Goal: Task Accomplishment & Management: Manage account settings

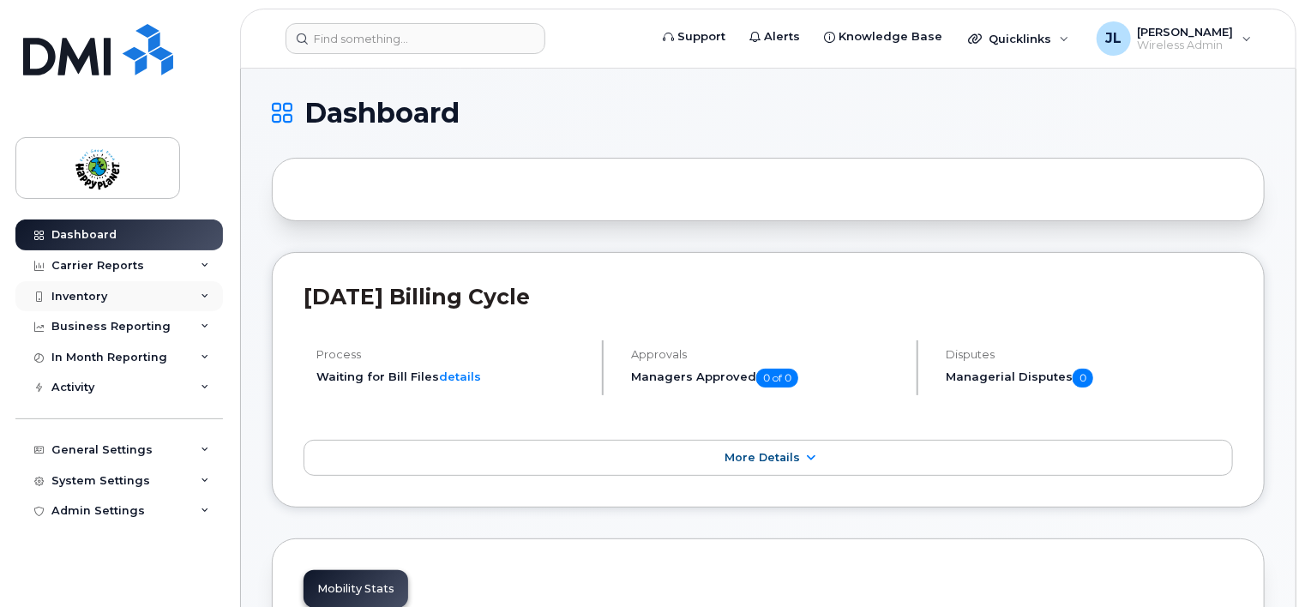
click at [72, 290] on div "Inventory" at bounding box center [79, 297] width 56 height 14
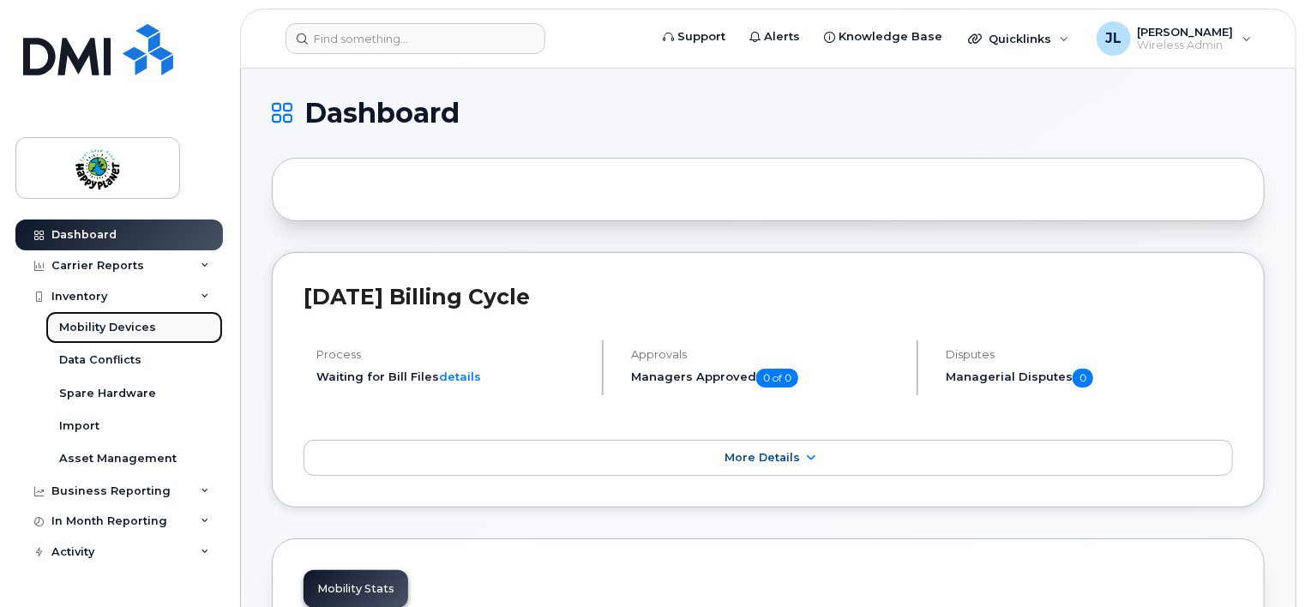
click at [100, 321] on div "Mobility Devices" at bounding box center [107, 327] width 97 height 15
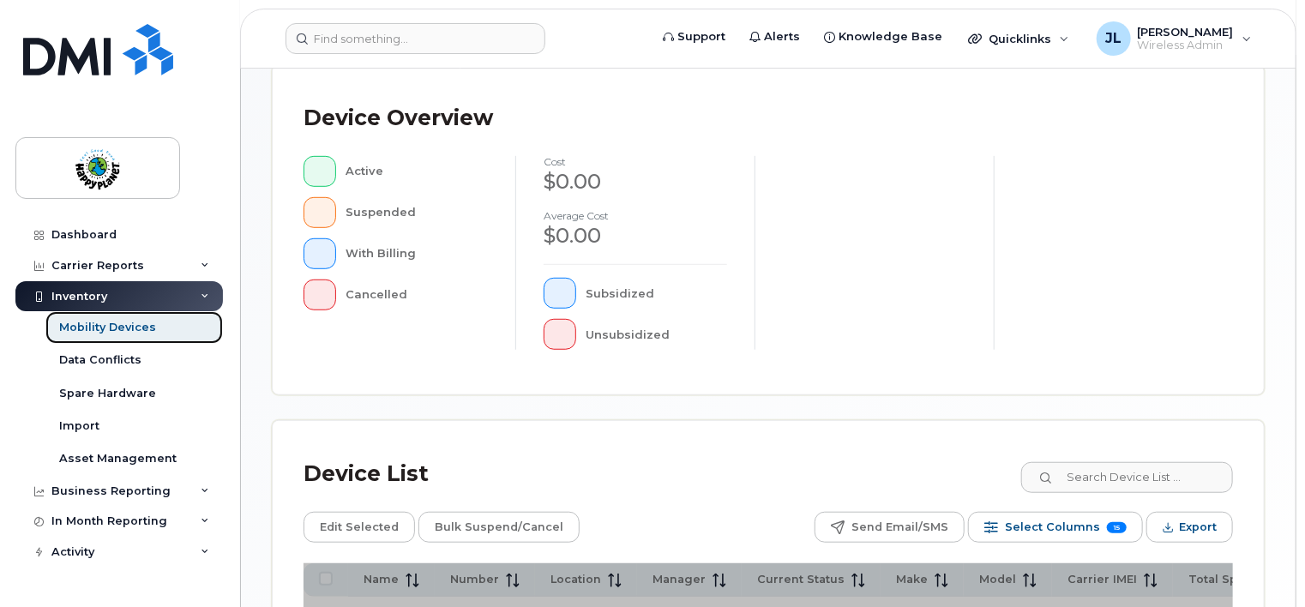
scroll to position [514, 0]
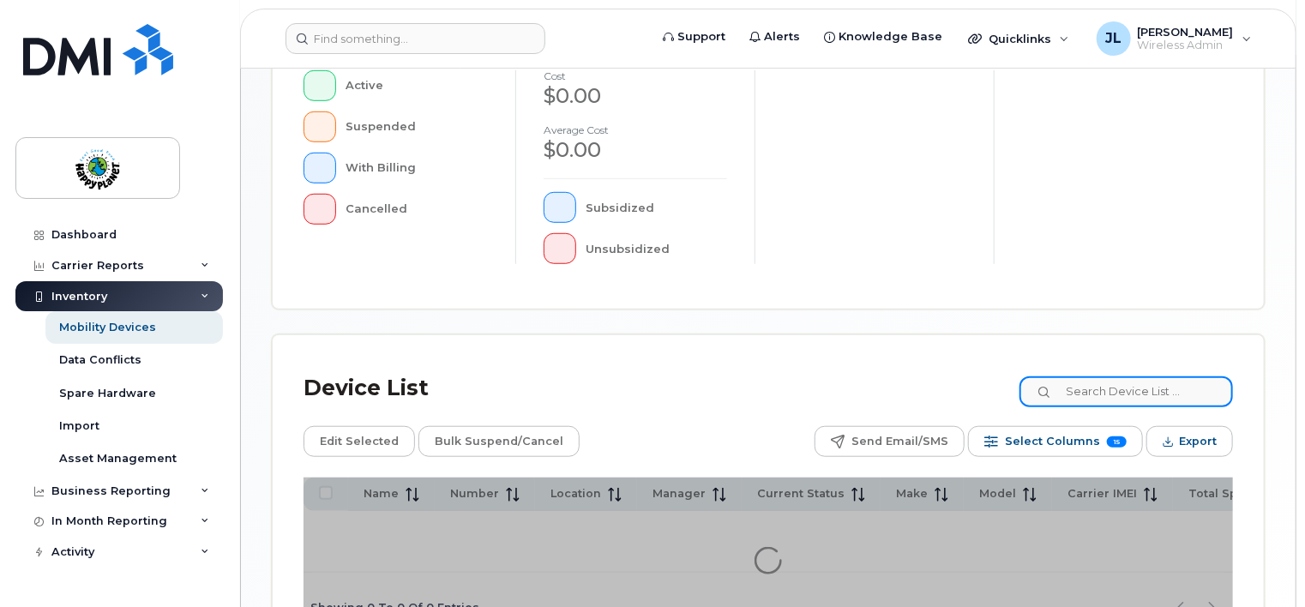
click at [1122, 393] on input at bounding box center [1125, 391] width 213 height 31
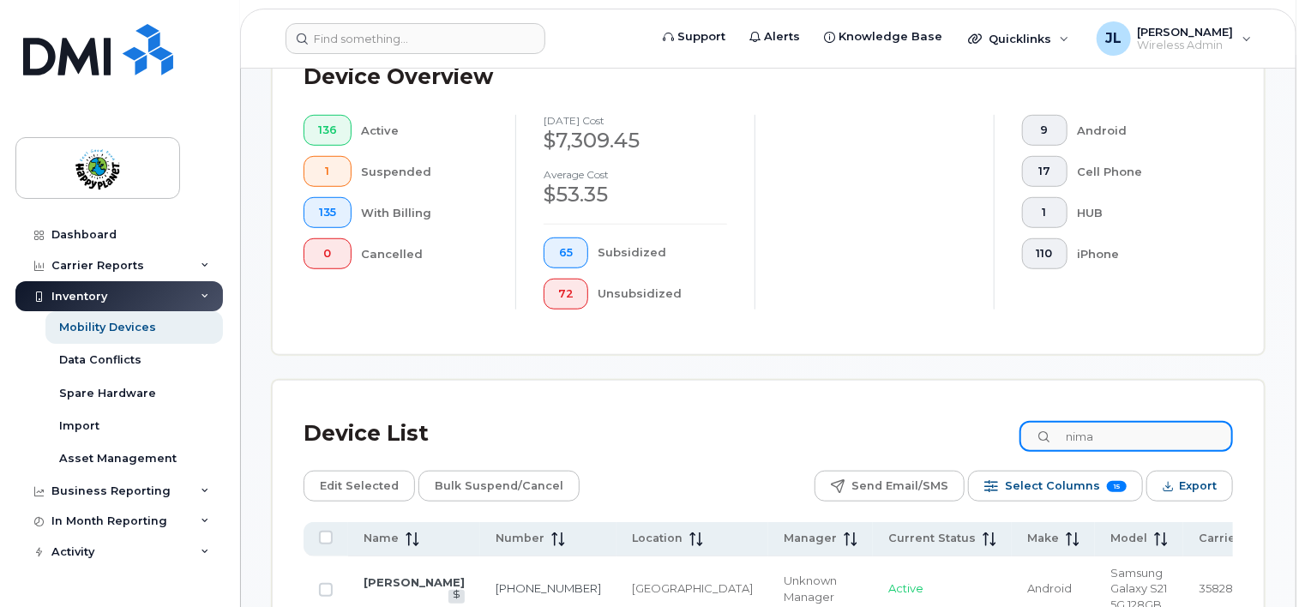
scroll to position [559, 0]
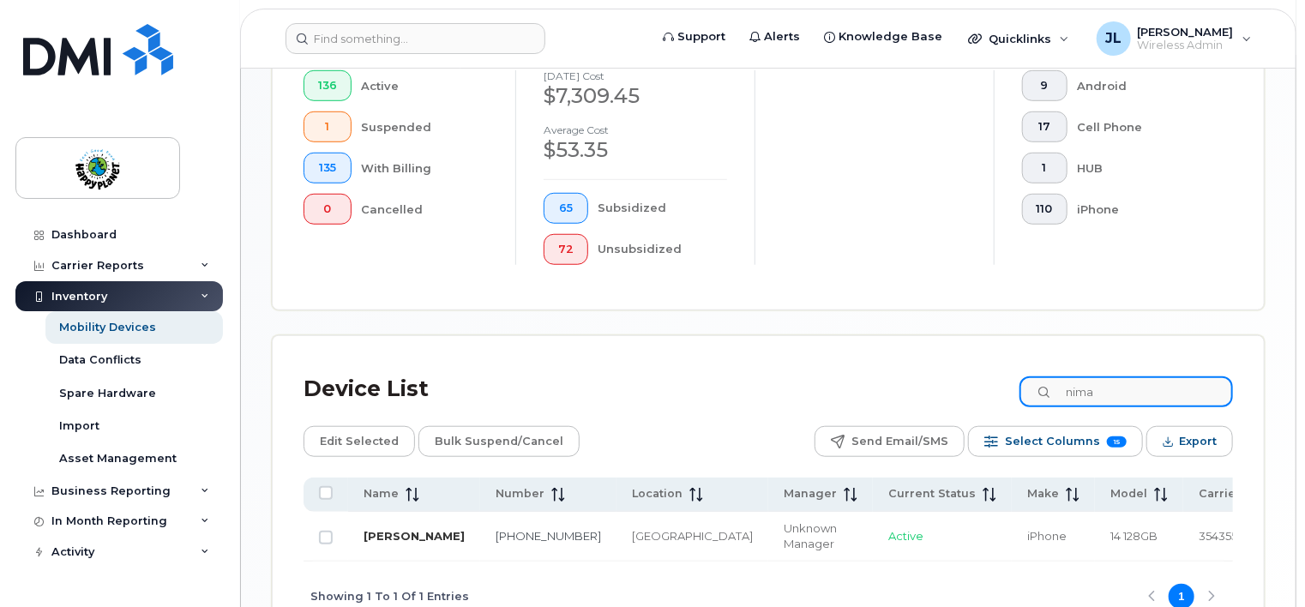
type input "nima"
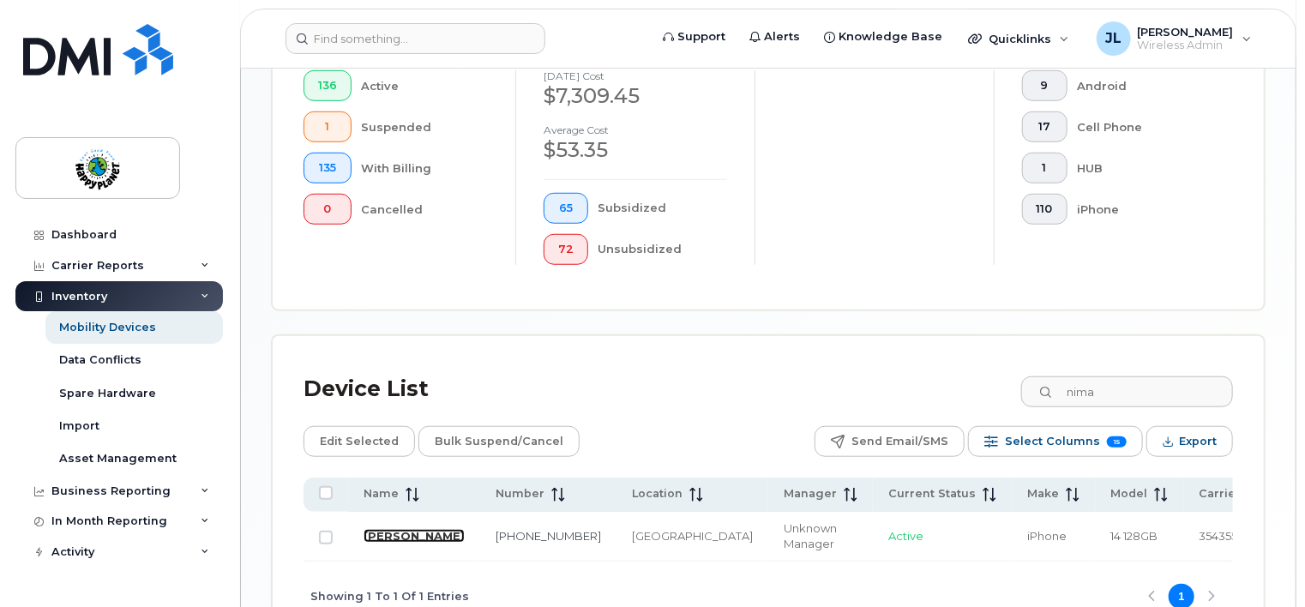
click at [381, 532] on link "[PERSON_NAME]" at bounding box center [413, 536] width 101 height 14
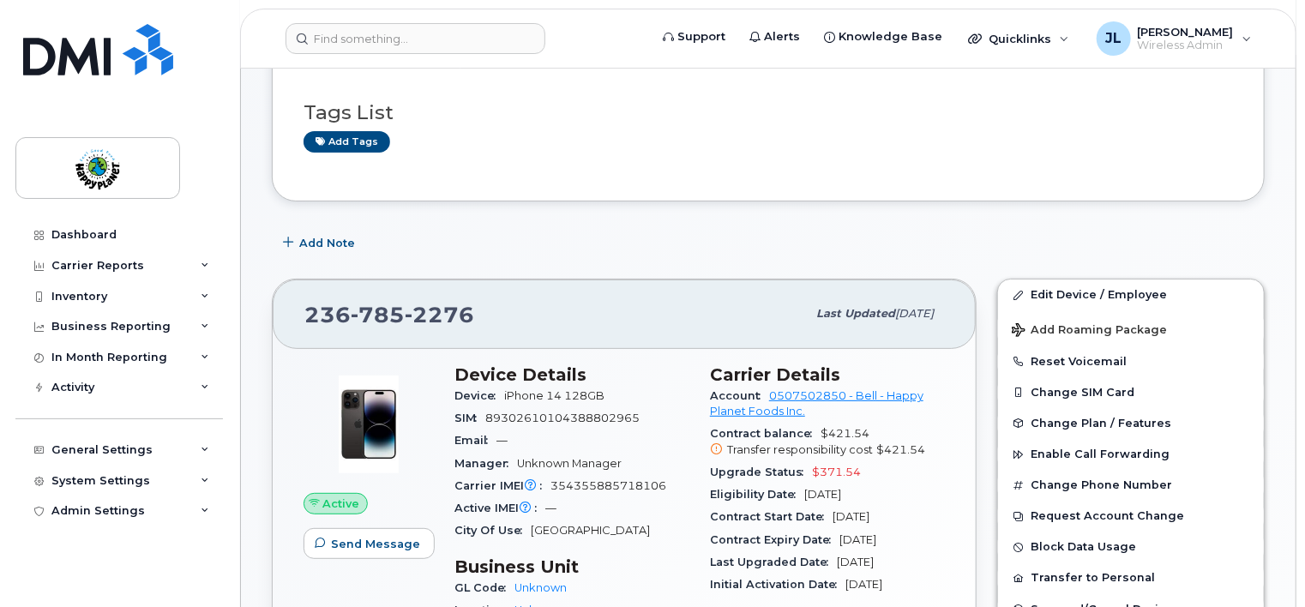
scroll to position [86, 0]
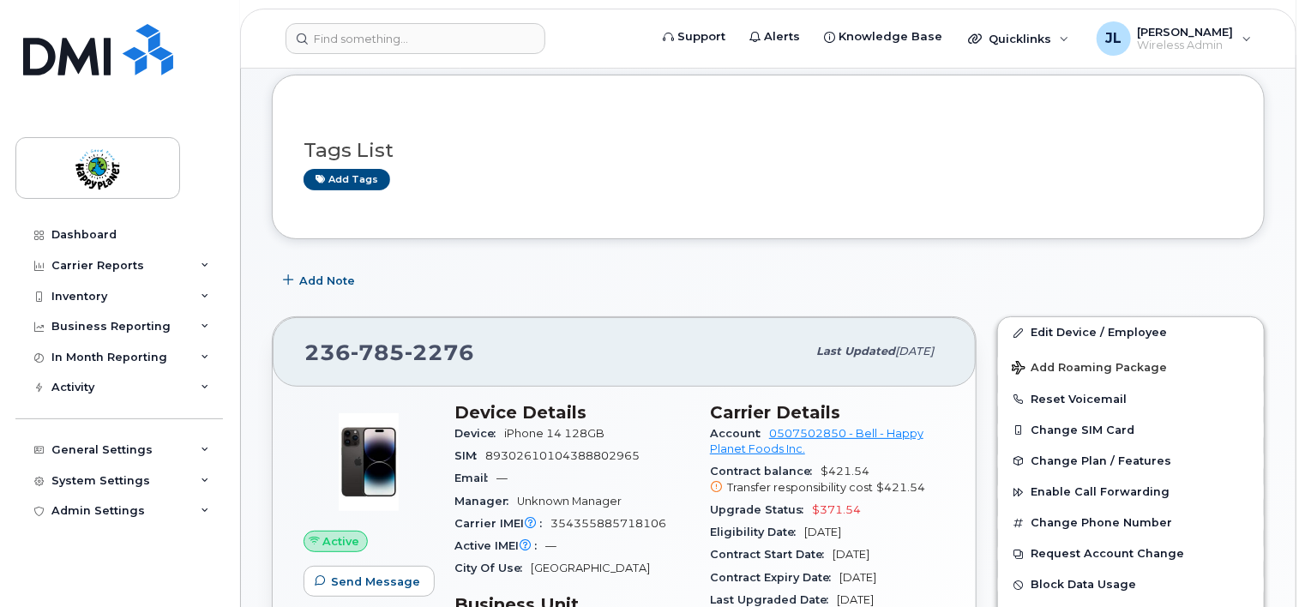
click at [708, 350] on div "236 785 2276" at bounding box center [554, 351] width 501 height 36
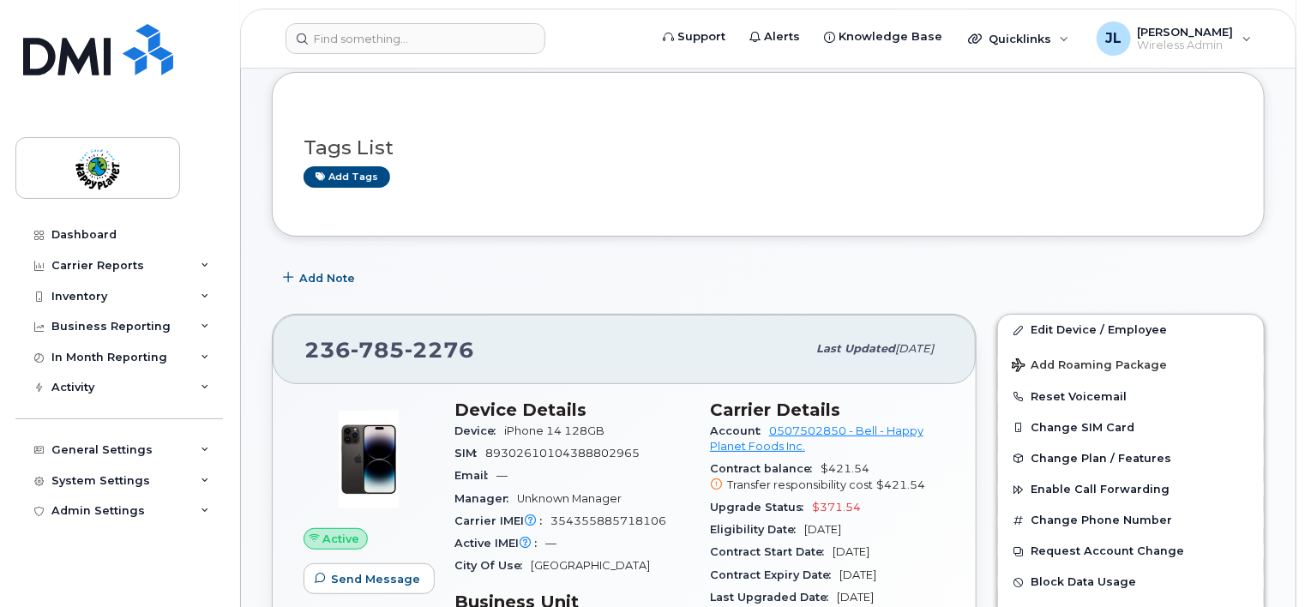
scroll to position [0, 0]
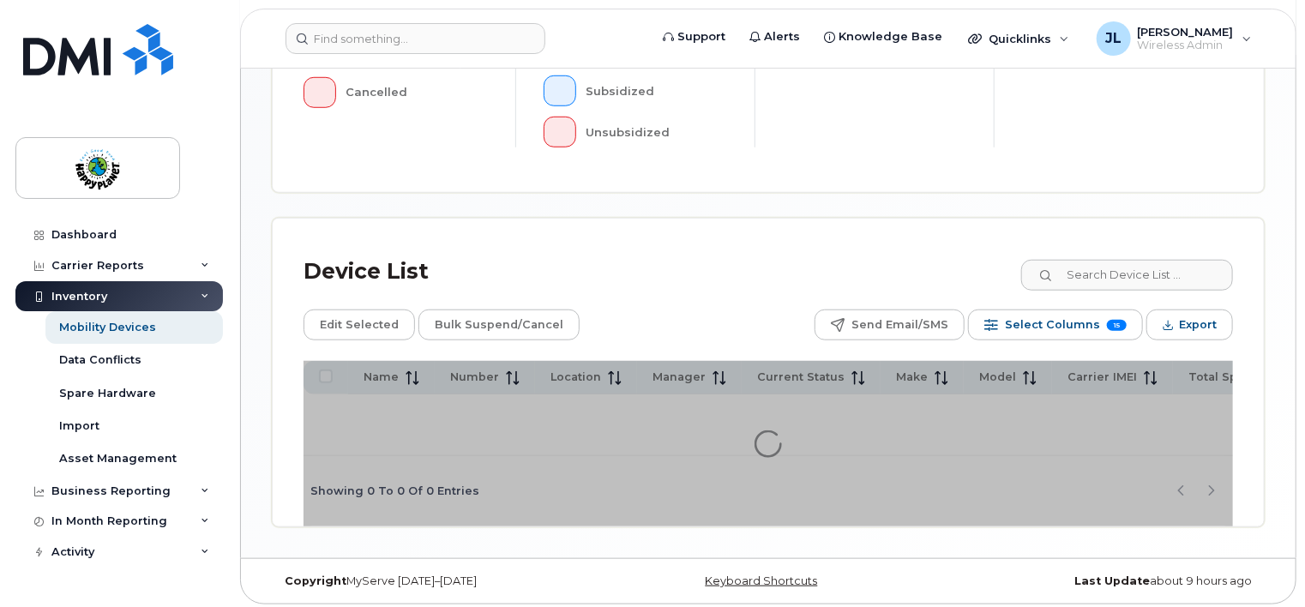
scroll to position [640, 0]
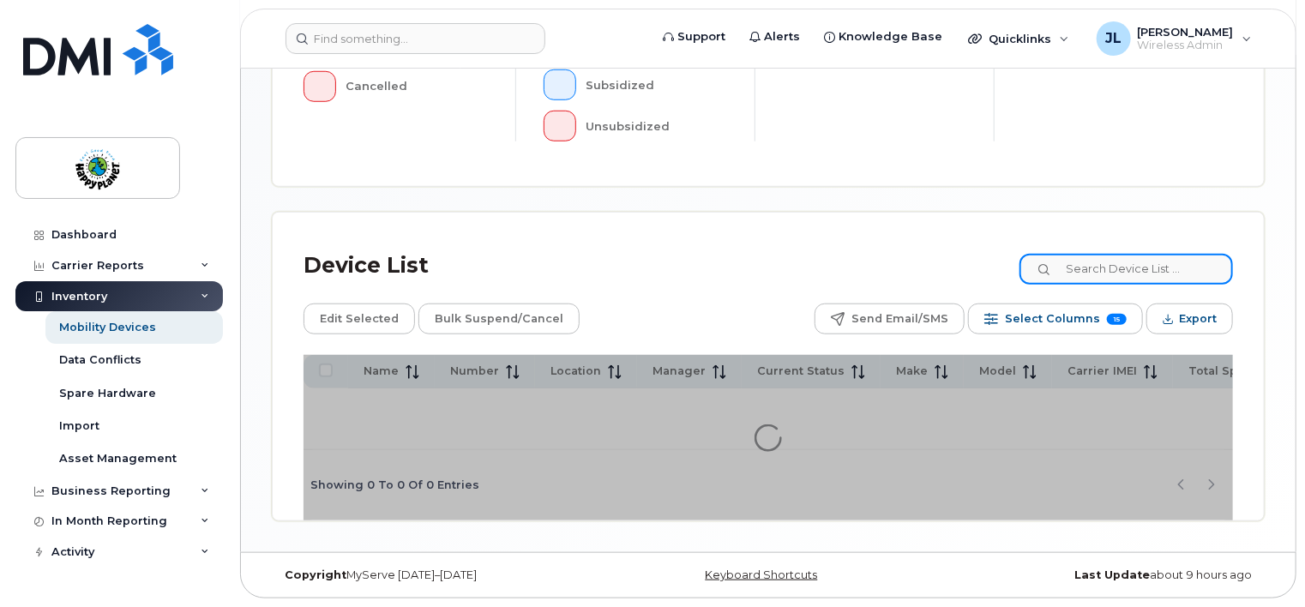
click at [1084, 265] on input at bounding box center [1125, 269] width 213 height 31
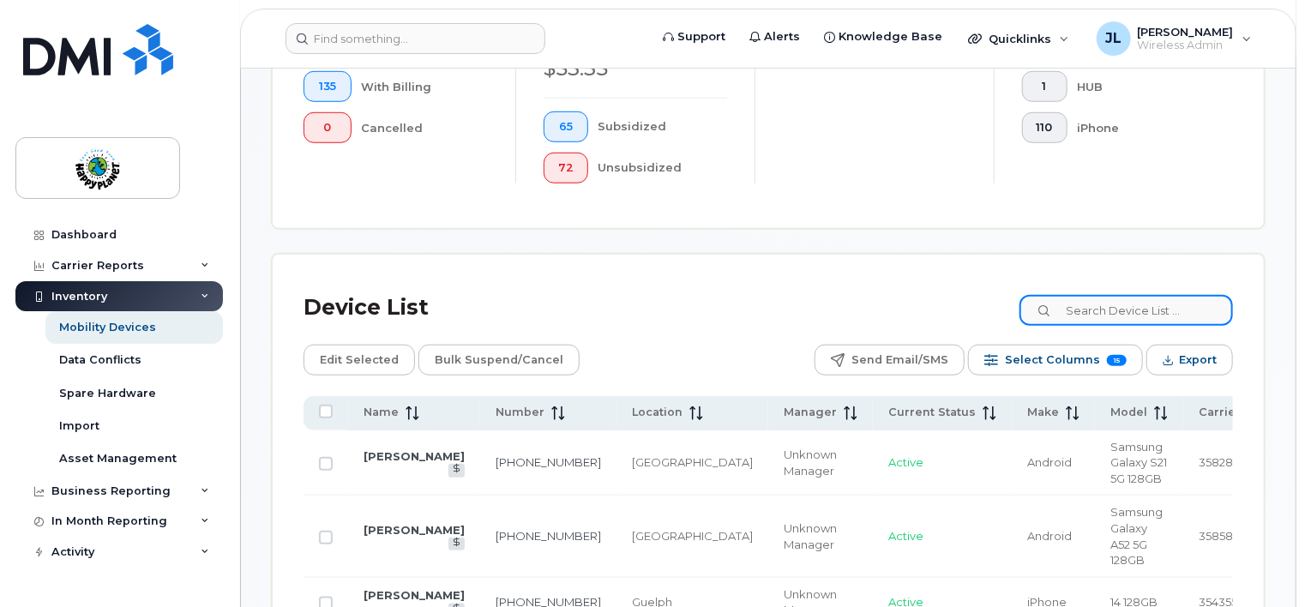
scroll to position [685, 0]
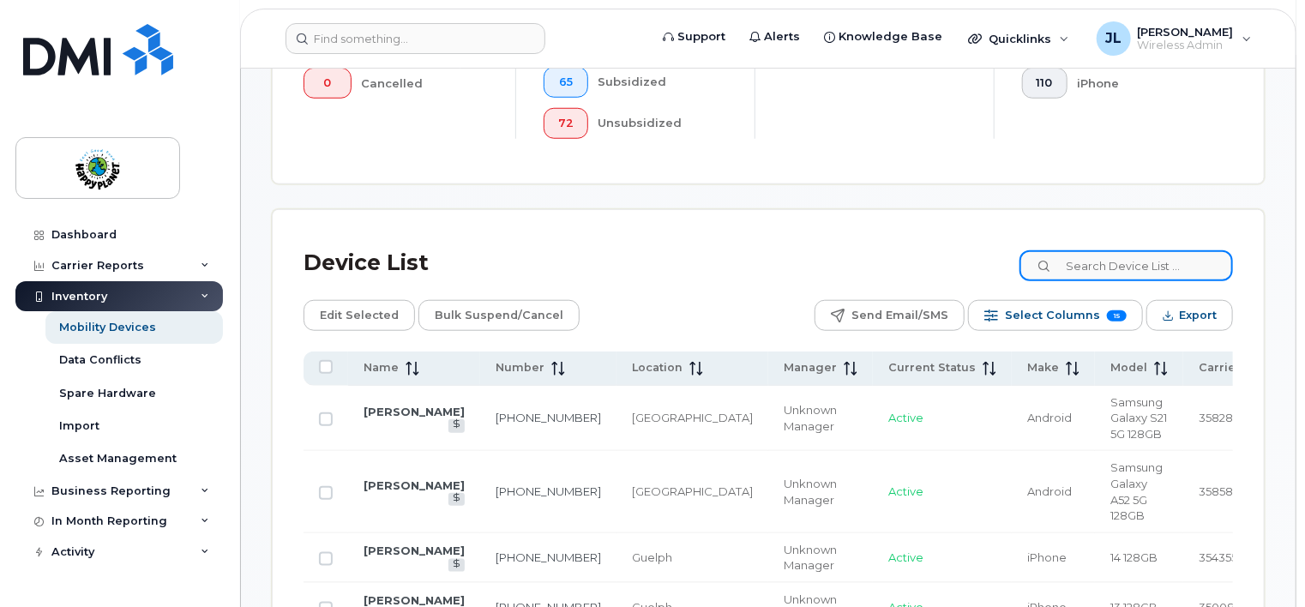
click at [1128, 264] on input at bounding box center [1125, 265] width 213 height 31
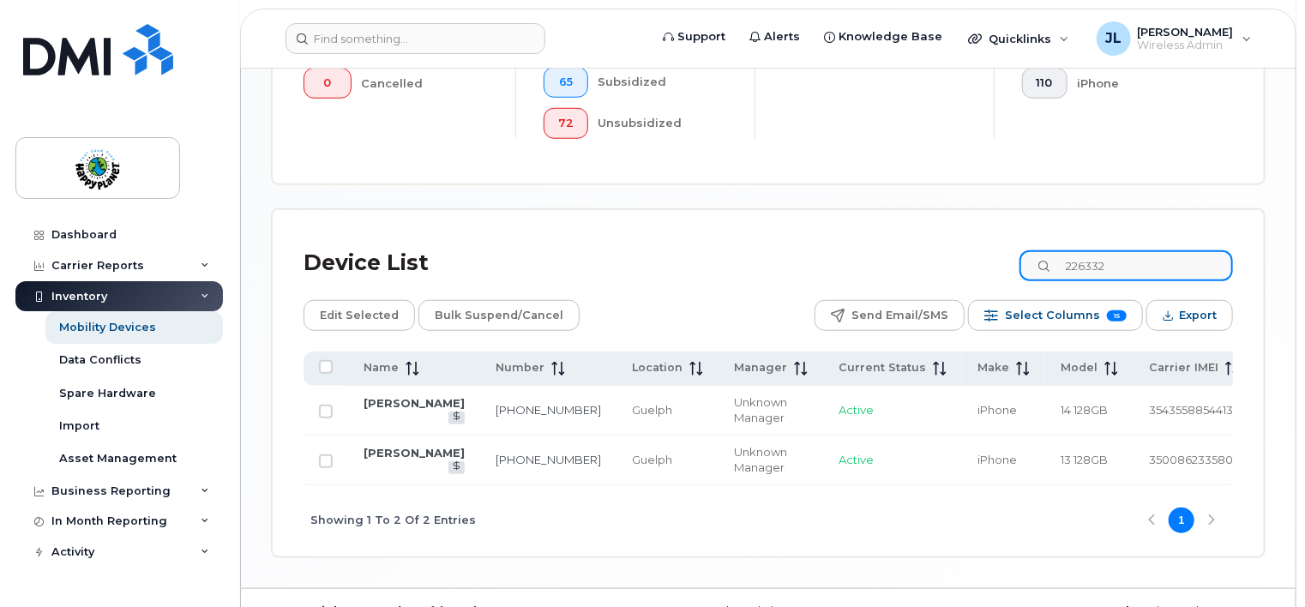
drag, startPoint x: 1024, startPoint y: 258, endPoint x: 929, endPoint y: 258, distance: 95.2
click at [929, 258] on div "Device List 226332" at bounding box center [767, 263] width 929 height 45
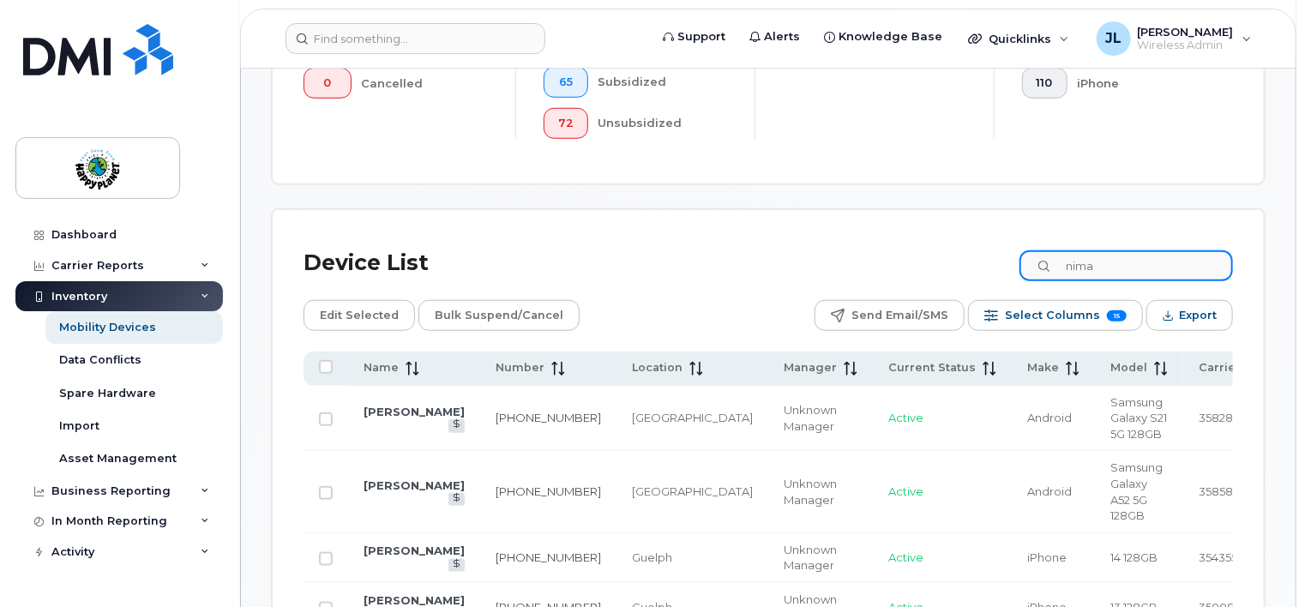
type input "nima"
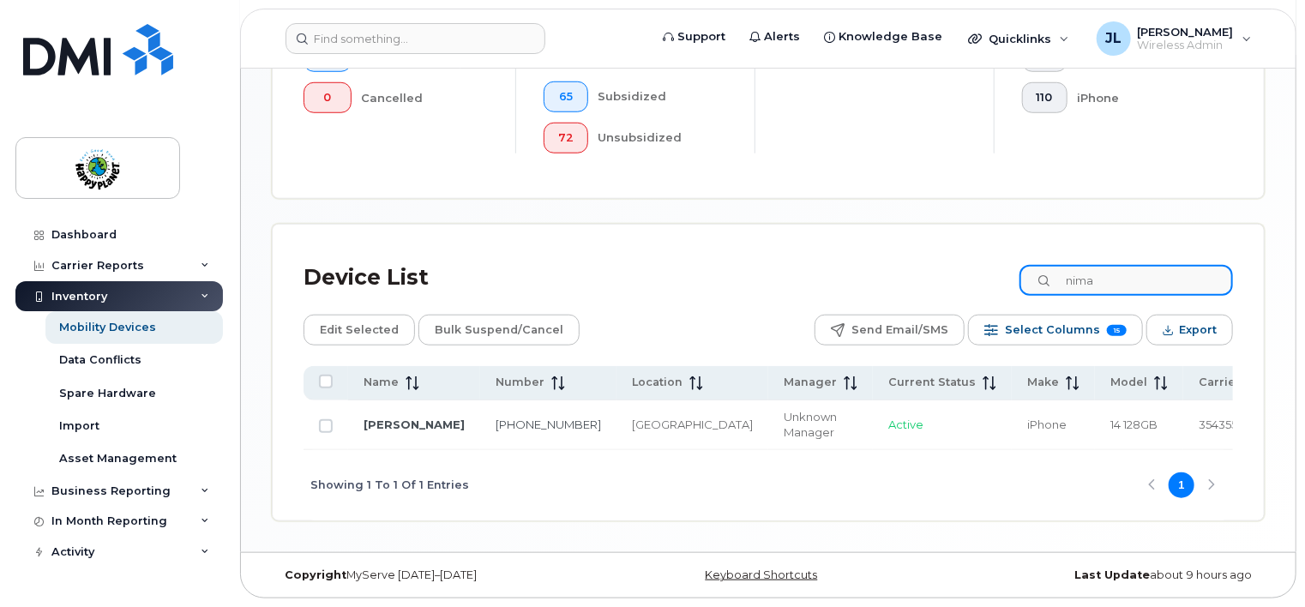
scroll to position [673, 0]
click at [397, 419] on td "[PERSON_NAME]" at bounding box center [414, 425] width 132 height 50
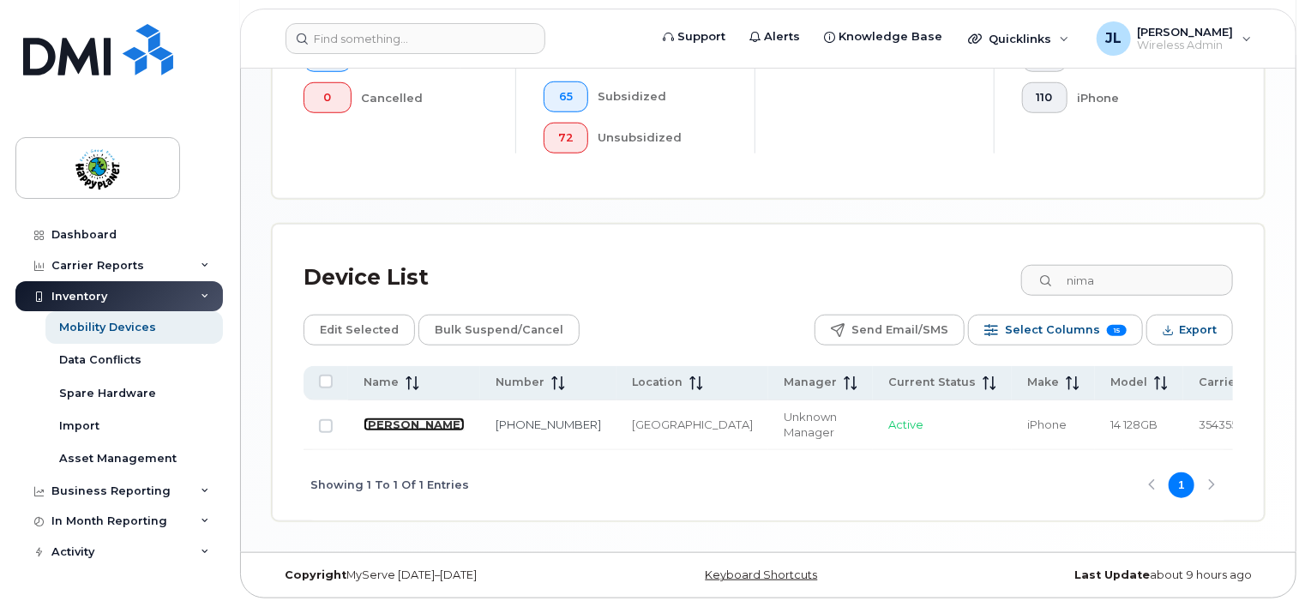
click at [374, 417] on link "[PERSON_NAME]" at bounding box center [413, 424] width 101 height 14
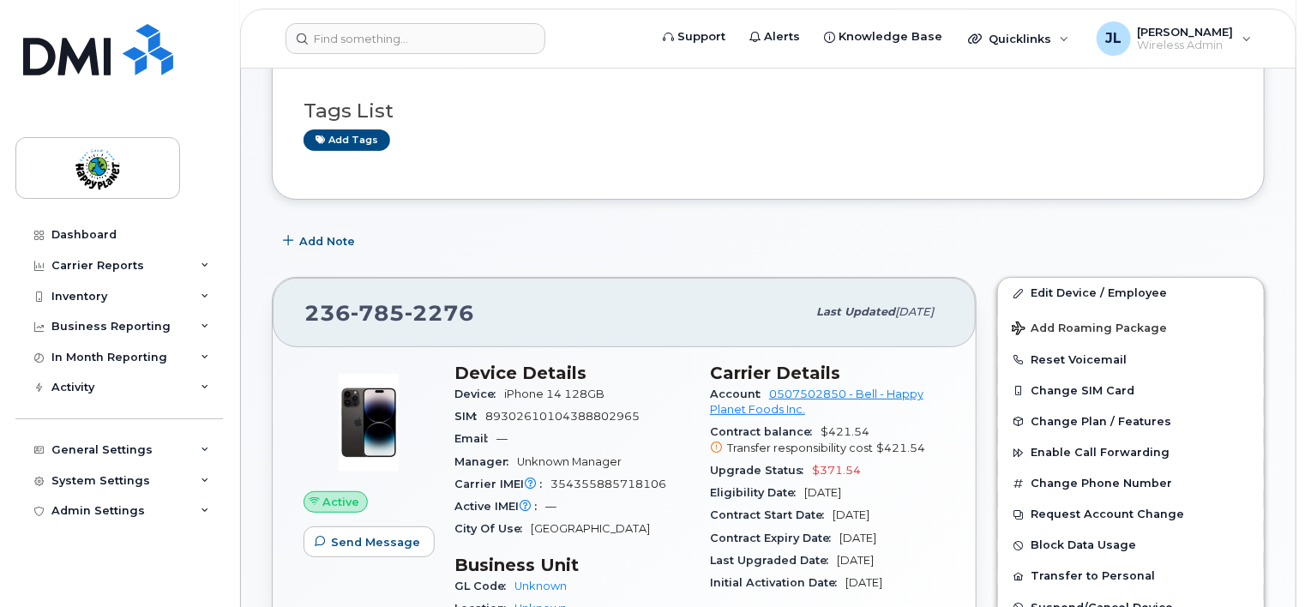
scroll to position [171, 0]
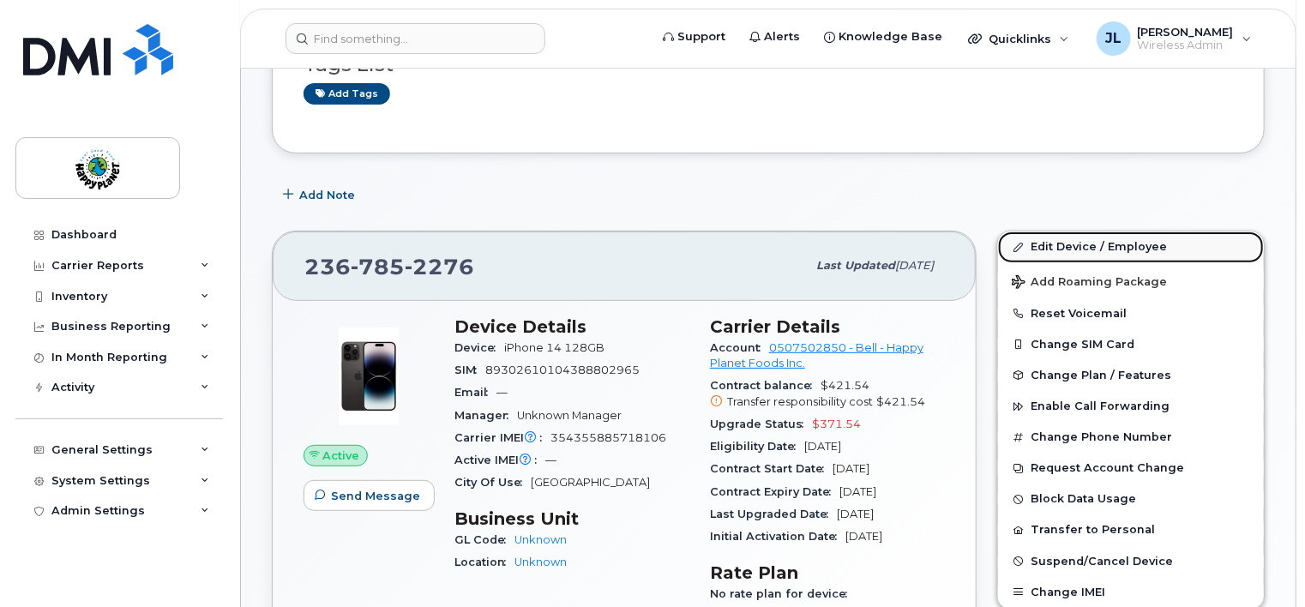
drag, startPoint x: 1089, startPoint y: 247, endPoint x: 1049, endPoint y: 250, distance: 39.6
click at [1089, 247] on link "Edit Device / Employee" at bounding box center [1131, 246] width 266 height 31
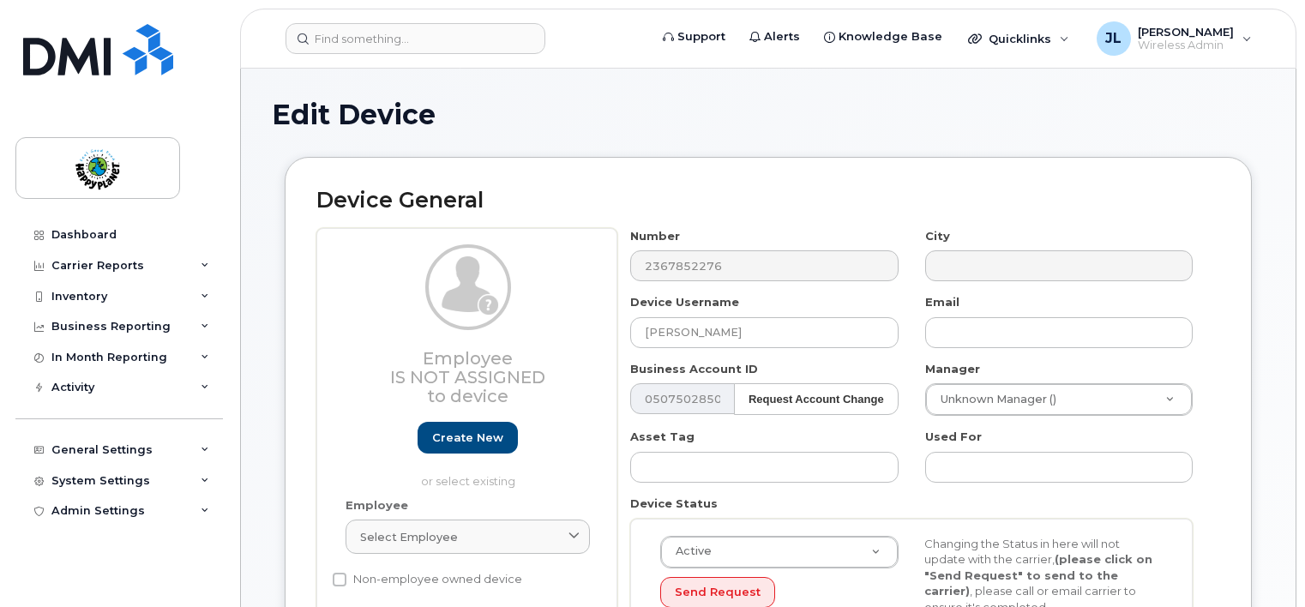
select select "29530514"
select select "29530515"
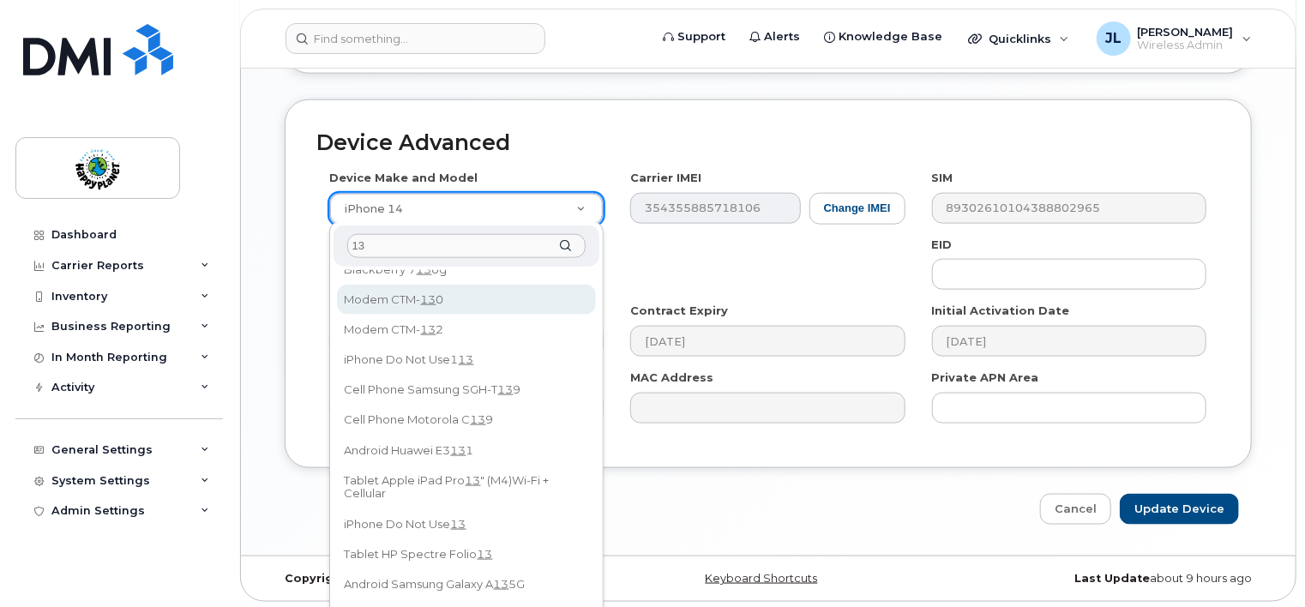
scroll to position [250, 0]
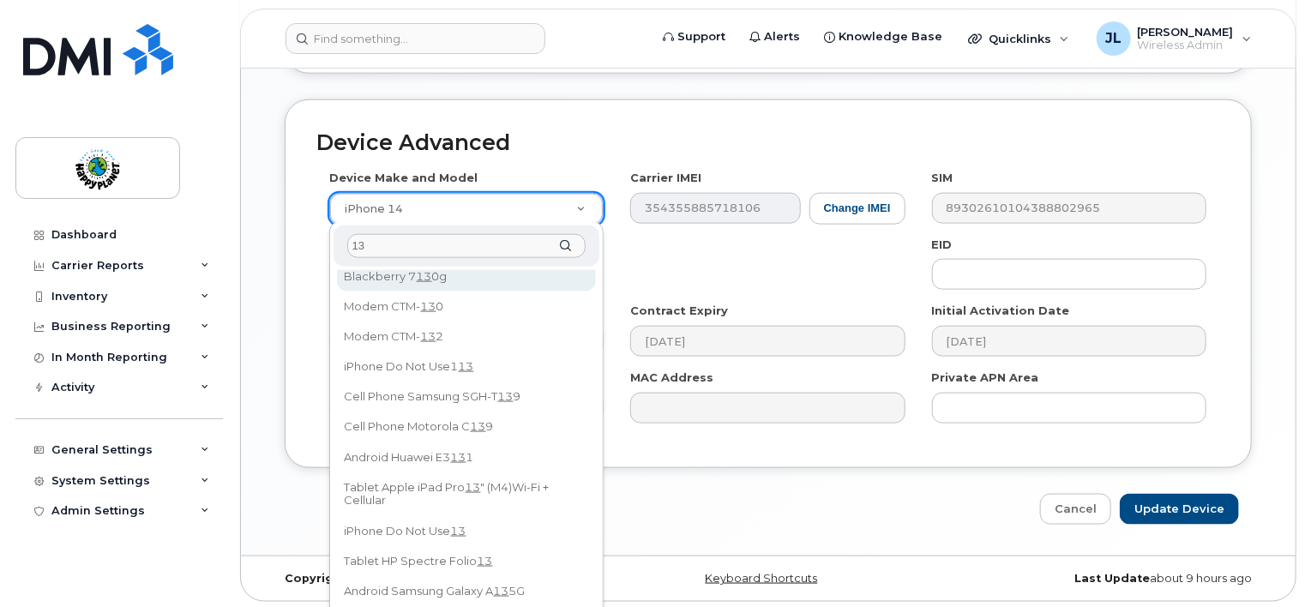
drag, startPoint x: 430, startPoint y: 244, endPoint x: 302, endPoint y: 243, distance: 128.6
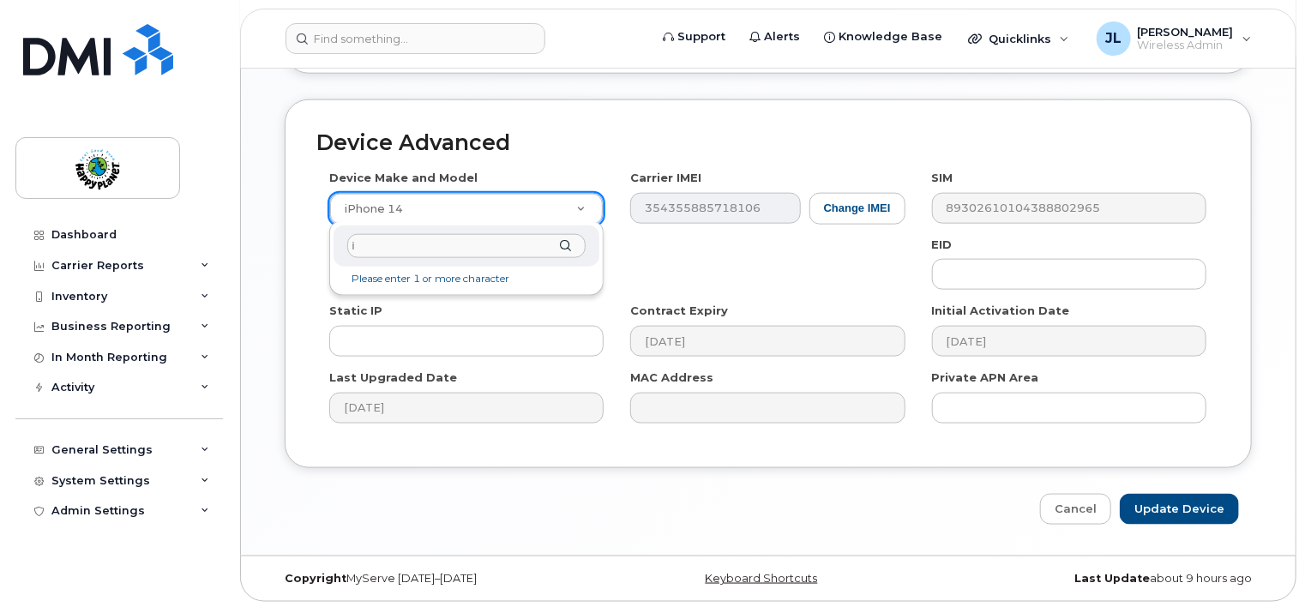
scroll to position [0, 0]
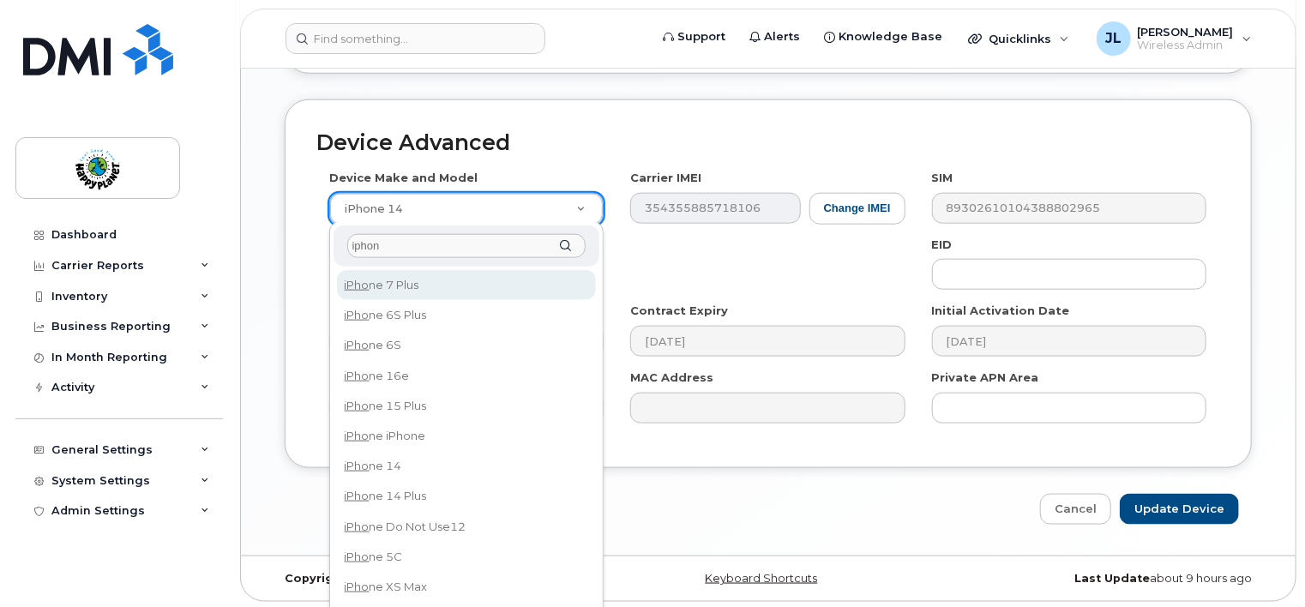
type input "iphone"
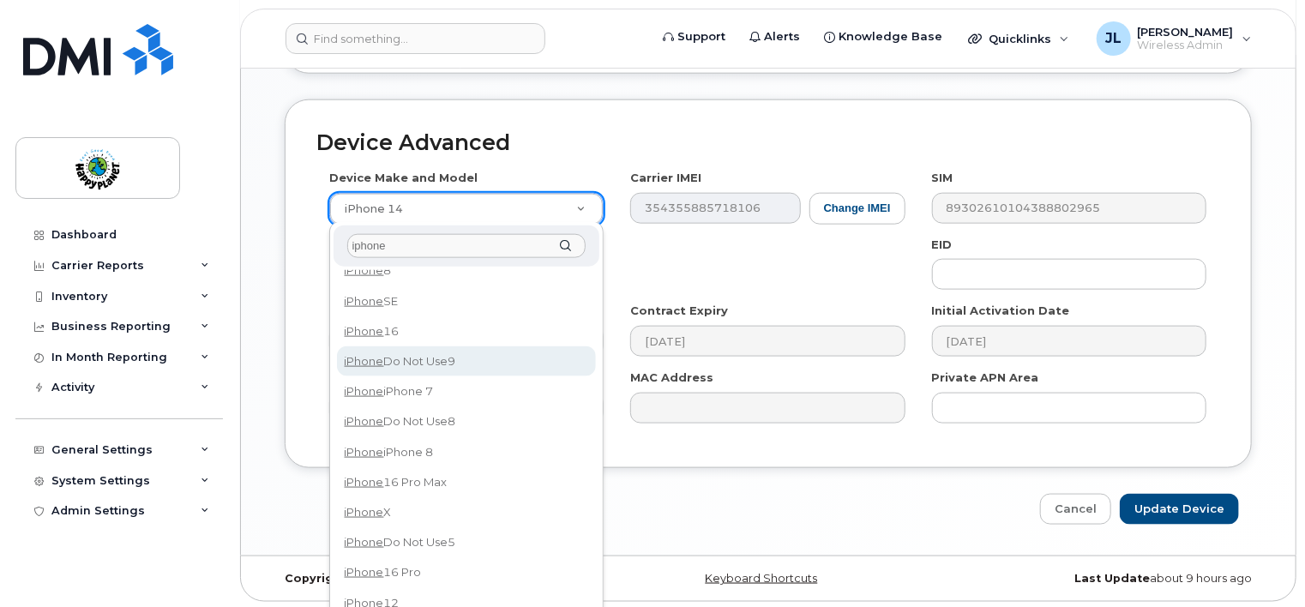
scroll to position [1358, 0]
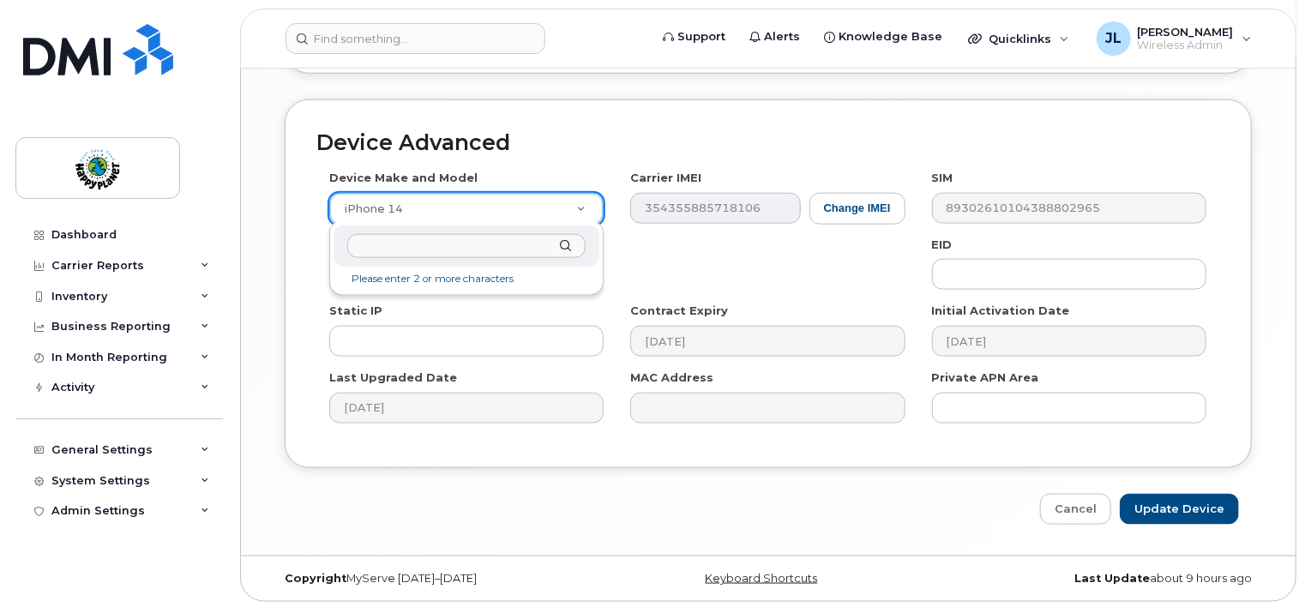
click at [398, 249] on input "text" at bounding box center [466, 246] width 239 height 25
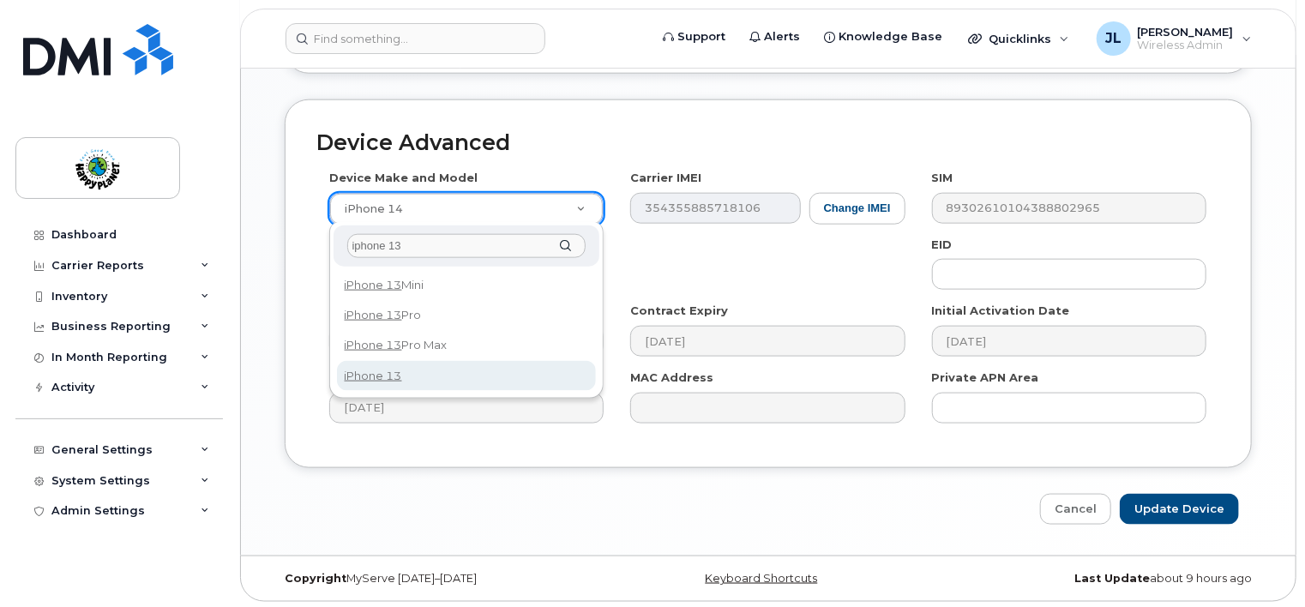
type input "iphone 13"
select select "2612"
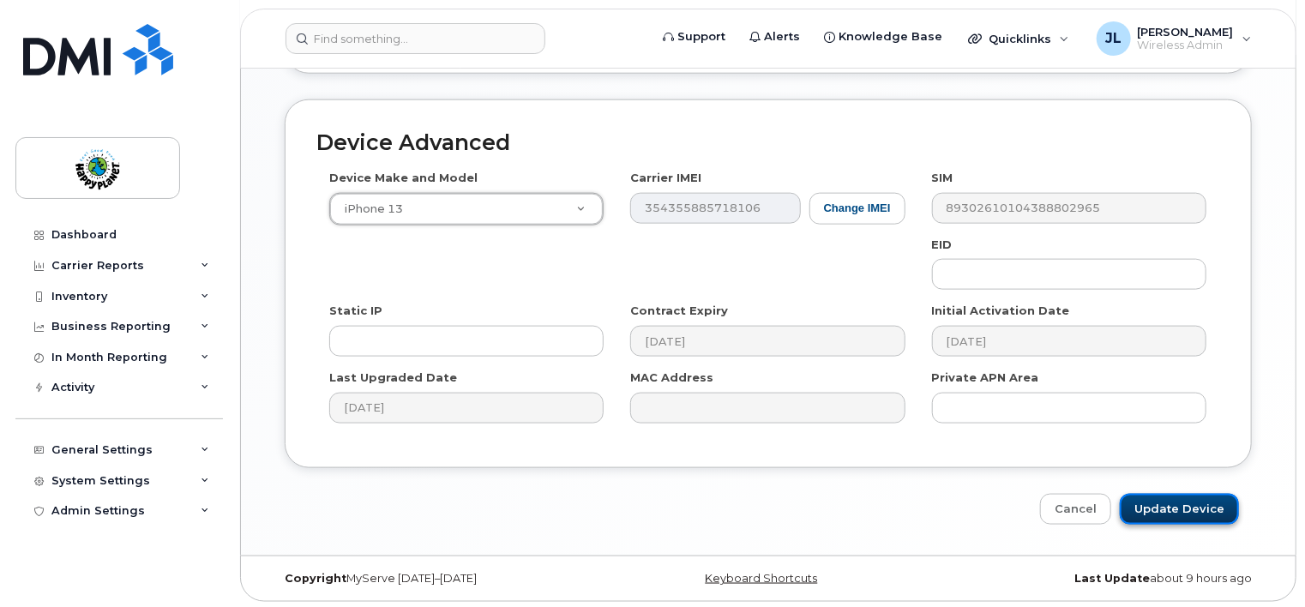
click at [1193, 504] on input "Update Device" at bounding box center [1179, 510] width 119 height 32
type input "Saving..."
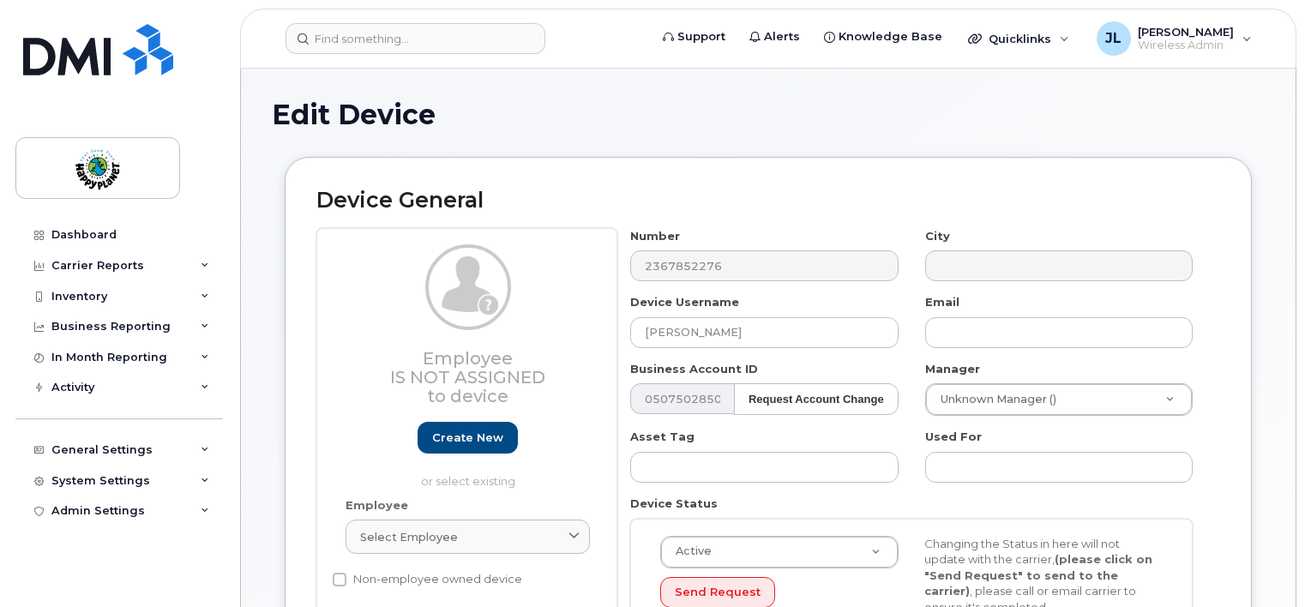
select select "29530514"
select select "29530515"
select select "2612"
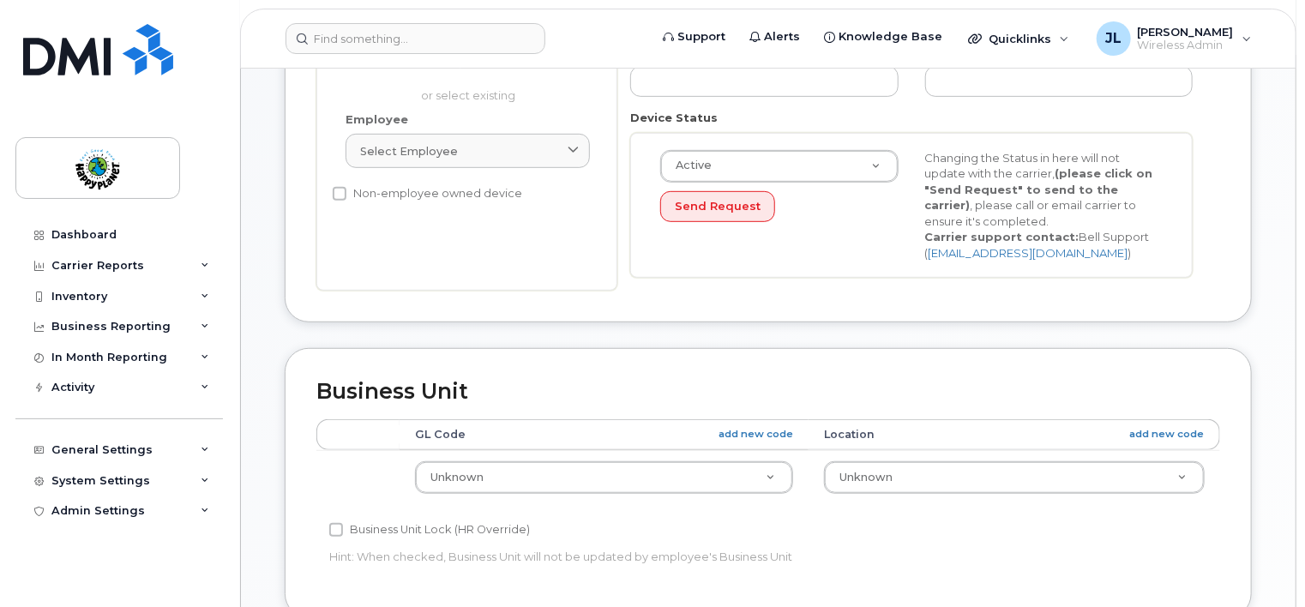
scroll to position [429, 0]
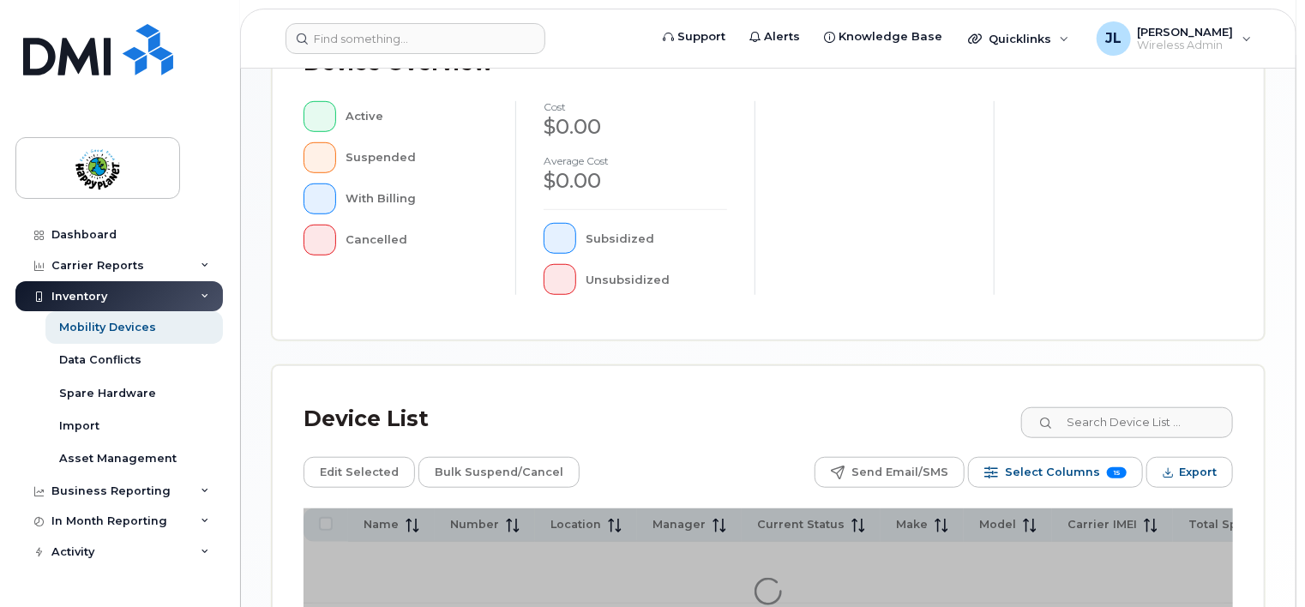
scroll to position [514, 0]
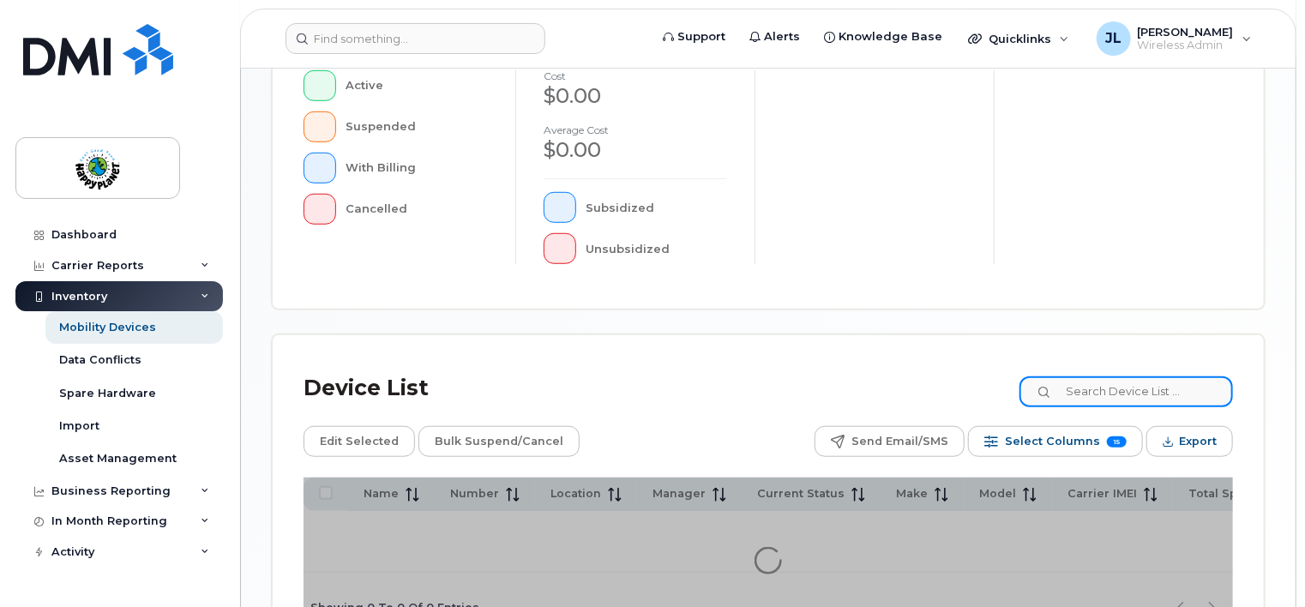
click at [1121, 387] on input at bounding box center [1125, 391] width 213 height 31
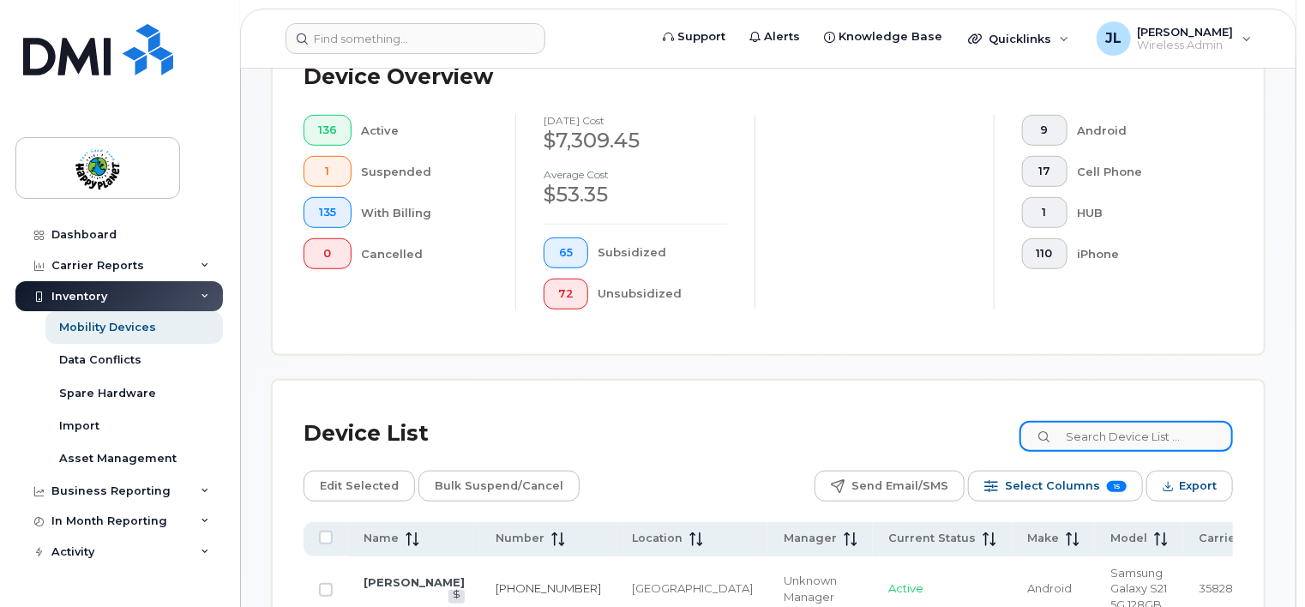
scroll to position [559, 0]
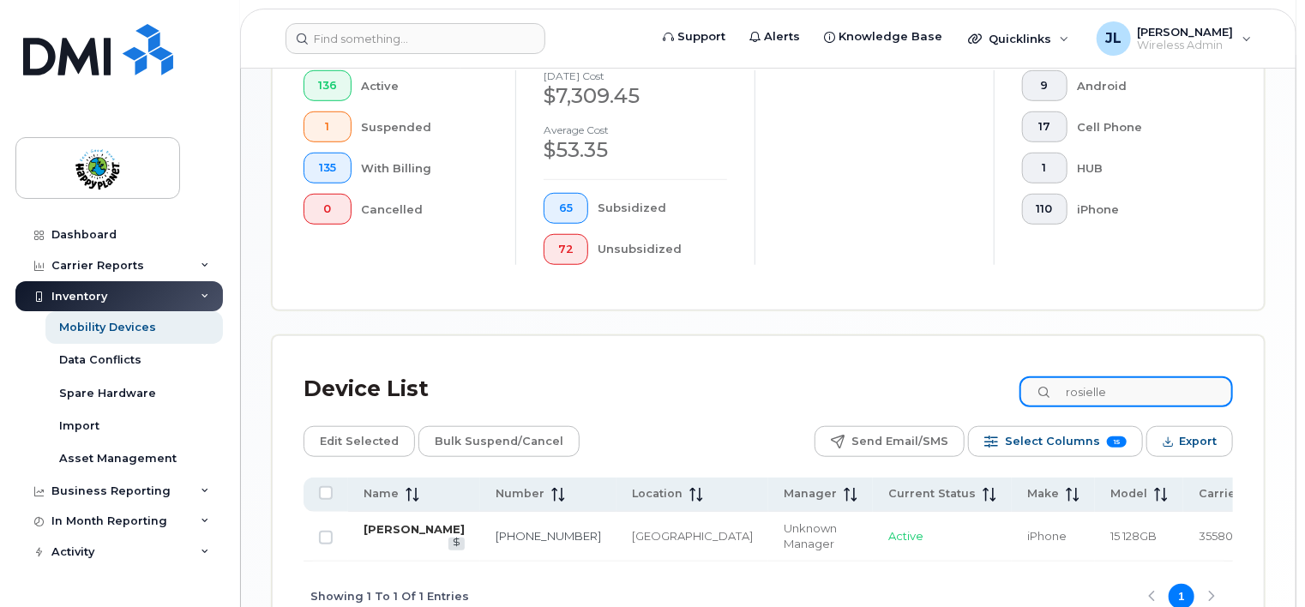
type input "rosielle"
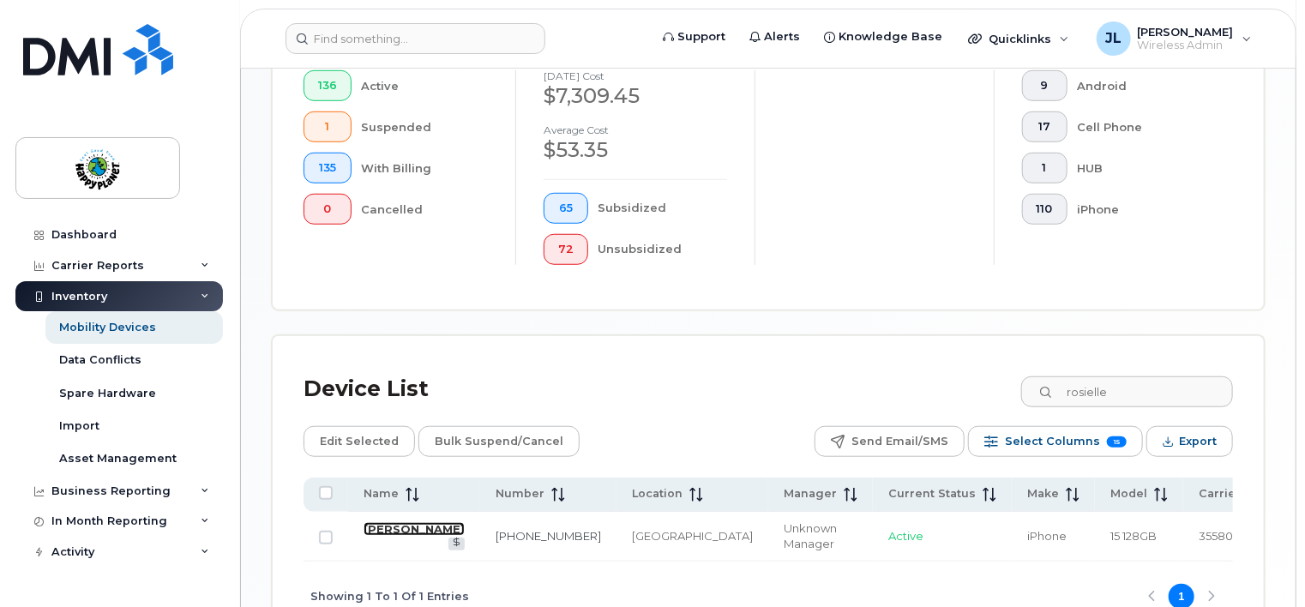
click at [387, 527] on link "[PERSON_NAME]" at bounding box center [413, 529] width 101 height 14
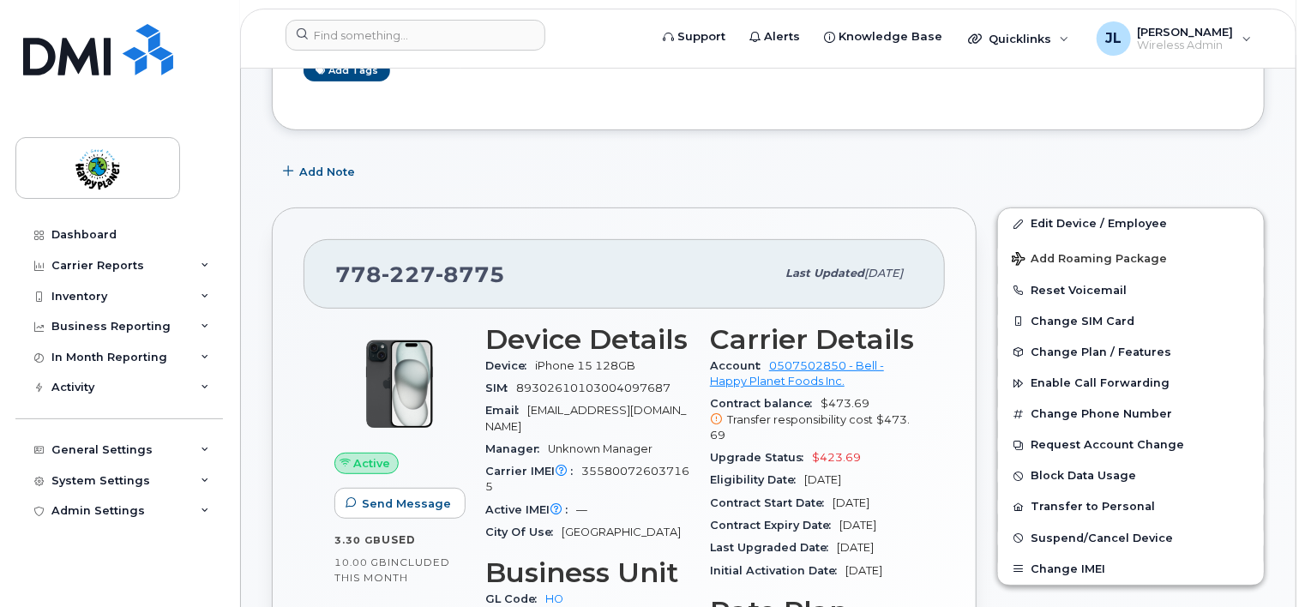
scroll to position [86, 0]
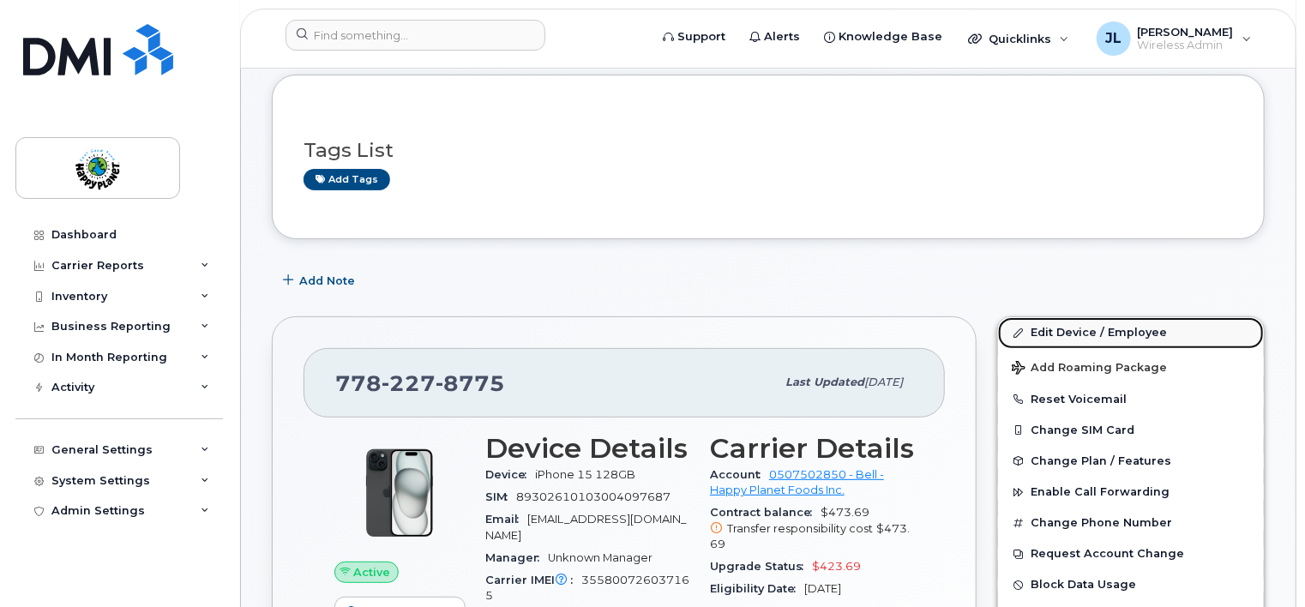
click at [1094, 329] on link "Edit Device / Employee" at bounding box center [1131, 332] width 266 height 31
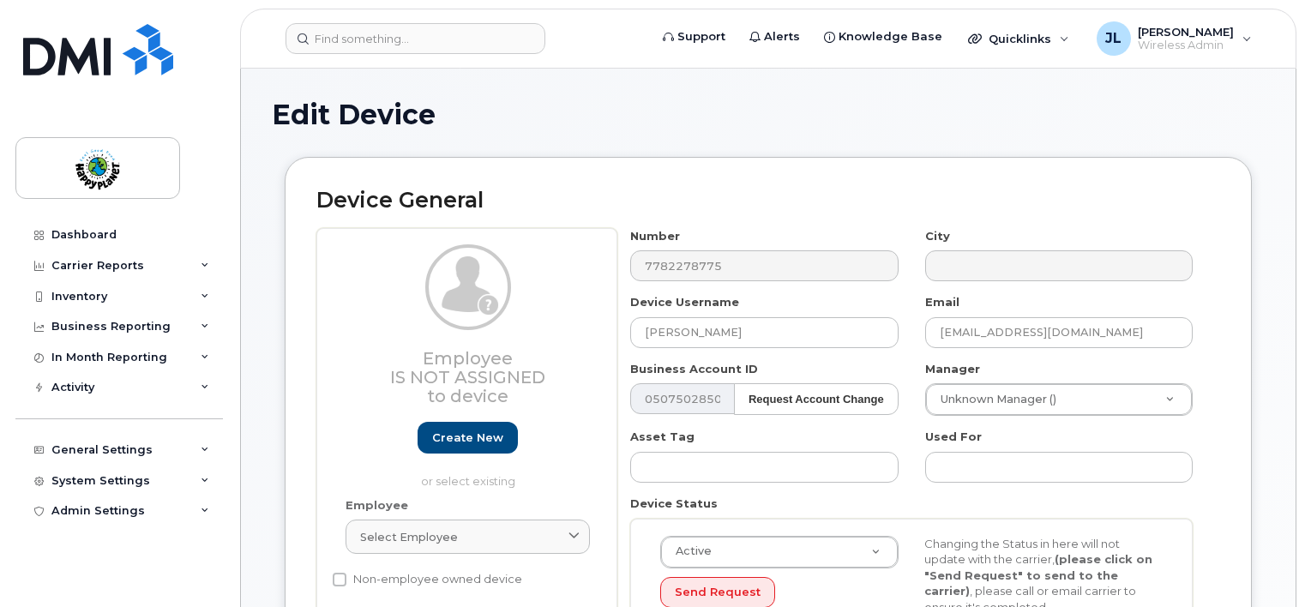
select select "29530516"
select select "29530523"
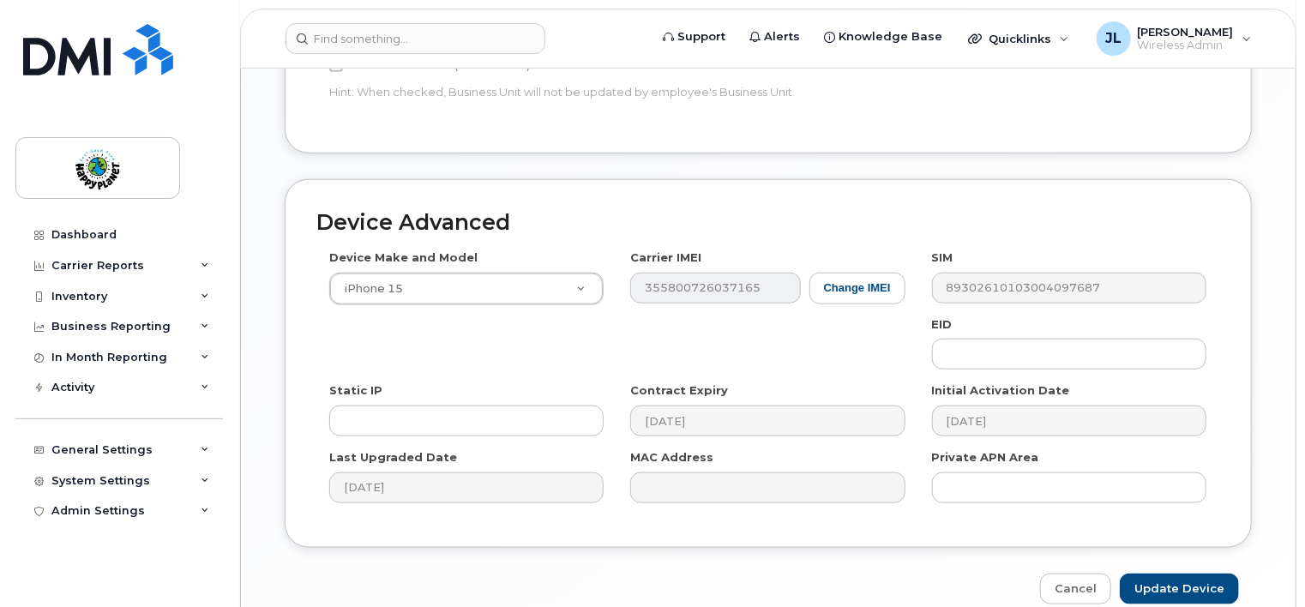
scroll to position [857, 0]
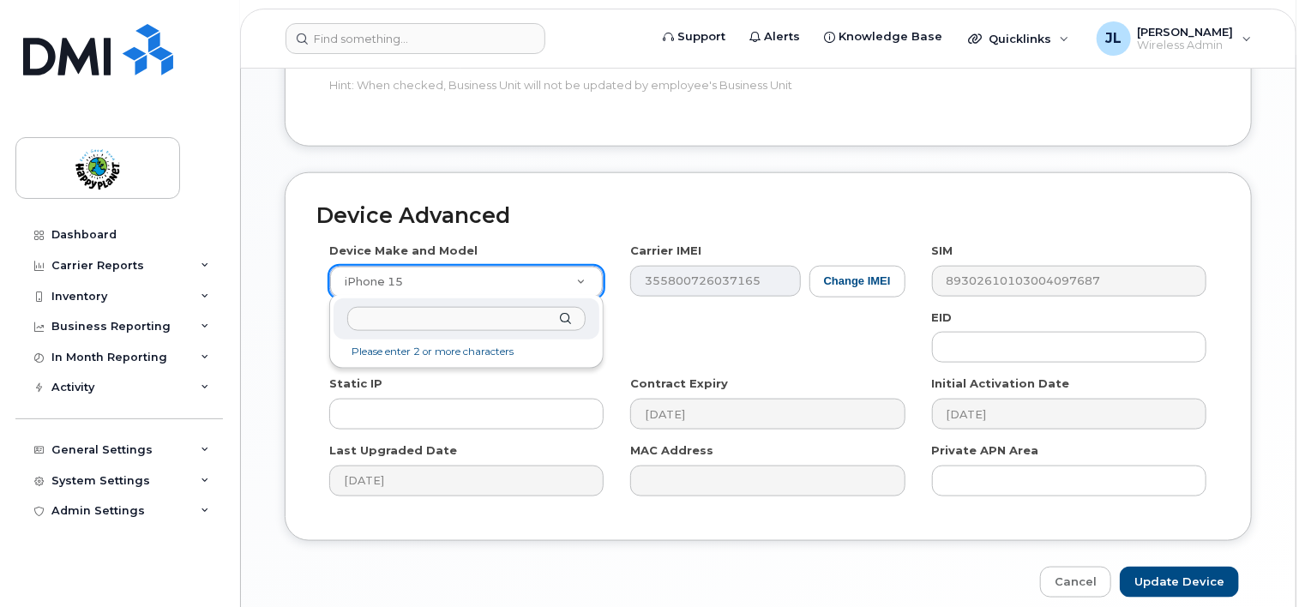
click at [437, 316] on input "text" at bounding box center [466, 319] width 239 height 25
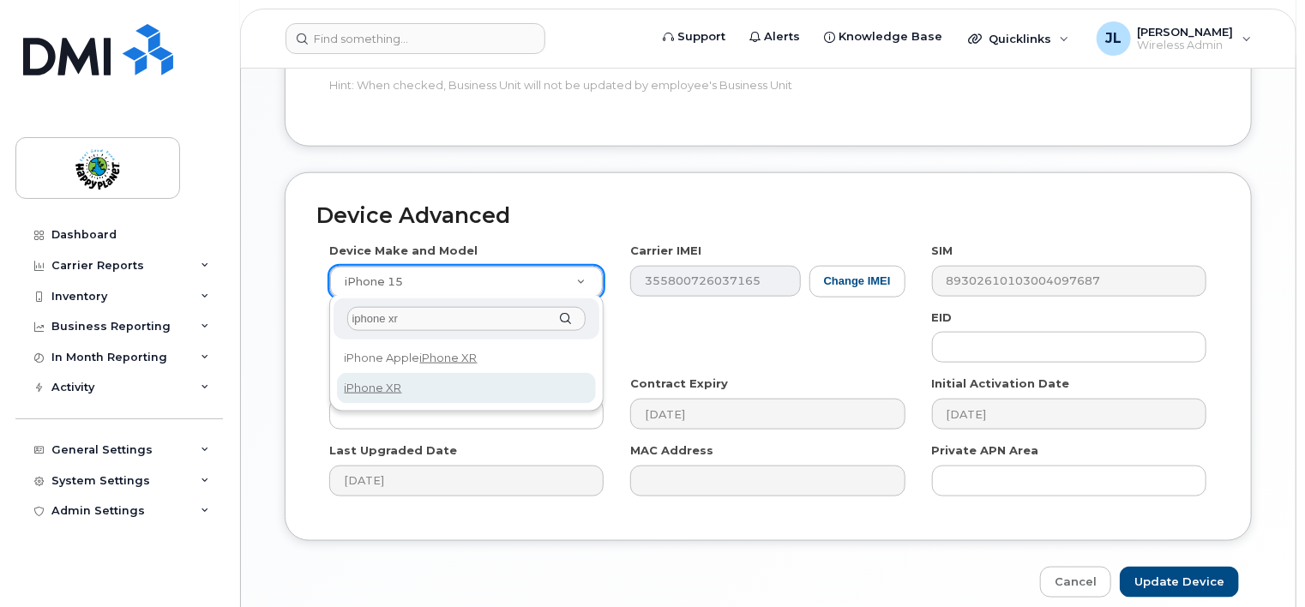
type input "iphone xr"
select select "2558"
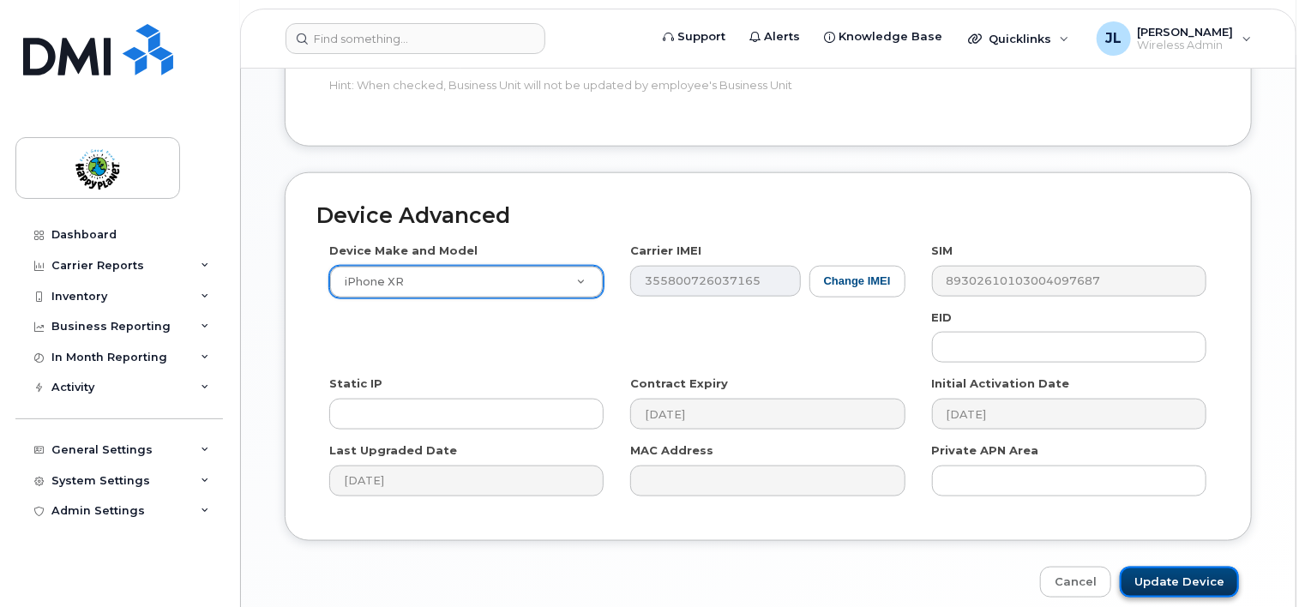
click at [1168, 577] on input "Update Device" at bounding box center [1179, 583] width 119 height 32
type input "Saving..."
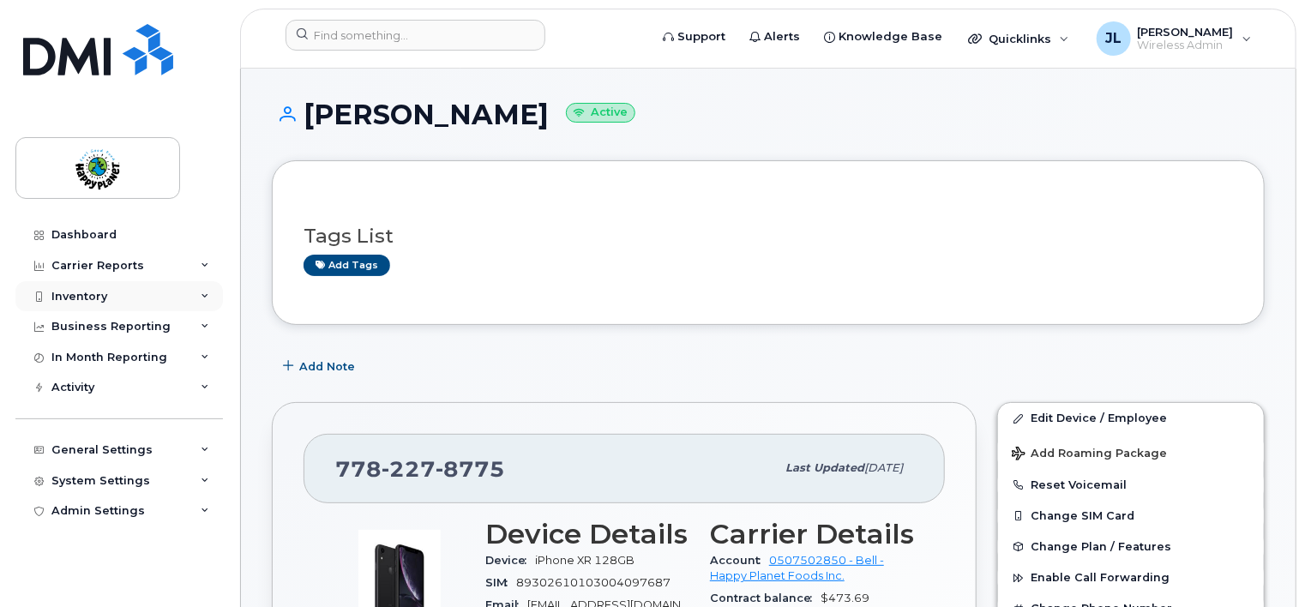
drag, startPoint x: 95, startPoint y: 295, endPoint x: 108, endPoint y: 295, distance: 12.9
click at [96, 295] on div "Inventory" at bounding box center [79, 297] width 56 height 14
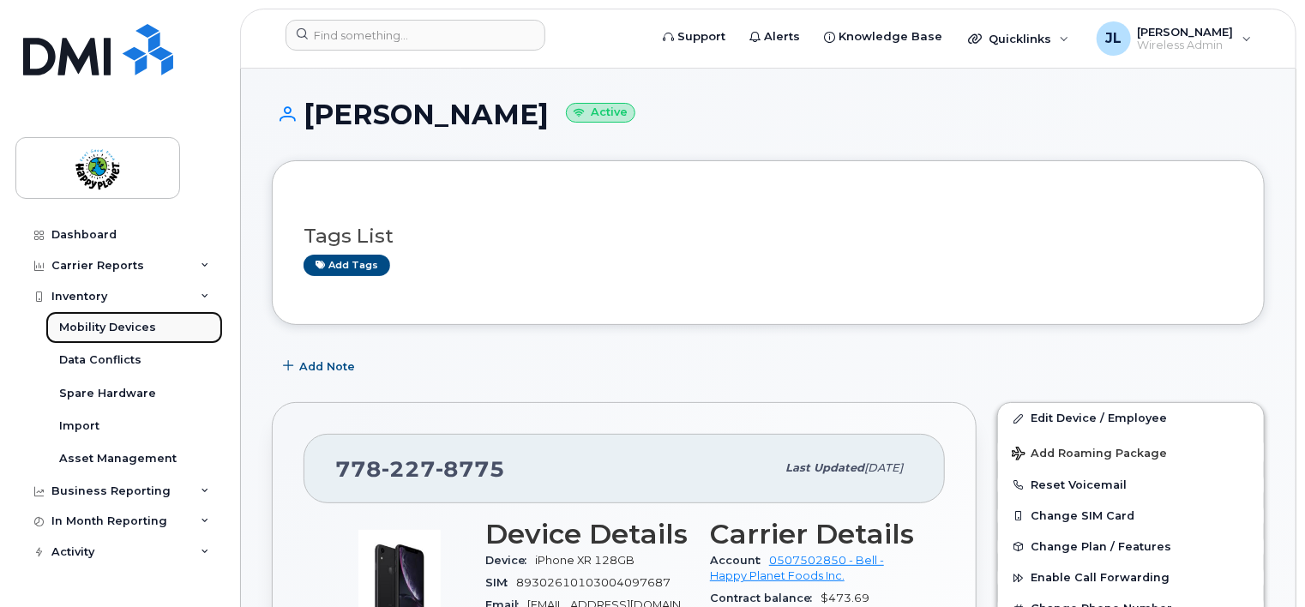
click at [122, 325] on div "Mobility Devices" at bounding box center [107, 327] width 97 height 15
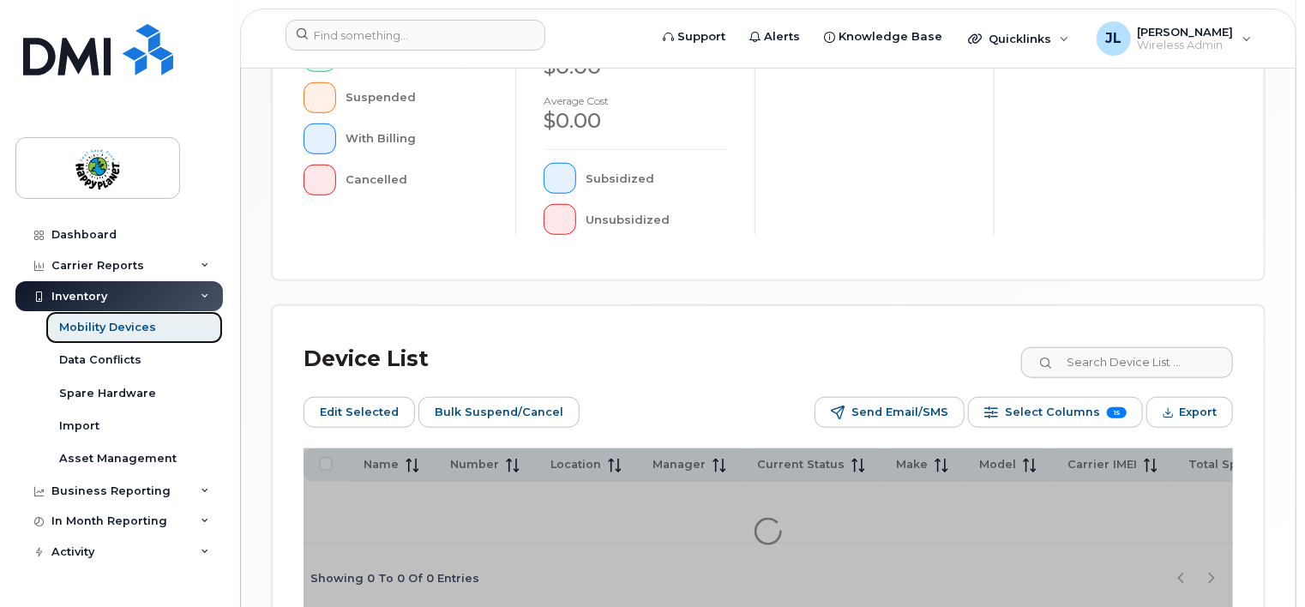
scroll to position [600, 0]
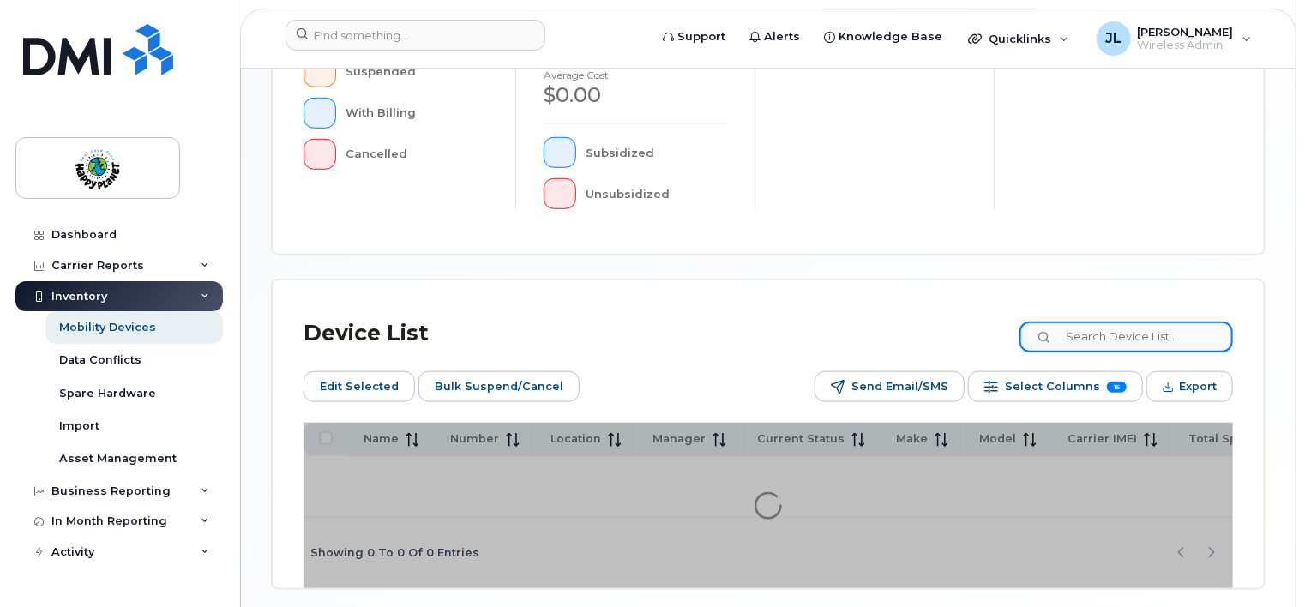
click at [1104, 332] on input at bounding box center [1125, 336] width 213 height 31
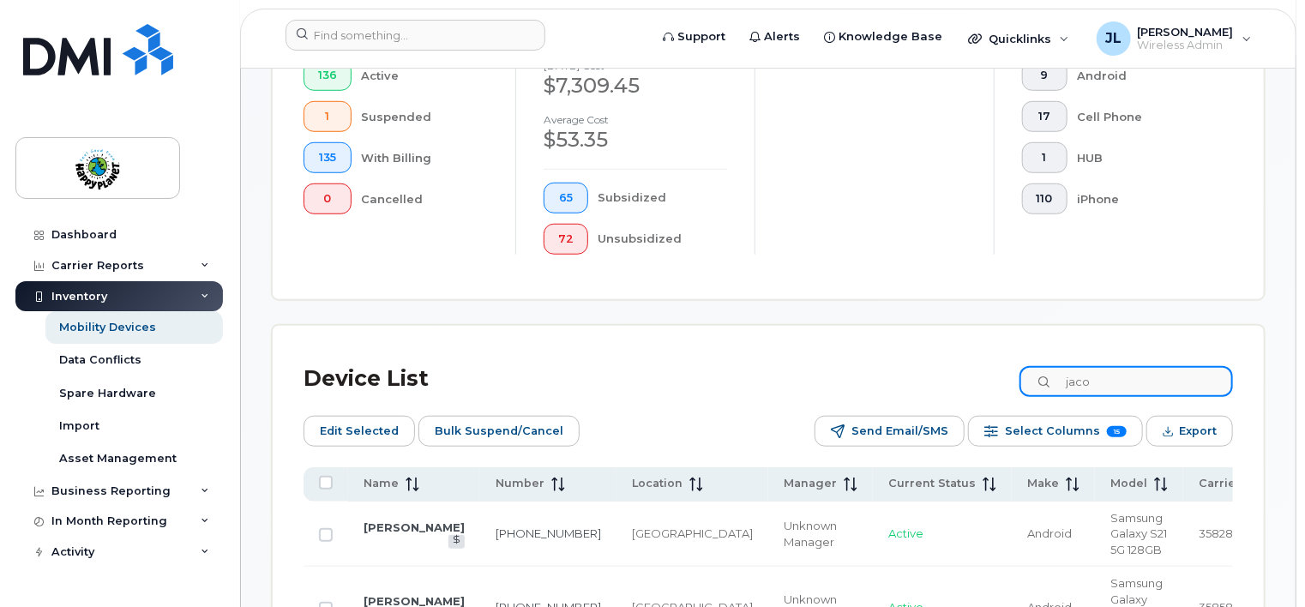
scroll to position [645, 0]
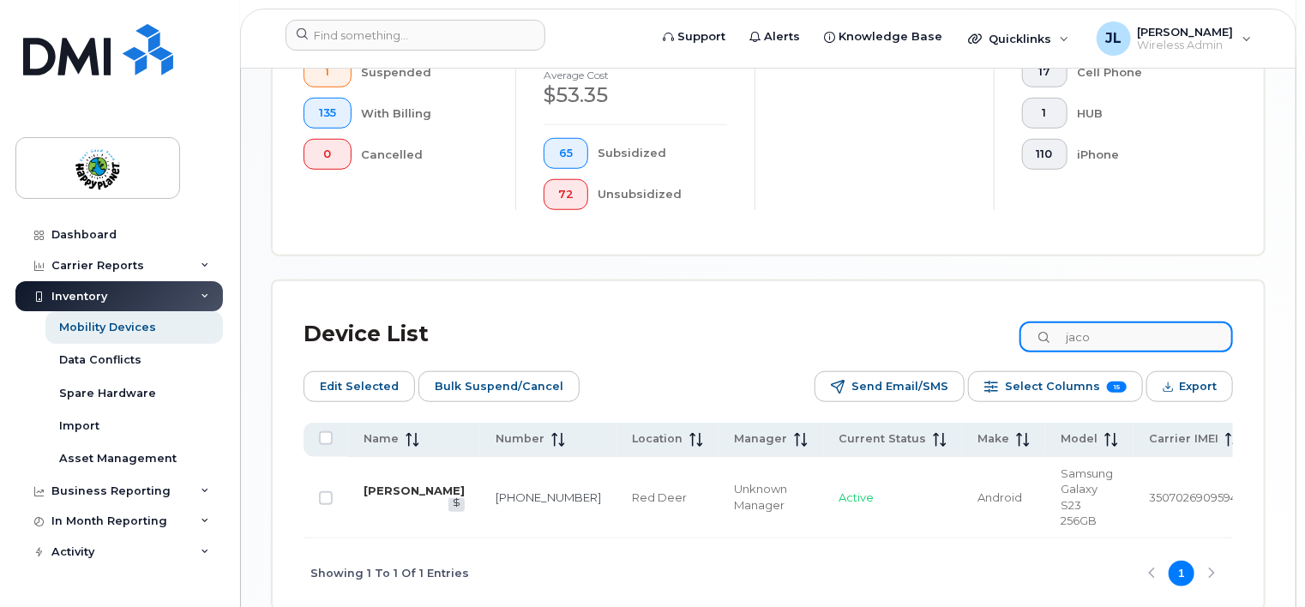
type input "jaco"
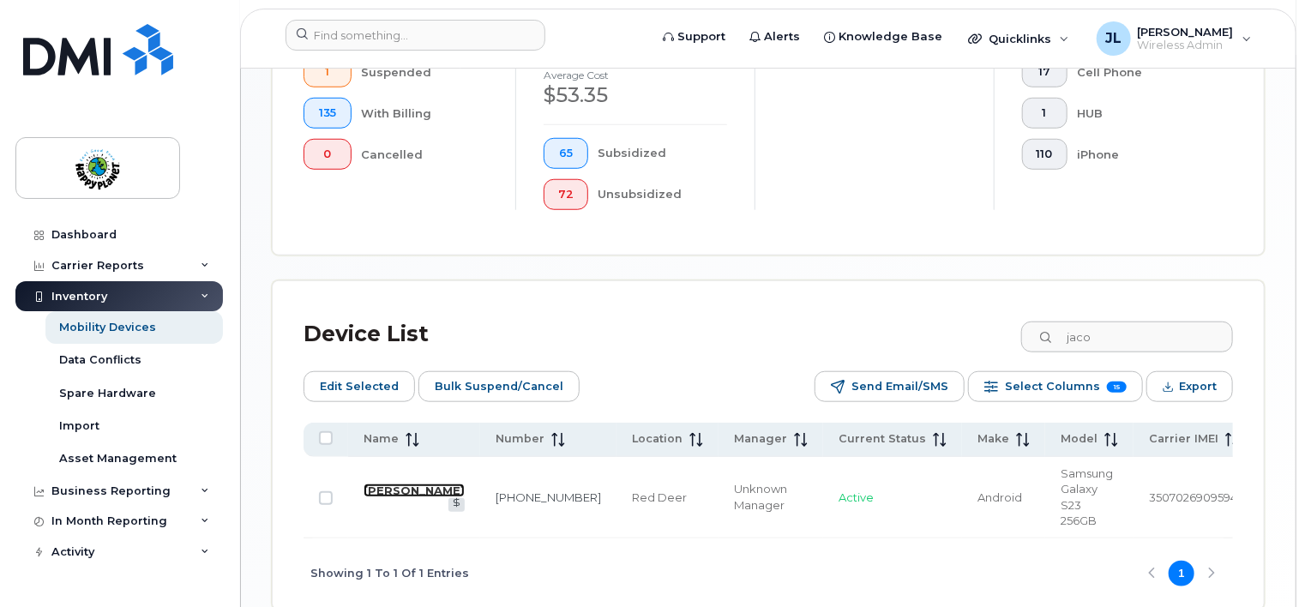
click at [375, 490] on link "[PERSON_NAME]" at bounding box center [413, 490] width 101 height 14
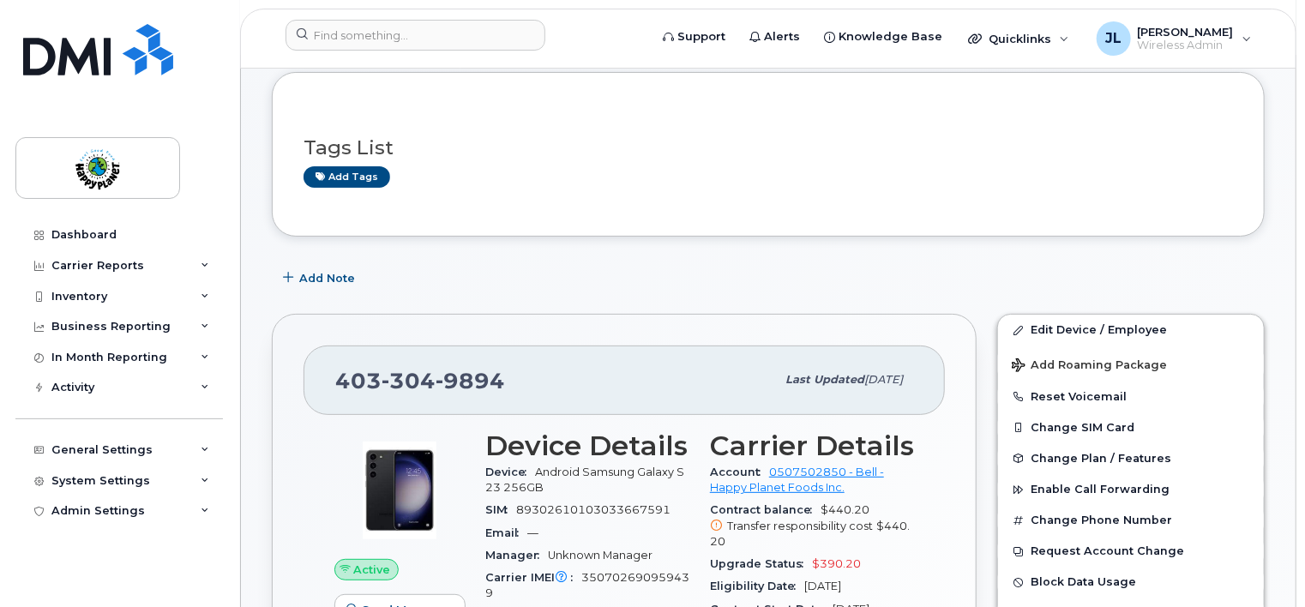
scroll to position [86, 0]
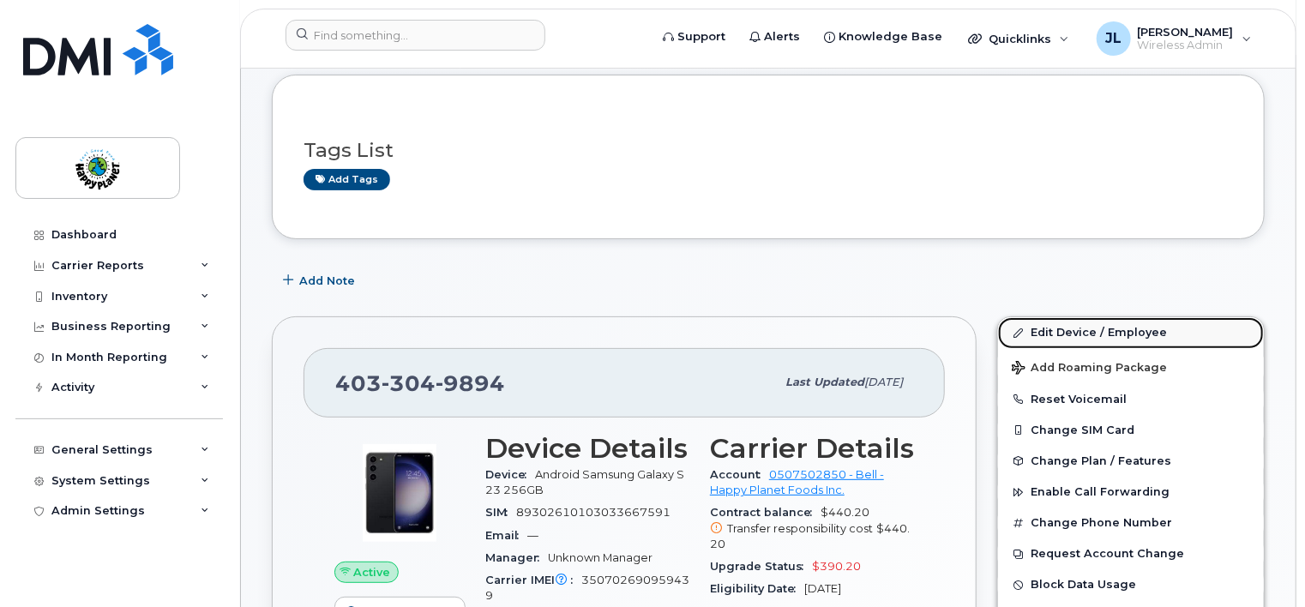
click at [1096, 334] on link "Edit Device / Employee" at bounding box center [1131, 332] width 266 height 31
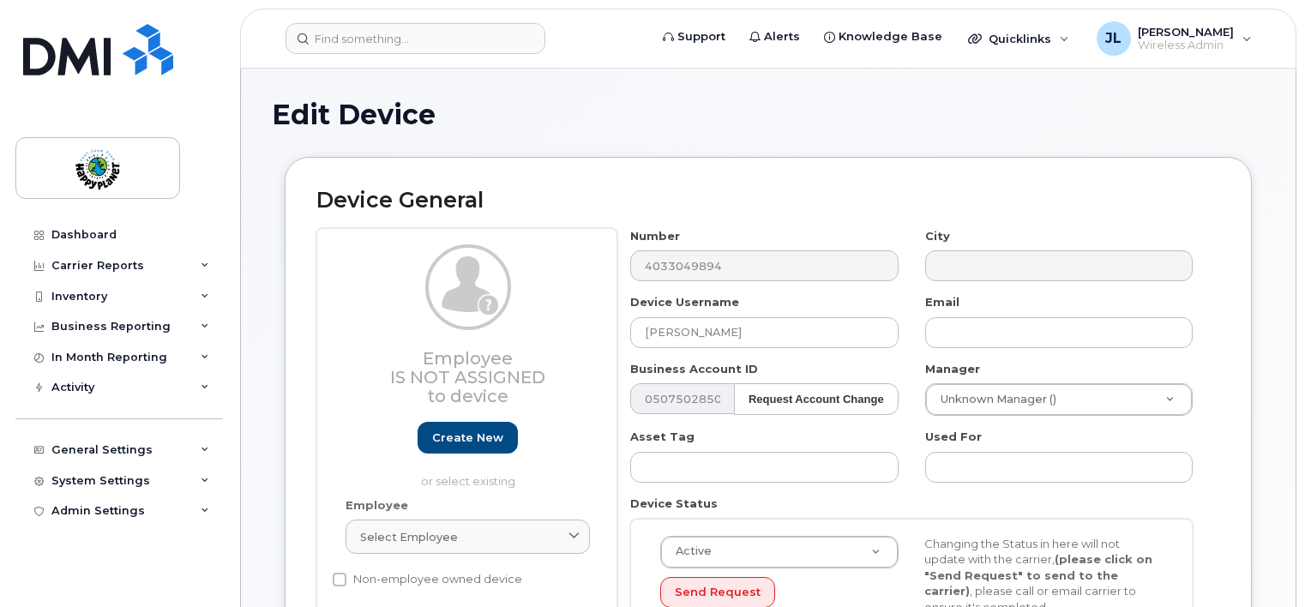
select select "29530514"
select select "29530515"
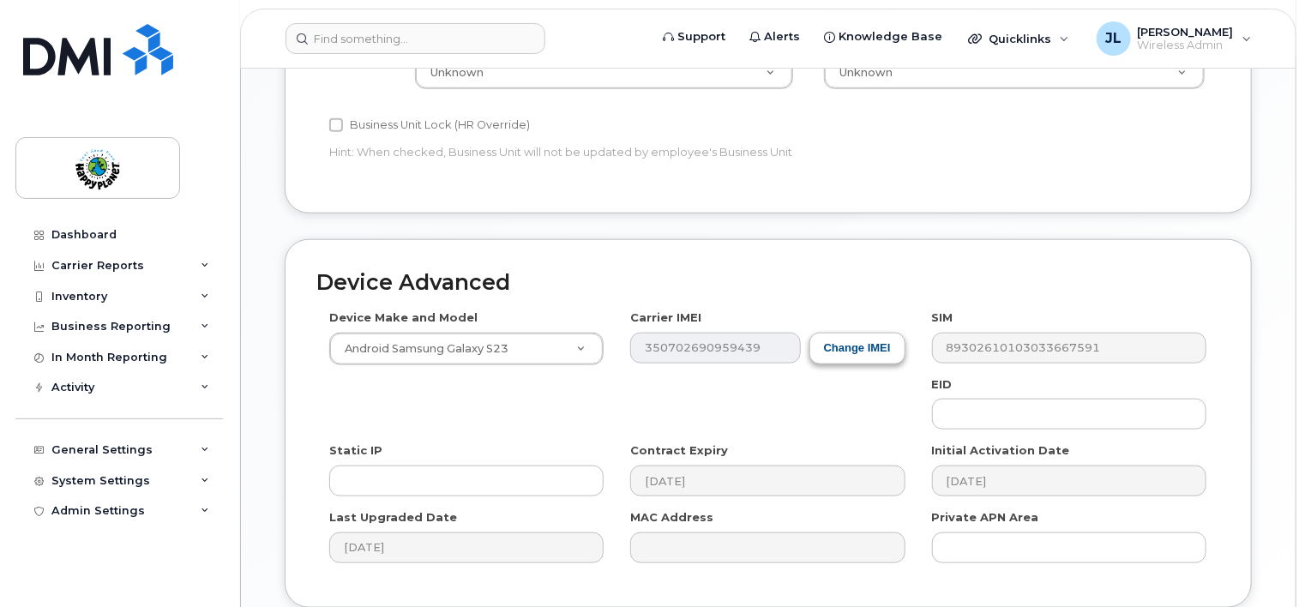
scroll to position [930, 0]
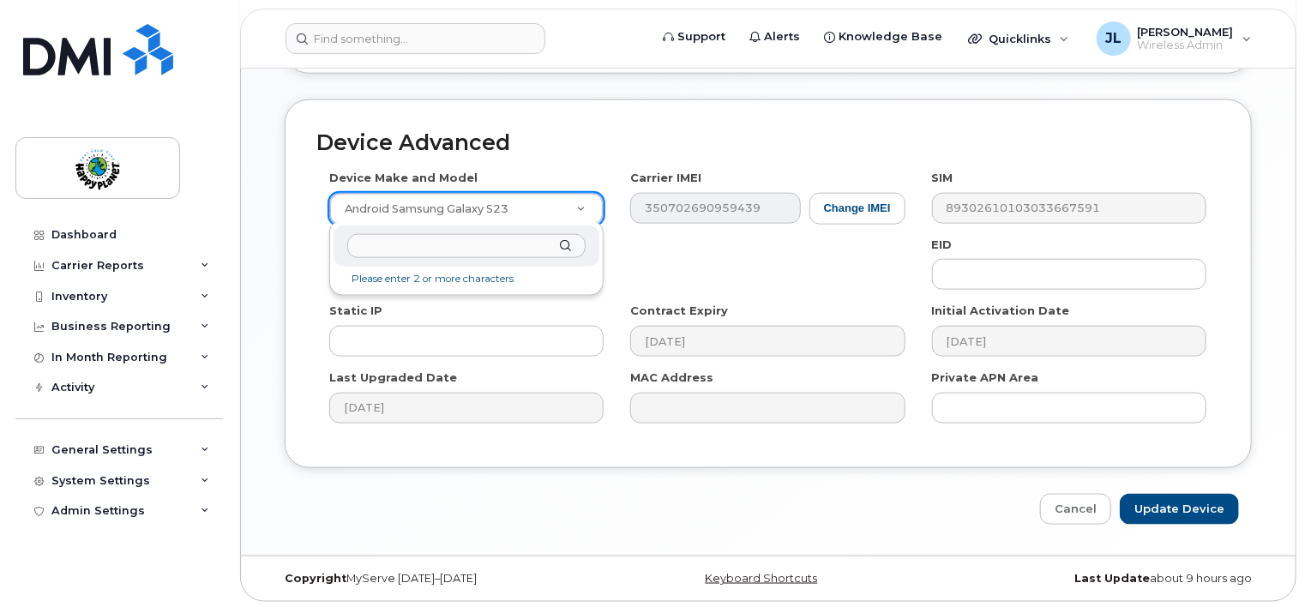
click at [472, 249] on input "text" at bounding box center [466, 246] width 239 height 25
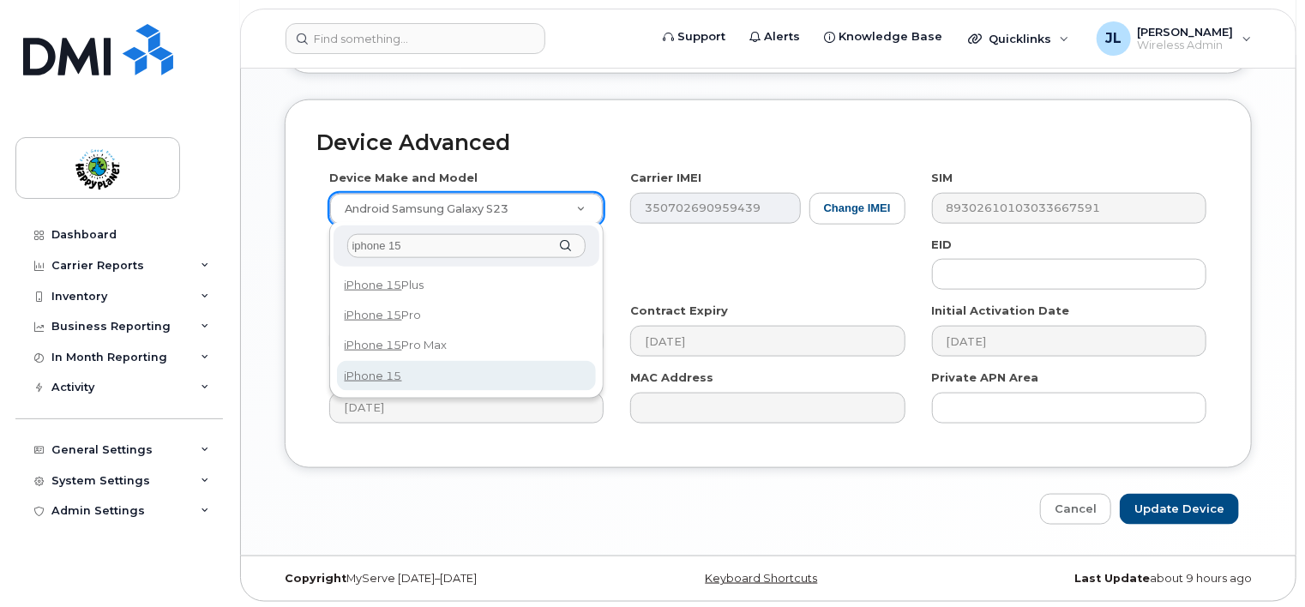
type input "iphone 15"
select select "3031"
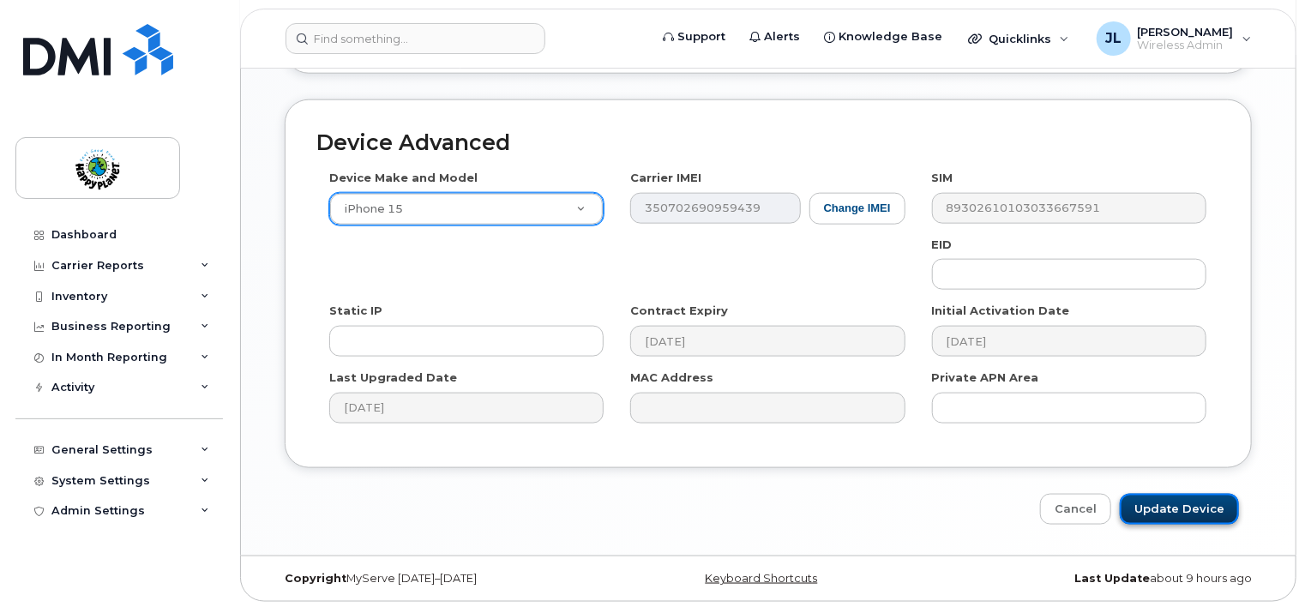
click at [1180, 503] on input "Update Device" at bounding box center [1179, 510] width 119 height 32
type input "Saving..."
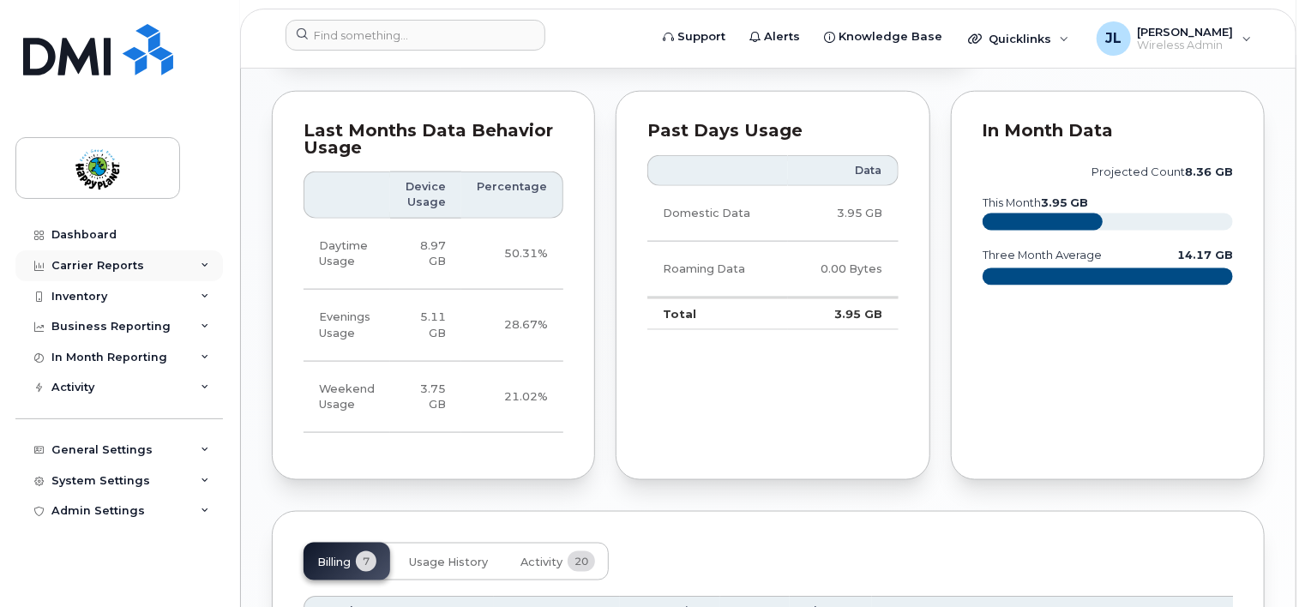
scroll to position [943, 0]
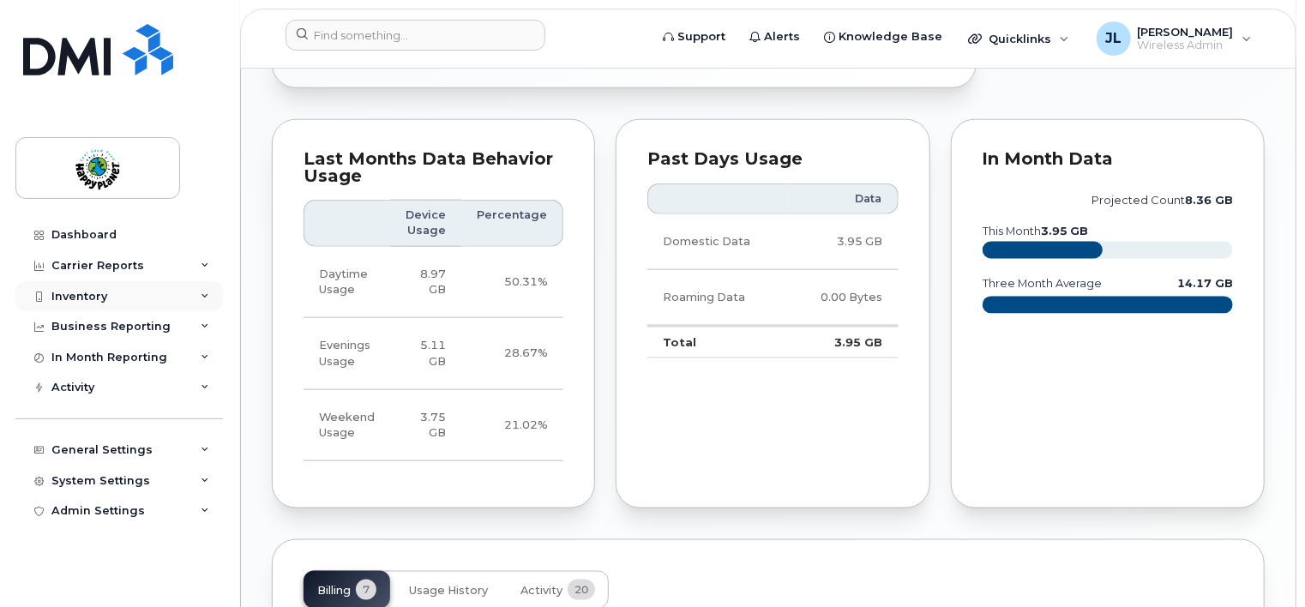
click at [108, 295] on div "Inventory" at bounding box center [118, 296] width 207 height 31
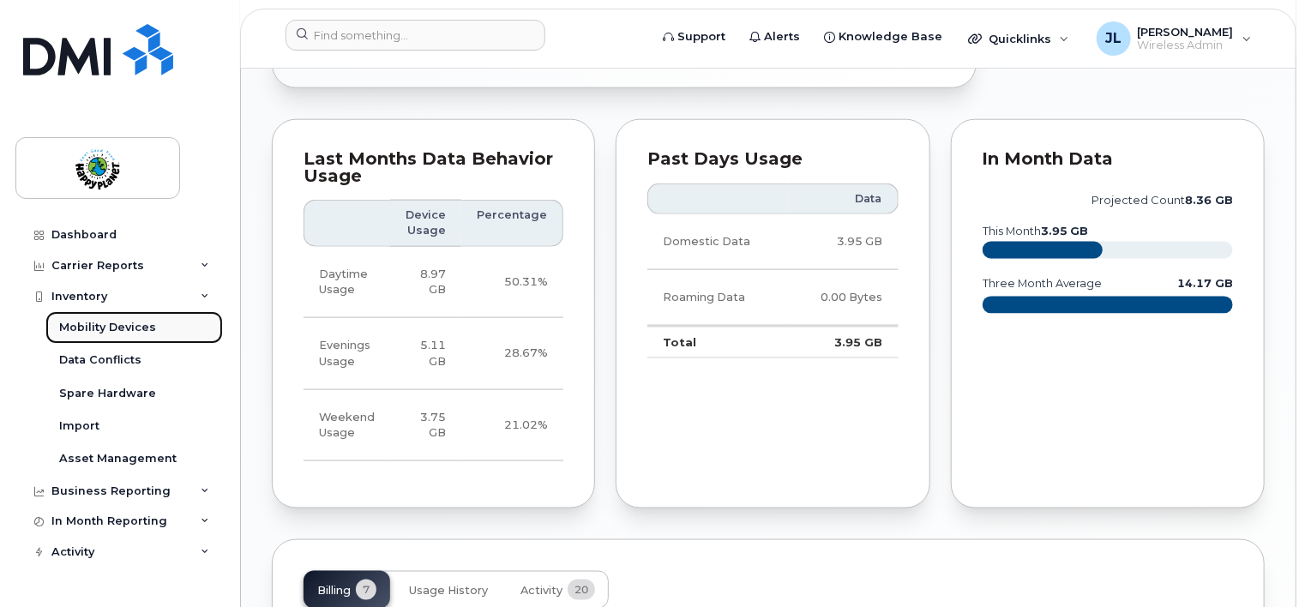
click at [117, 326] on div "Mobility Devices" at bounding box center [107, 327] width 97 height 15
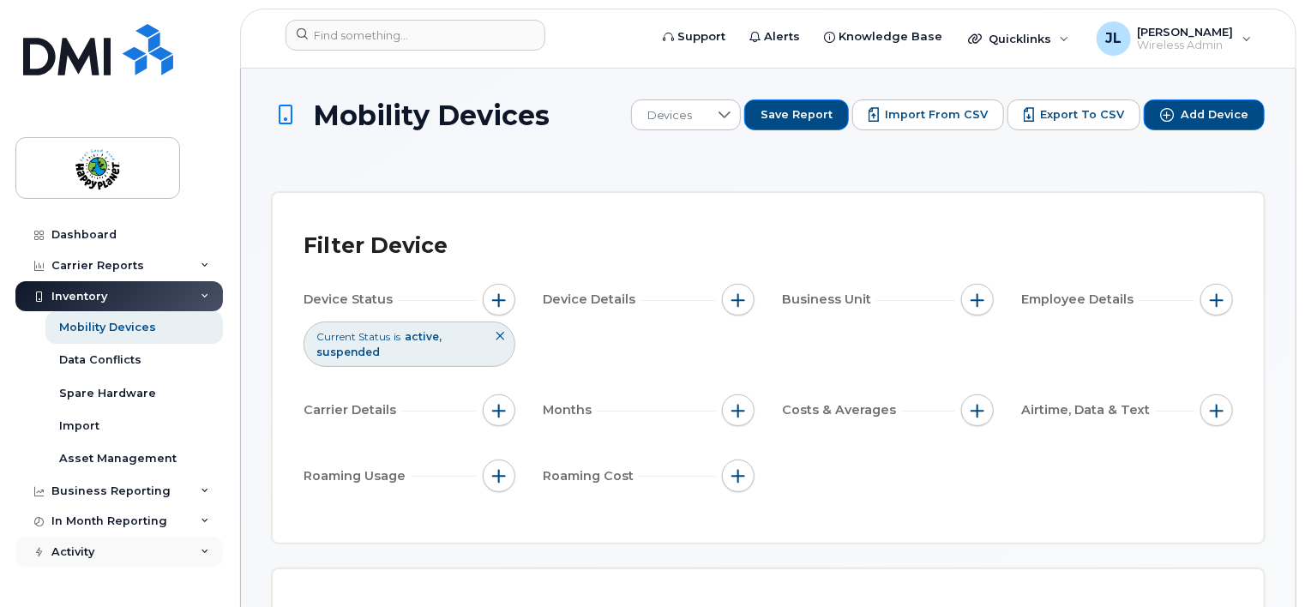
click at [69, 555] on div "Activity" at bounding box center [72, 552] width 43 height 14
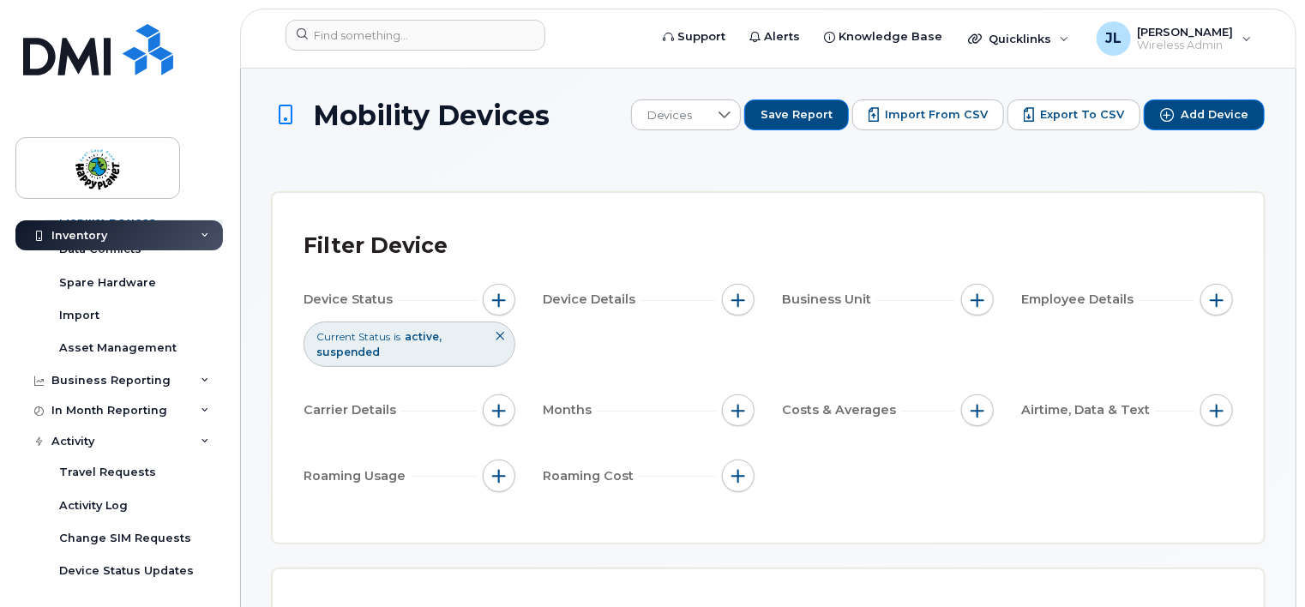
scroll to position [257, 0]
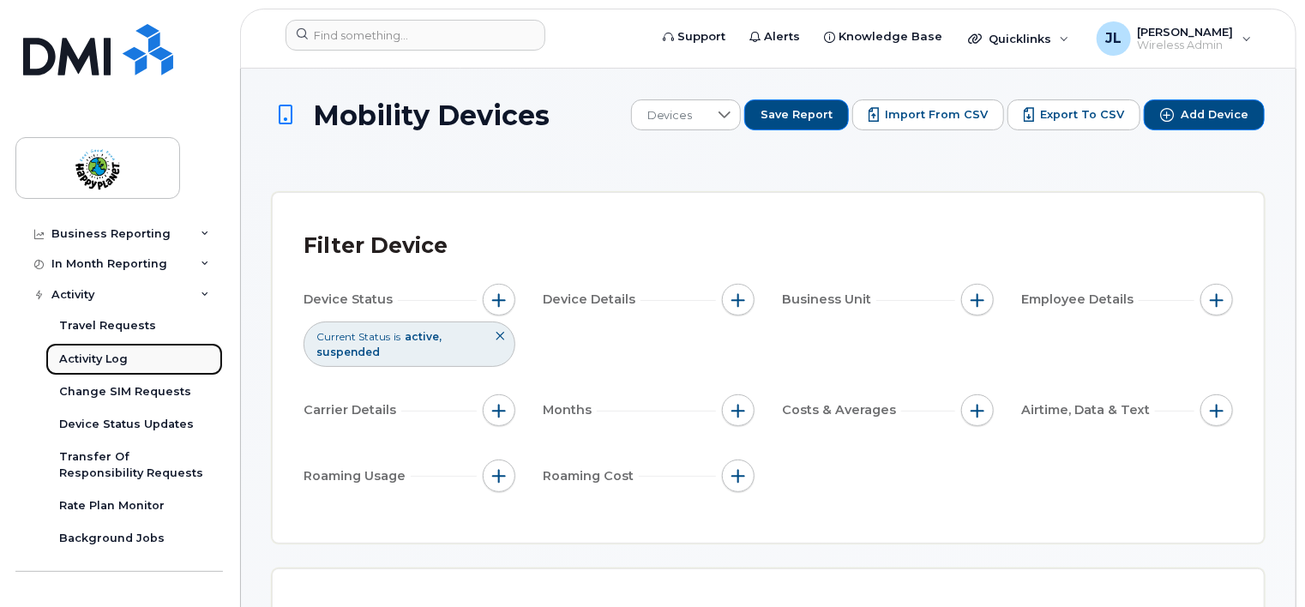
click at [104, 350] on link "Activity Log" at bounding box center [133, 359] width 177 height 33
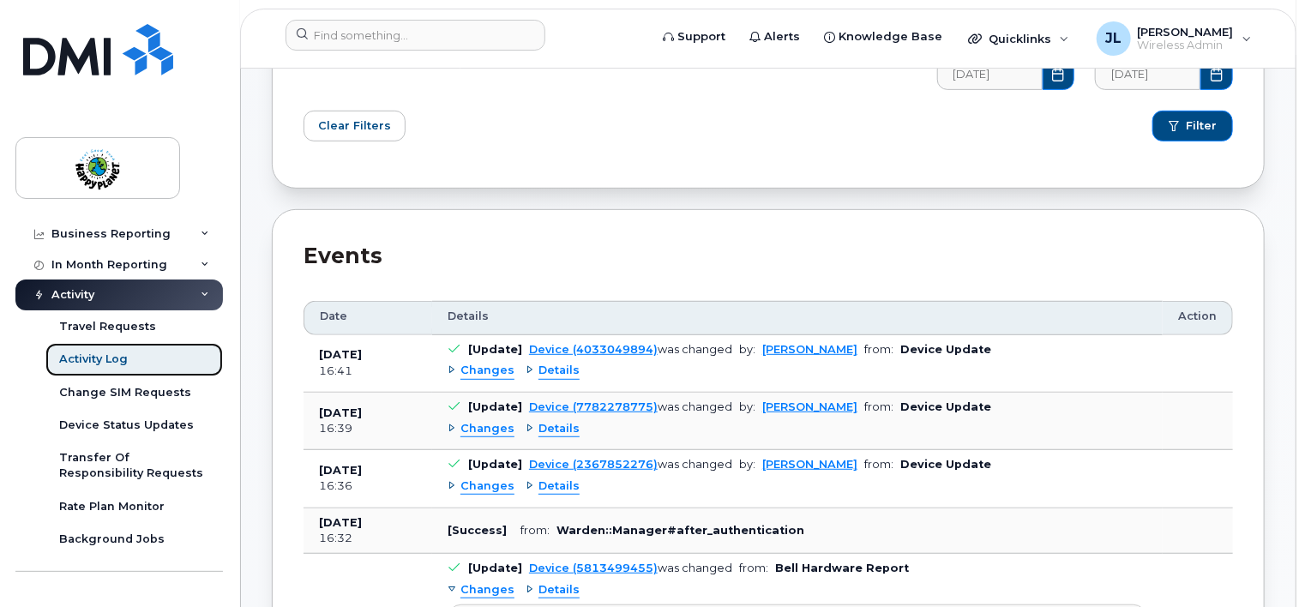
scroll to position [343, 0]
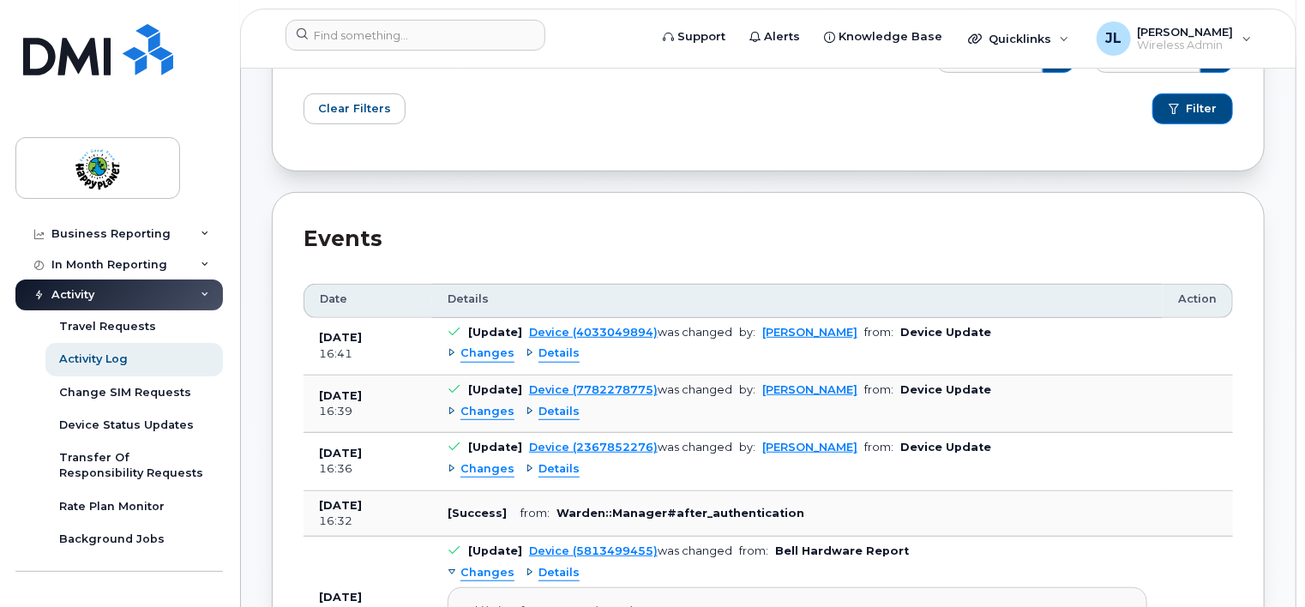
click at [465, 463] on span "Changes" at bounding box center [487, 469] width 54 height 16
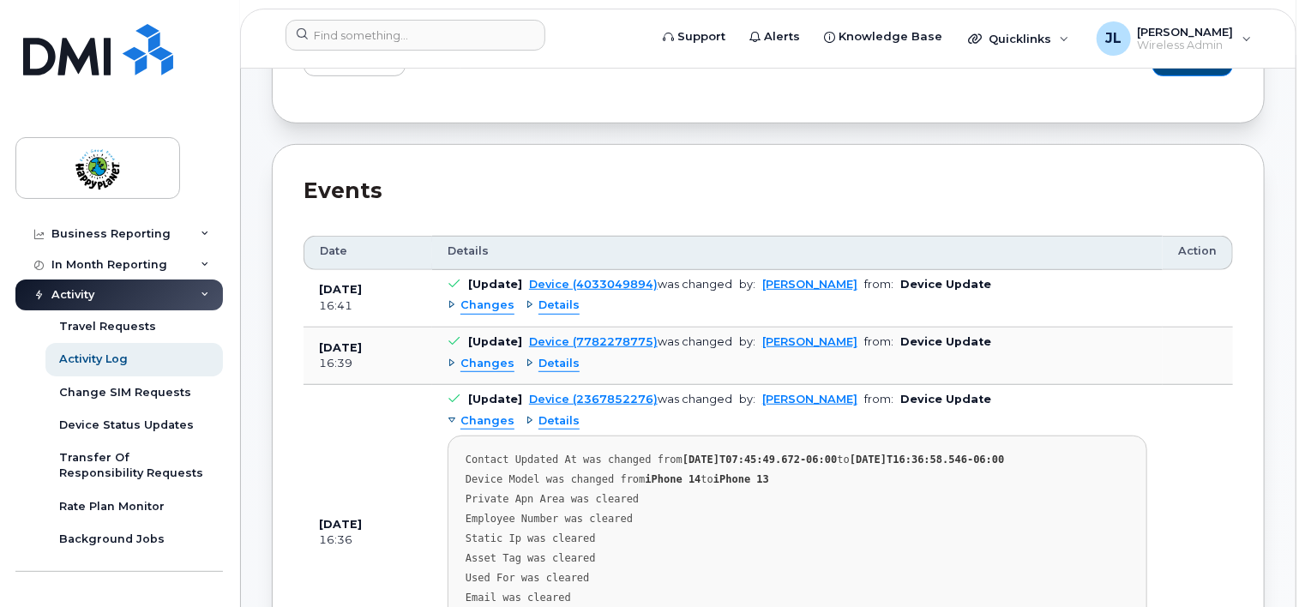
scroll to position [429, 0]
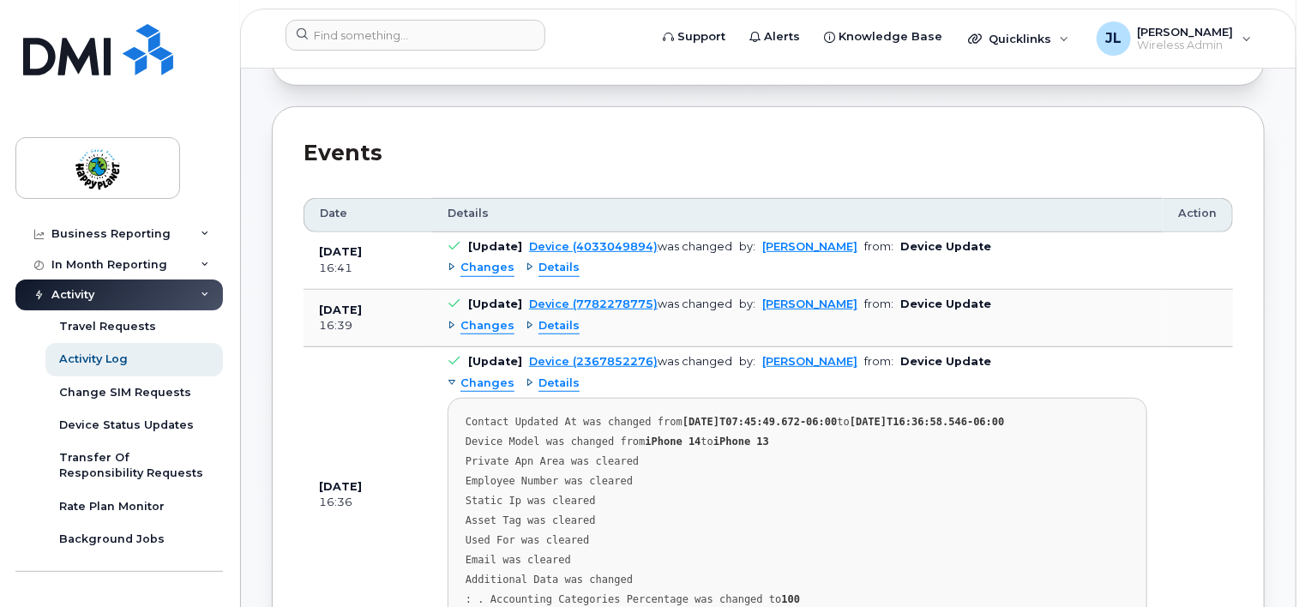
click at [452, 380] on div "Changes" at bounding box center [480, 383] width 67 height 16
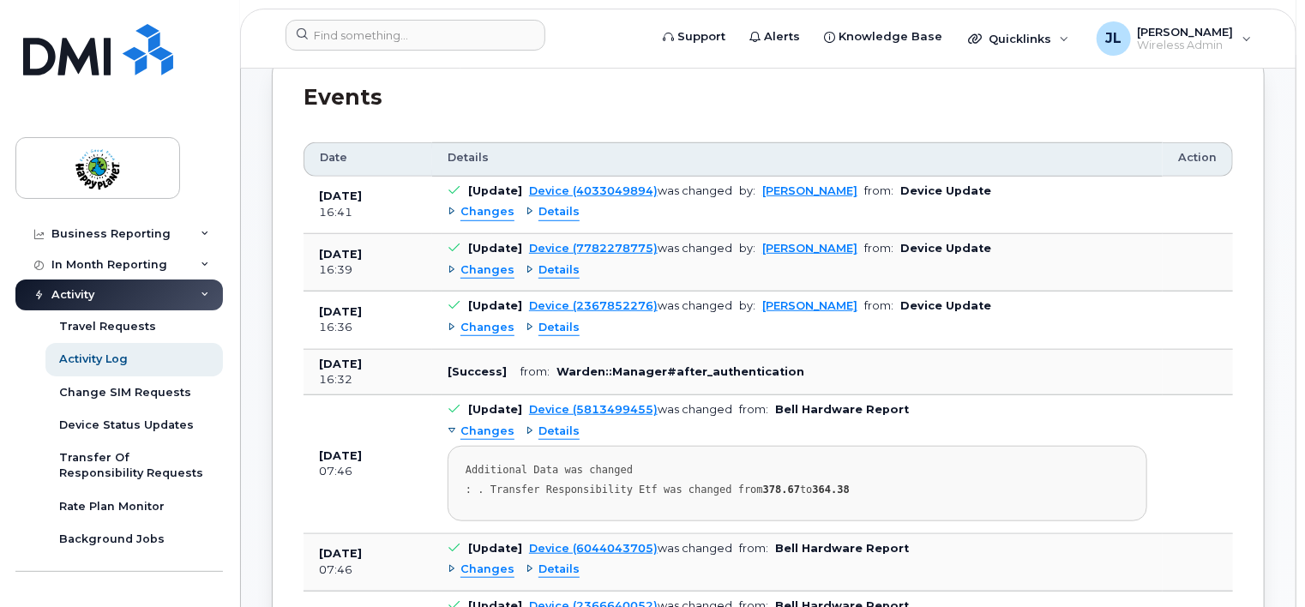
scroll to position [514, 0]
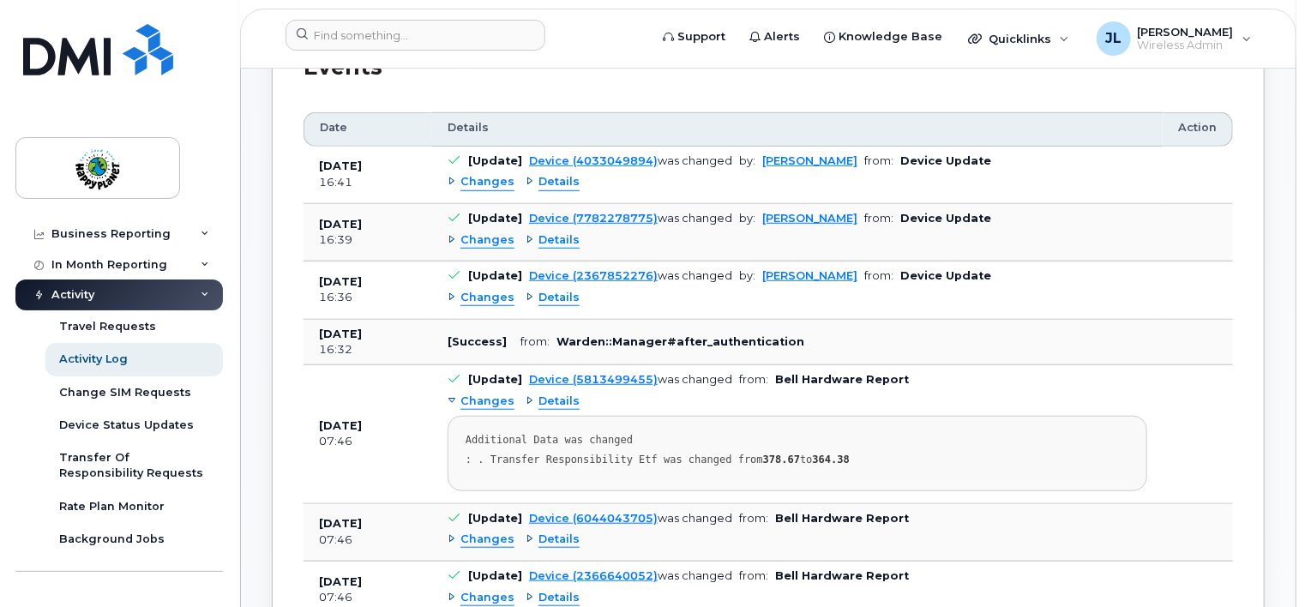
click at [460, 538] on span "Changes" at bounding box center [487, 539] width 54 height 16
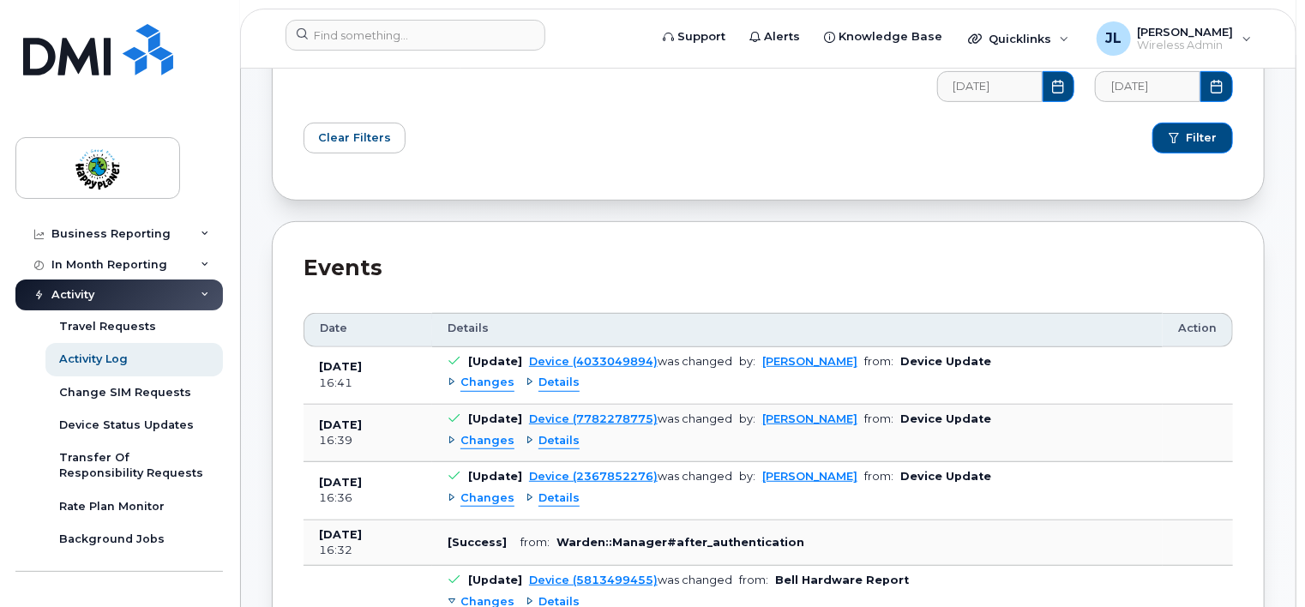
scroll to position [343, 0]
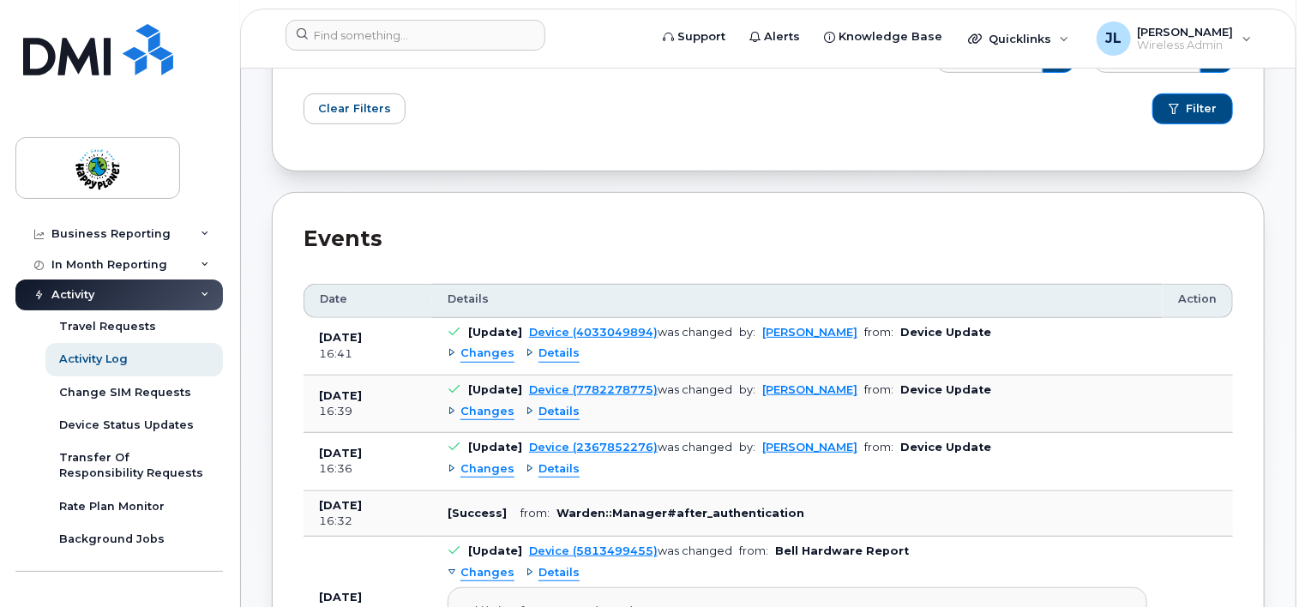
click at [543, 411] on span "Details" at bounding box center [558, 412] width 41 height 16
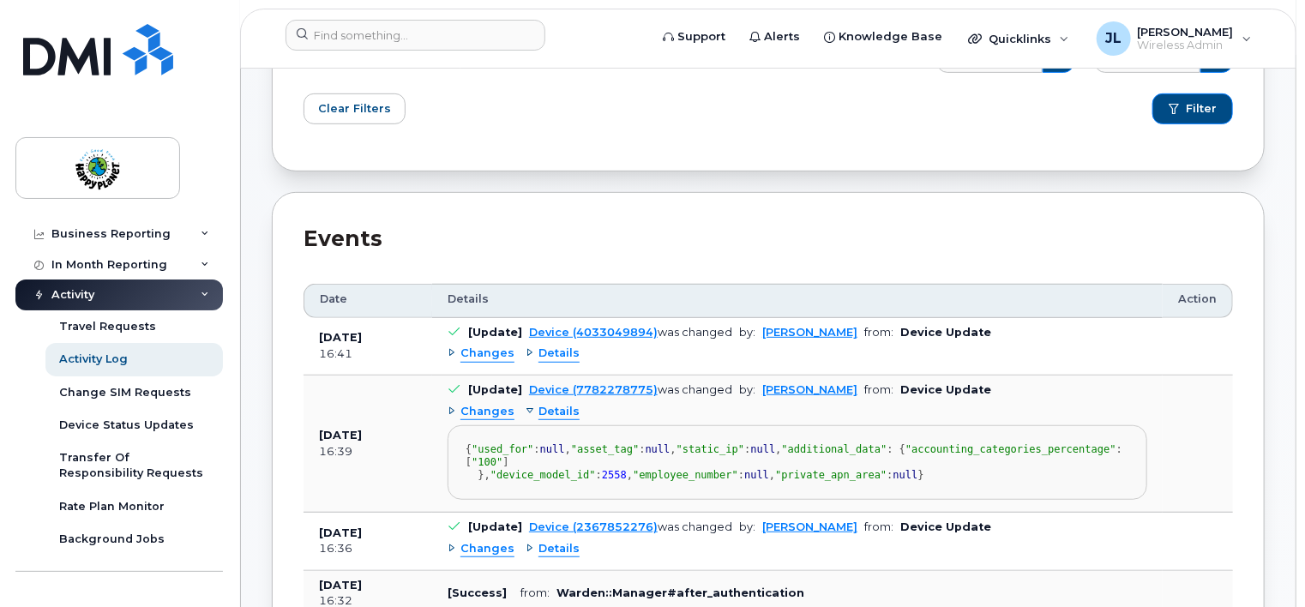
click at [525, 408] on div "Details" at bounding box center [552, 412] width 54 height 16
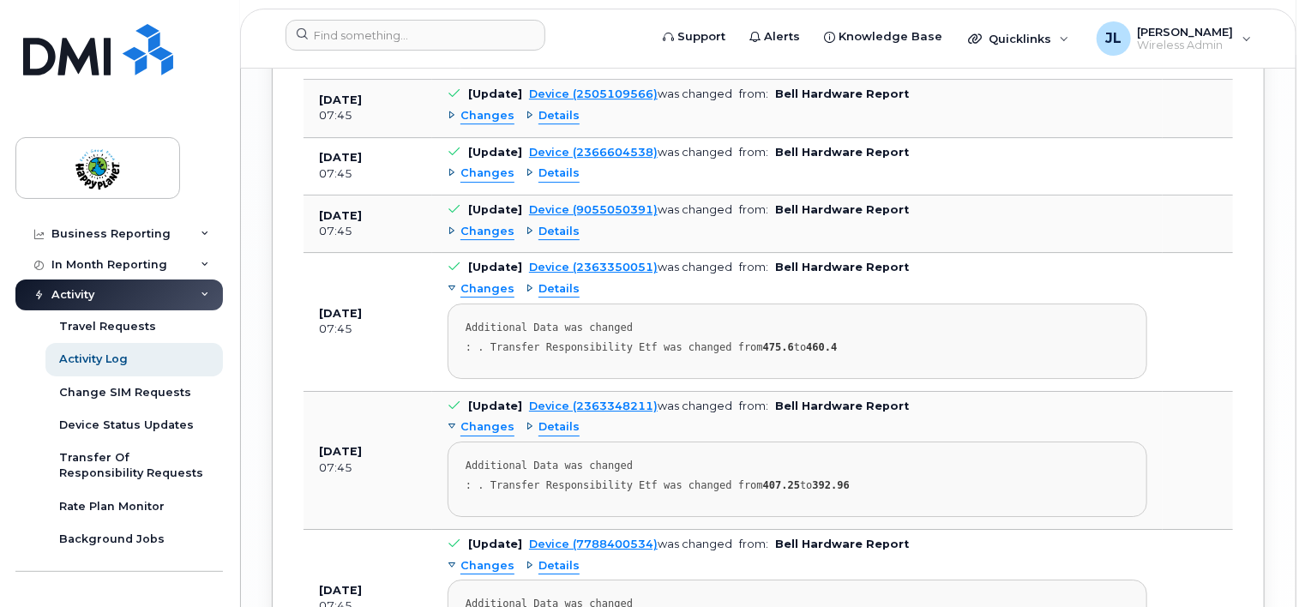
scroll to position [2446, 0]
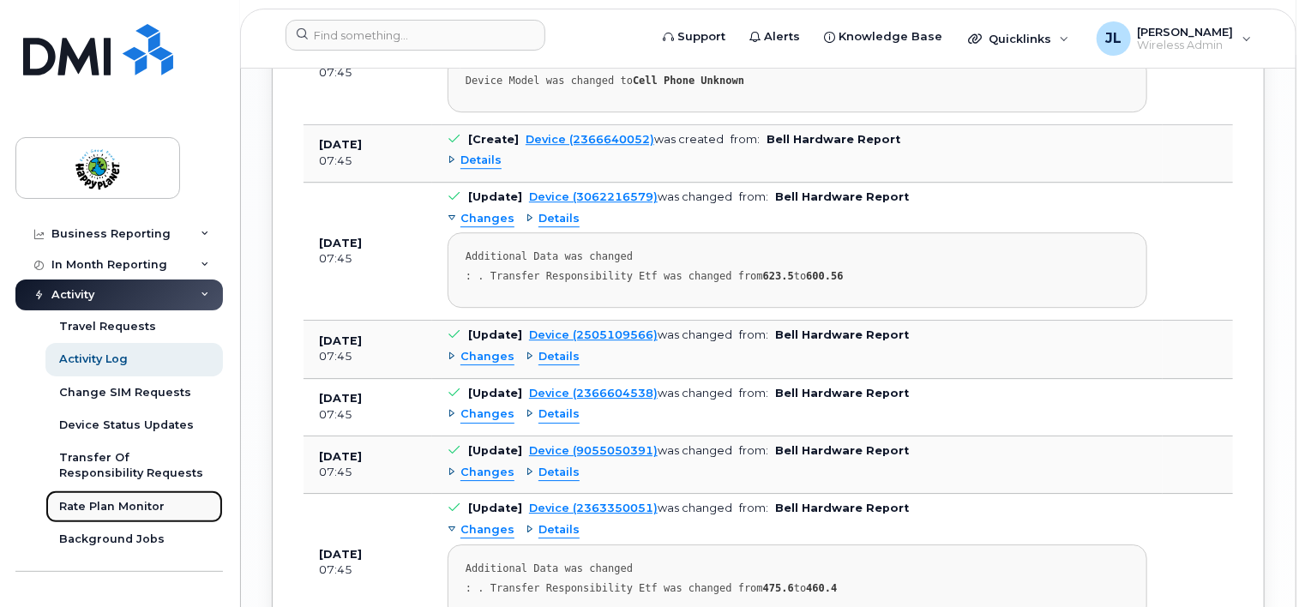
click at [141, 507] on div "Rate Plan Monitor" at bounding box center [111, 506] width 105 height 15
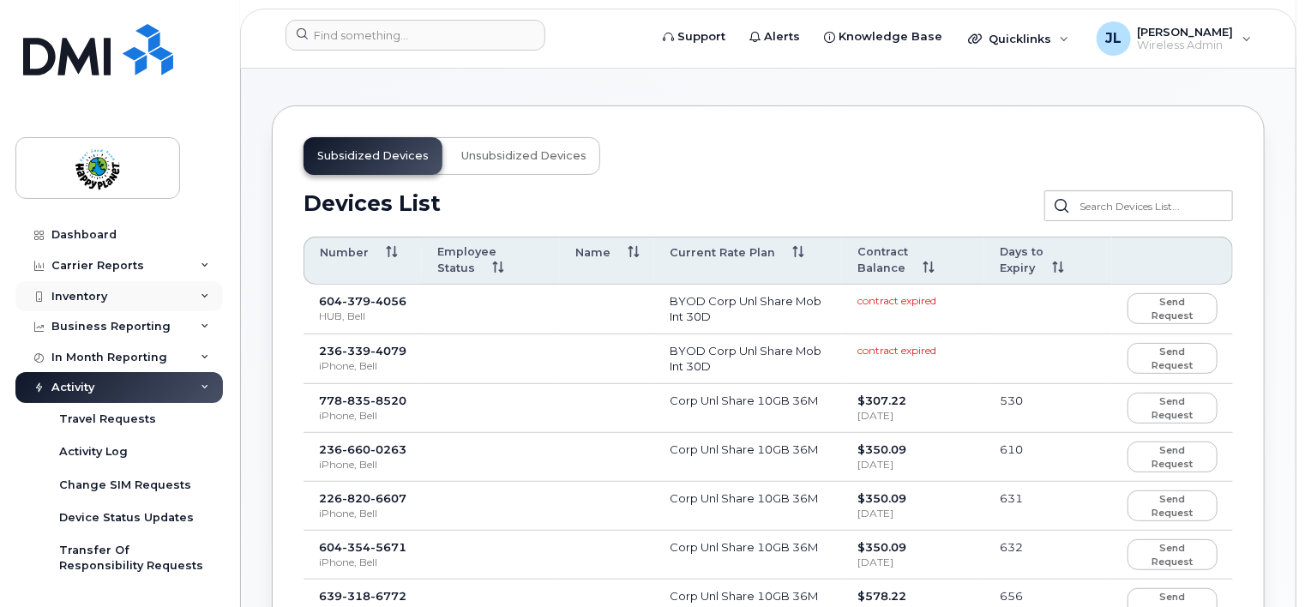
drag, startPoint x: 82, startPoint y: 292, endPoint x: 90, endPoint y: 302, distance: 12.2
click at [82, 293] on div "Inventory" at bounding box center [79, 297] width 56 height 14
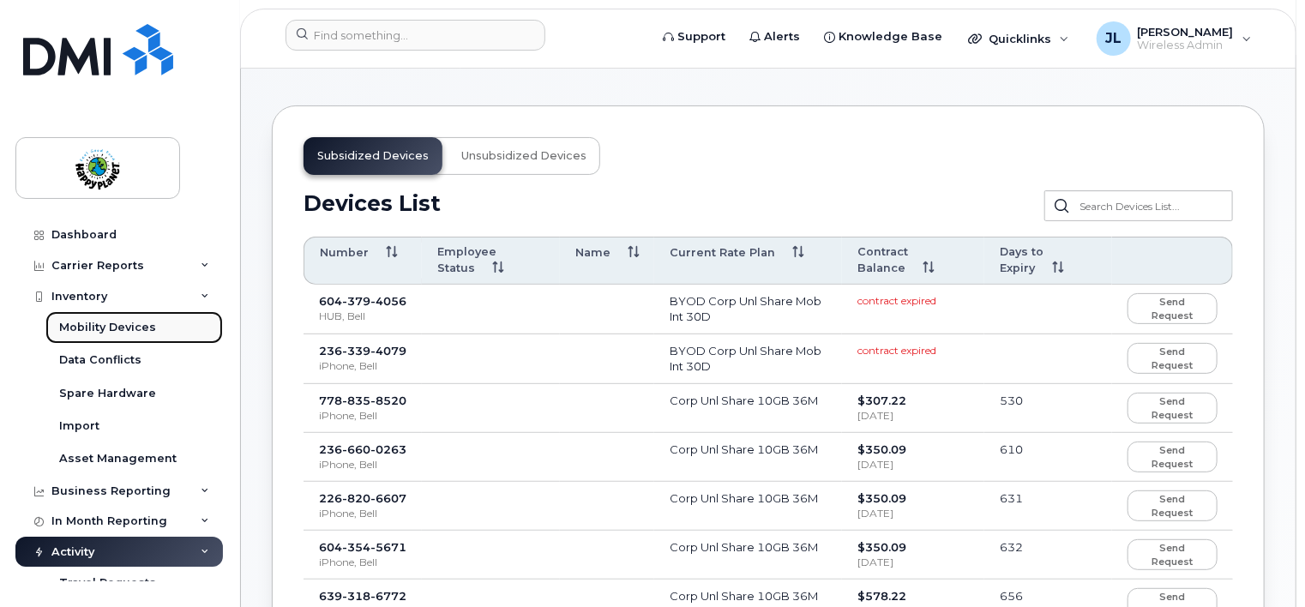
click at [117, 324] on div "Mobility Devices" at bounding box center [107, 327] width 97 height 15
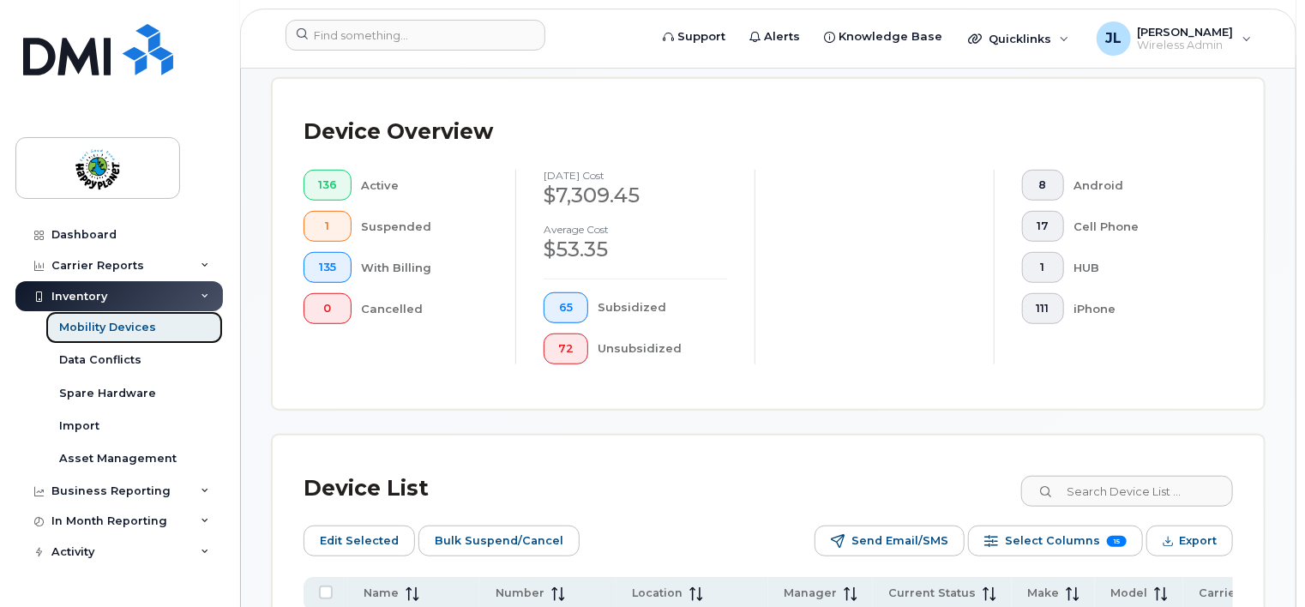
scroll to position [686, 0]
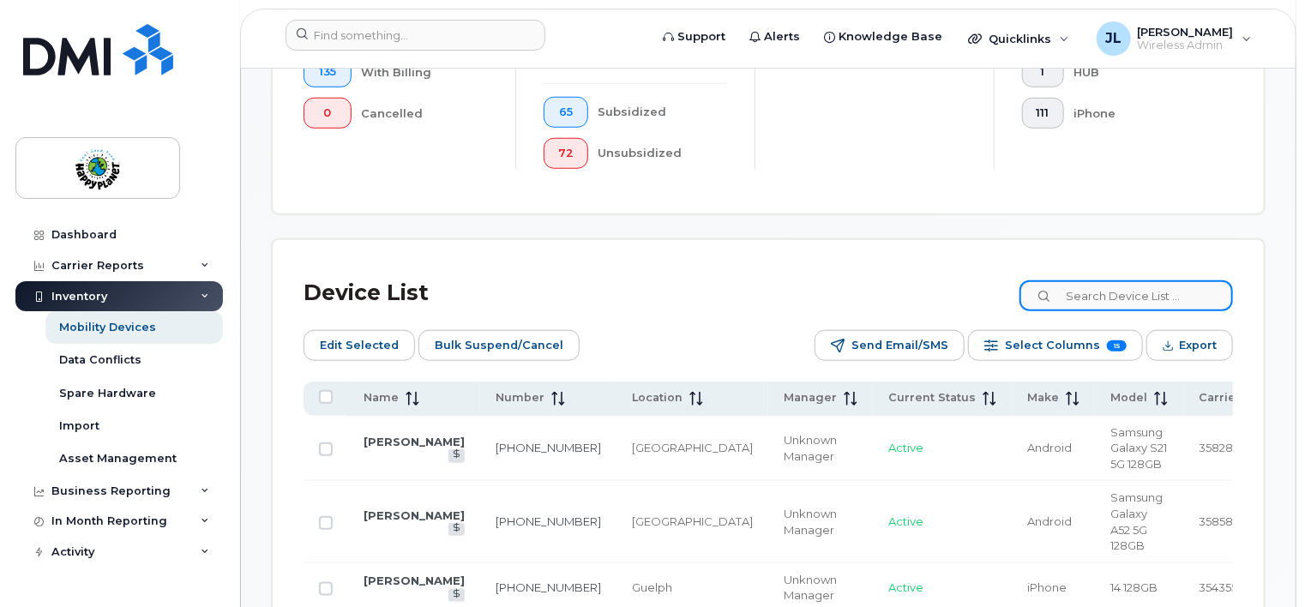
click at [1082, 285] on input at bounding box center [1125, 295] width 213 height 31
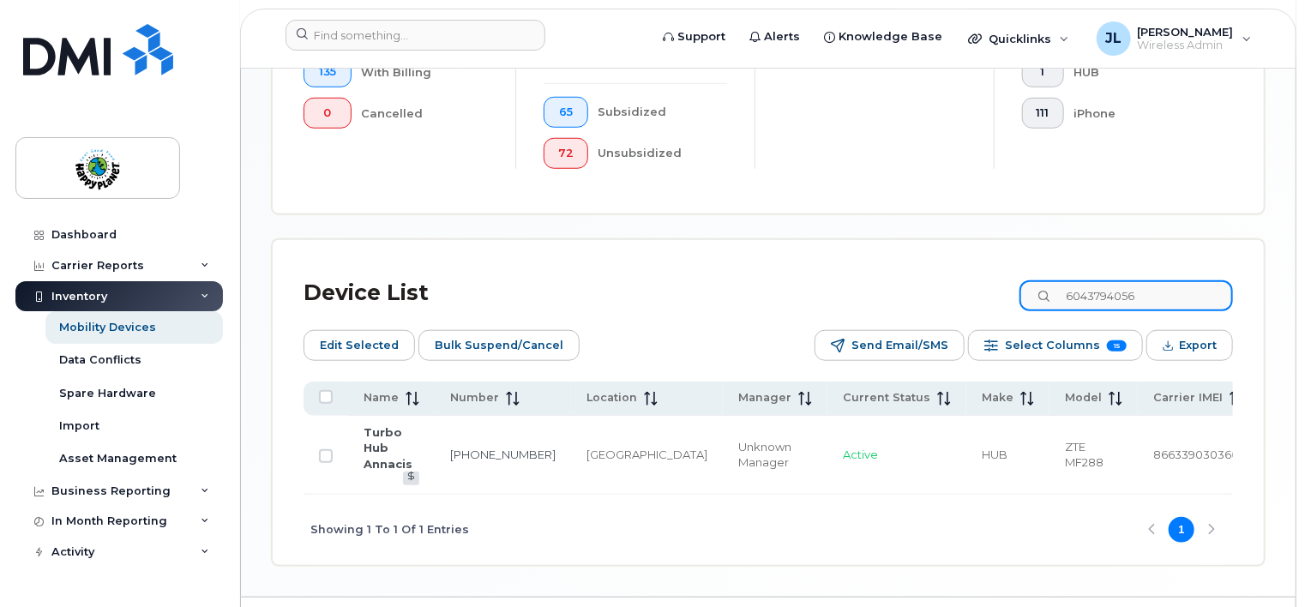
drag, startPoint x: 1193, startPoint y: 297, endPoint x: 974, endPoint y: 295, distance: 219.5
click at [974, 295] on div "Device List 6043794056" at bounding box center [767, 293] width 929 height 45
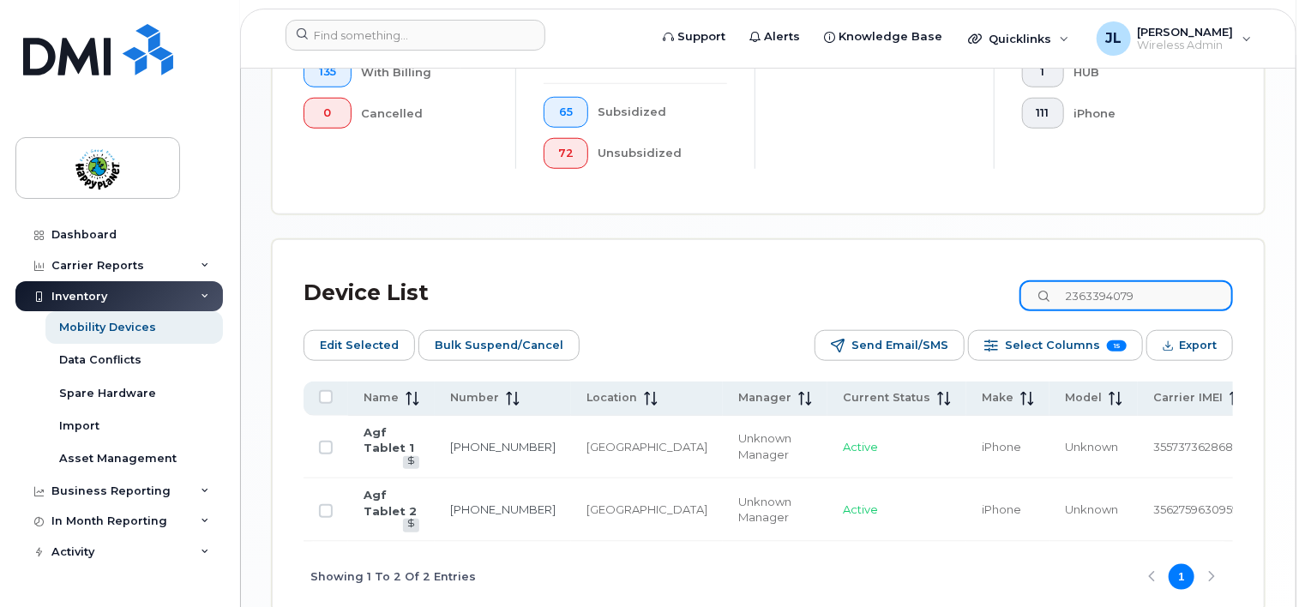
type input "2363394079"
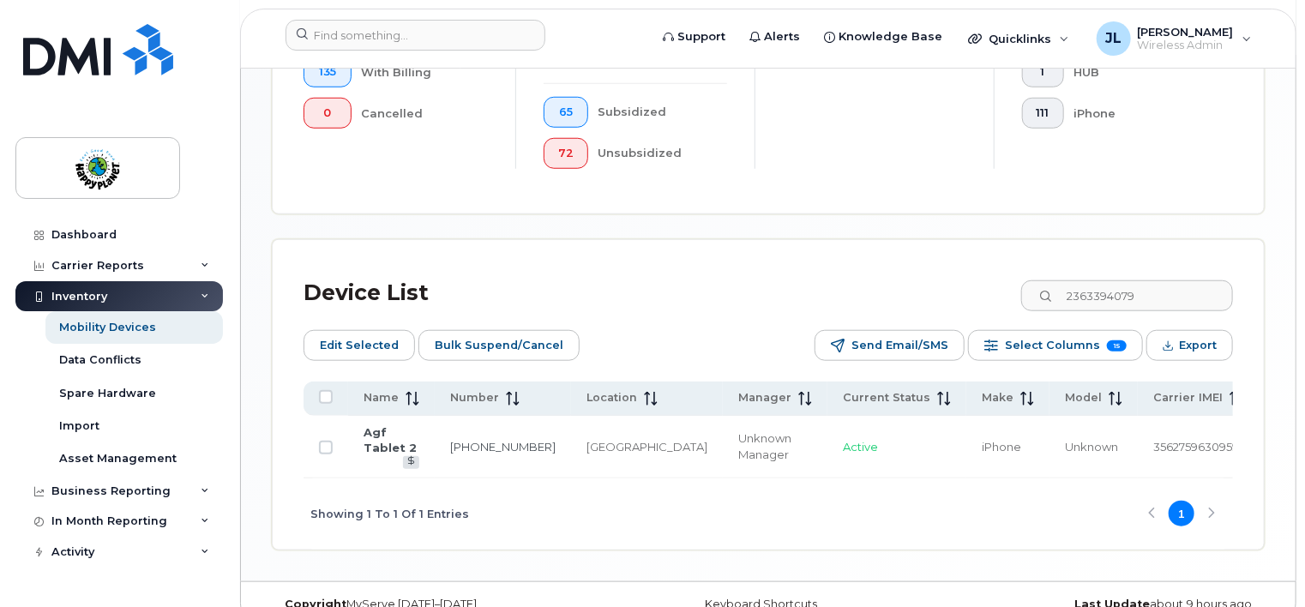
click at [687, 318] on div "Device List 2363394079 Edit Selected Bulk Suspend/Cancel Send Email/SMS Select …" at bounding box center [767, 410] width 929 height 279
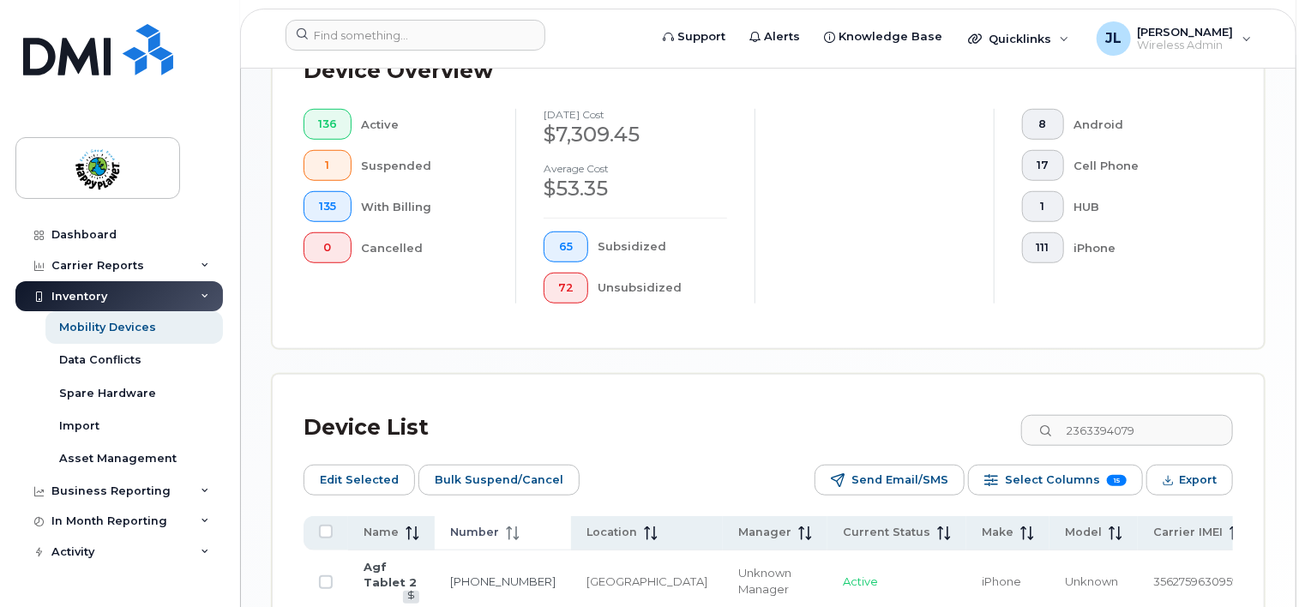
scroll to position [717, 0]
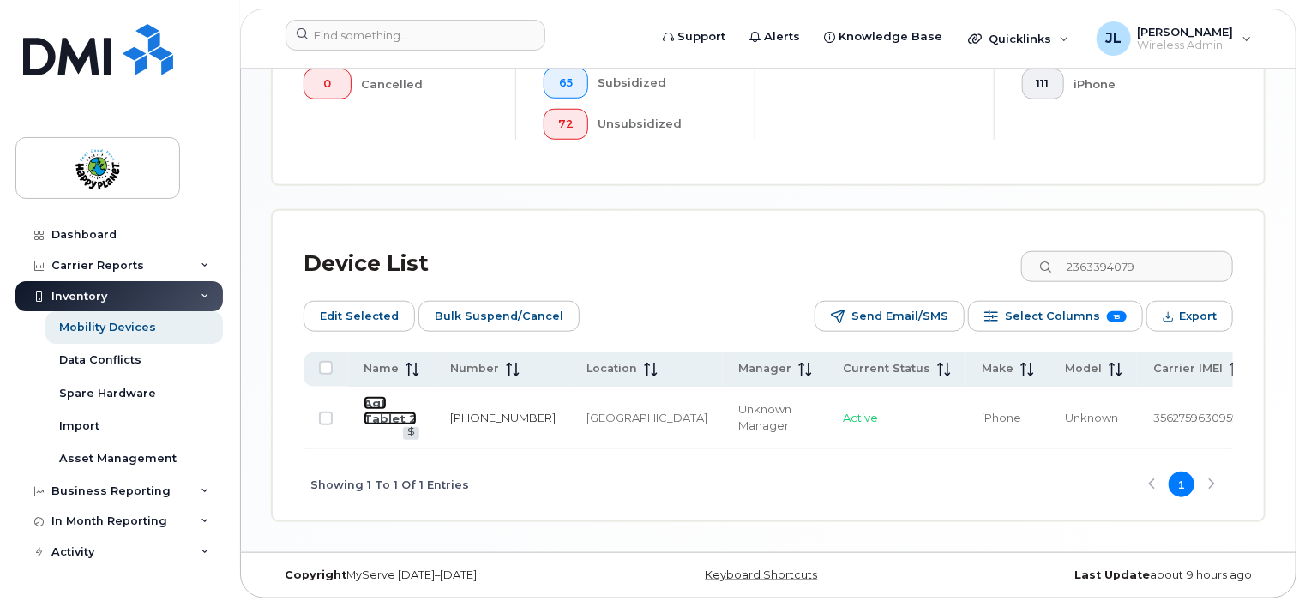
drag, startPoint x: 381, startPoint y: 411, endPoint x: 456, endPoint y: 423, distance: 75.5
click at [381, 411] on link "Agf Tablet 2" at bounding box center [389, 411] width 53 height 30
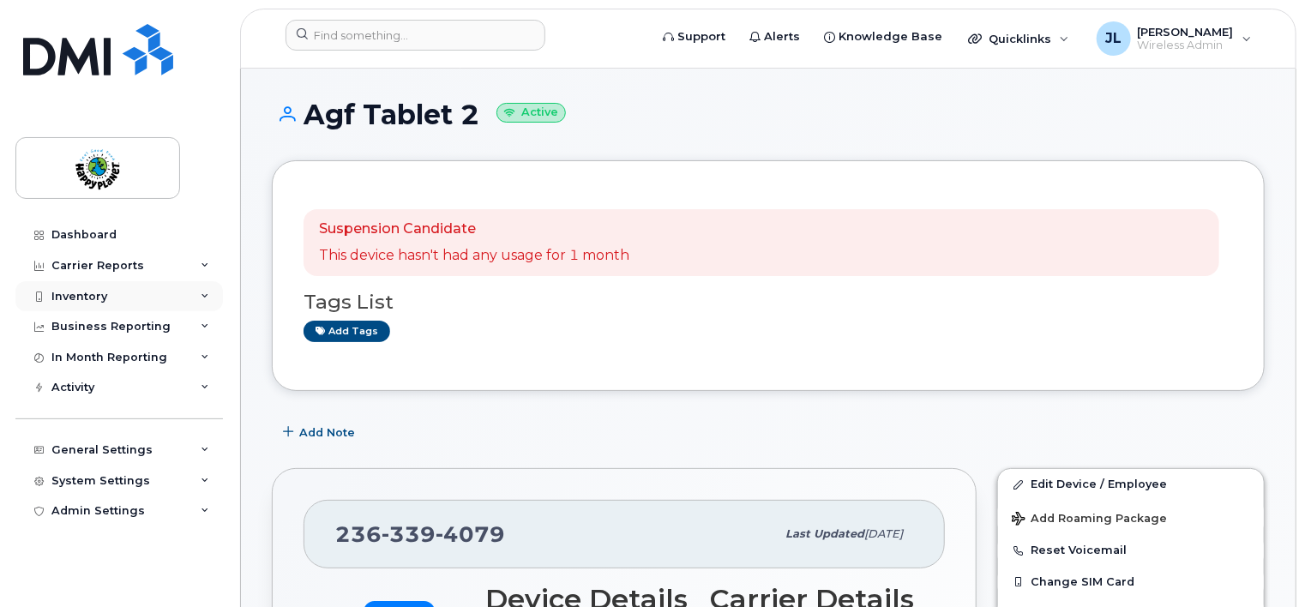
click at [84, 294] on div "Inventory" at bounding box center [79, 297] width 56 height 14
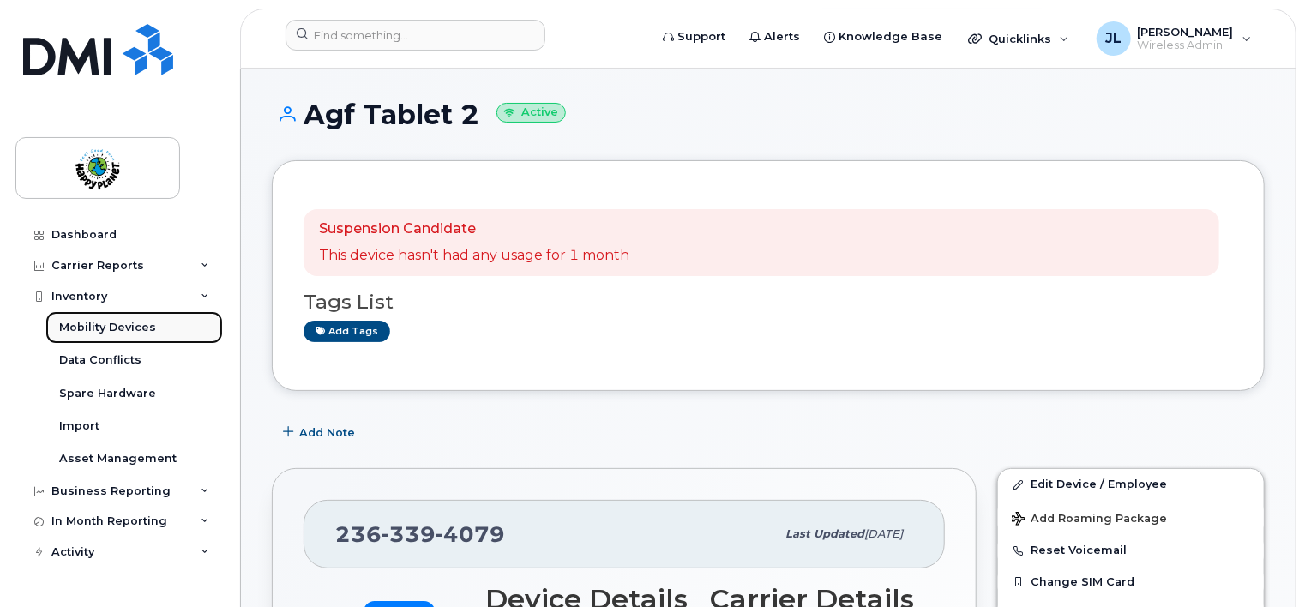
click at [96, 325] on div "Mobility Devices" at bounding box center [107, 327] width 97 height 15
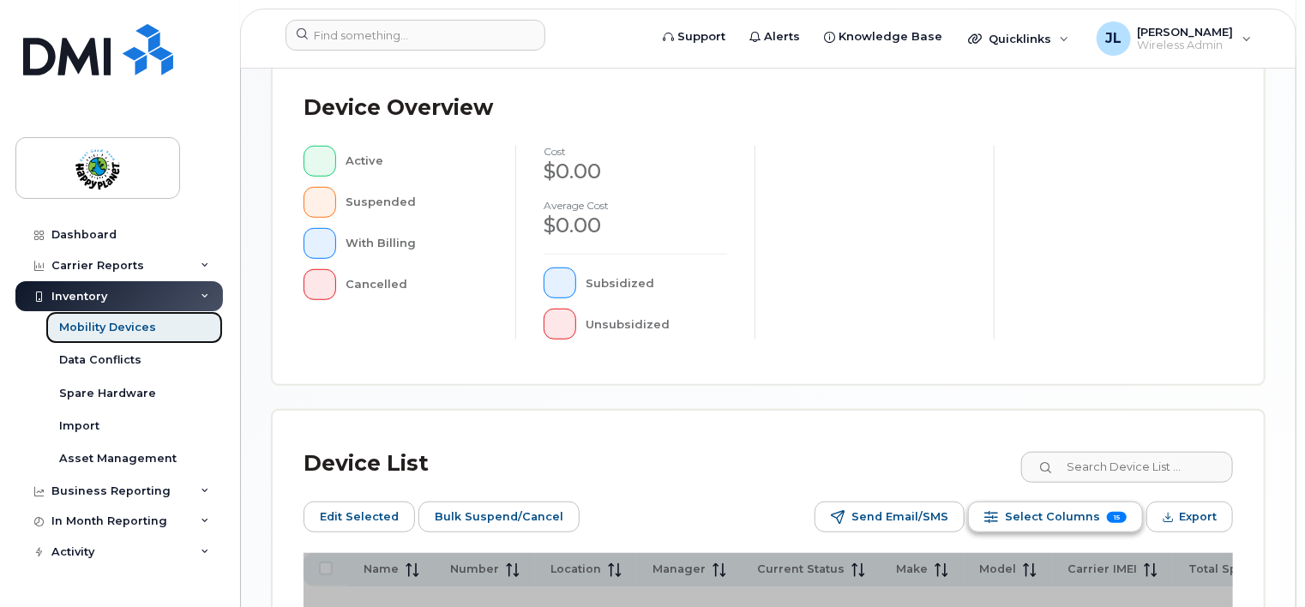
scroll to position [600, 0]
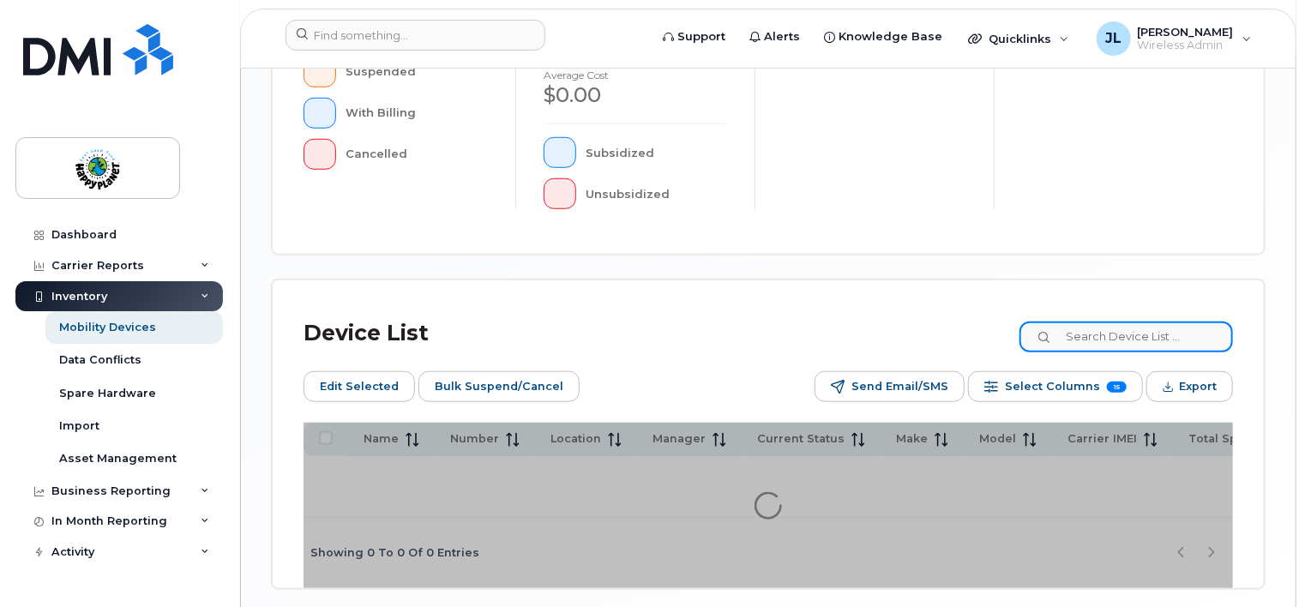
click at [1126, 340] on input at bounding box center [1125, 336] width 213 height 31
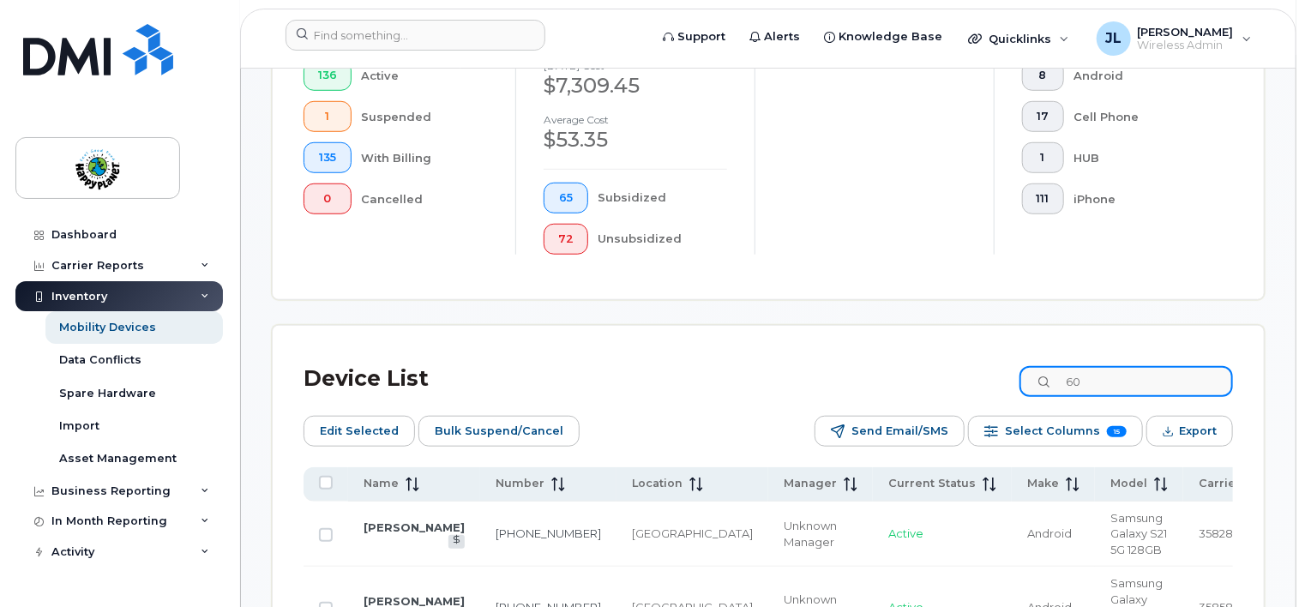
scroll to position [645, 0]
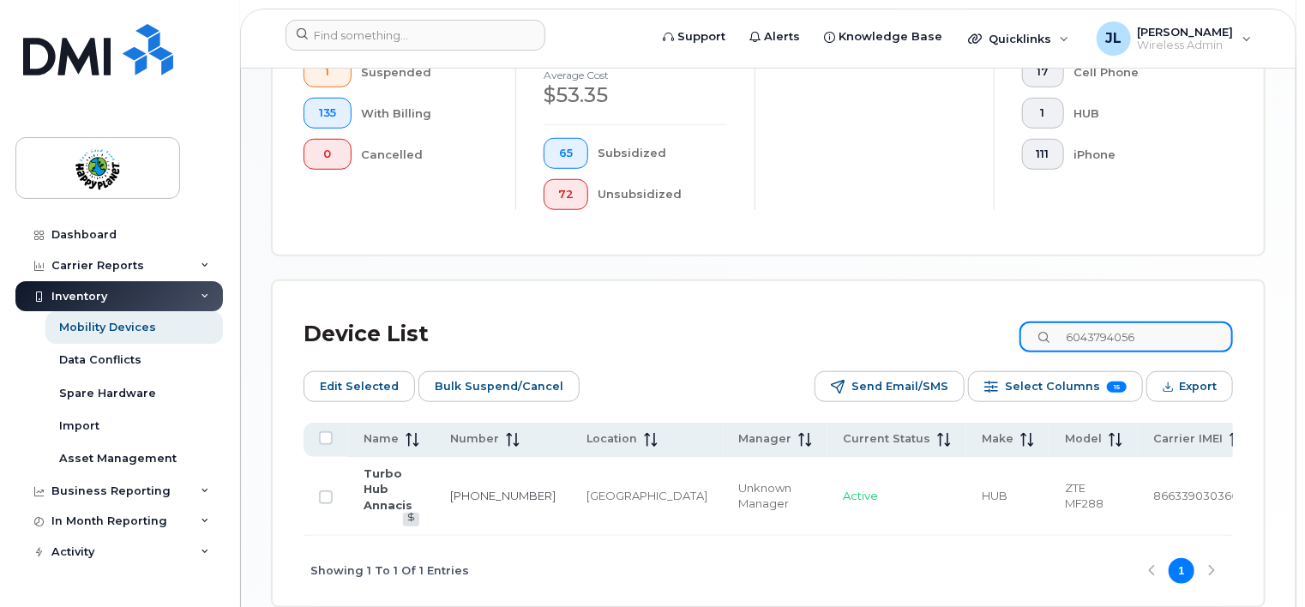
type input "6043794056"
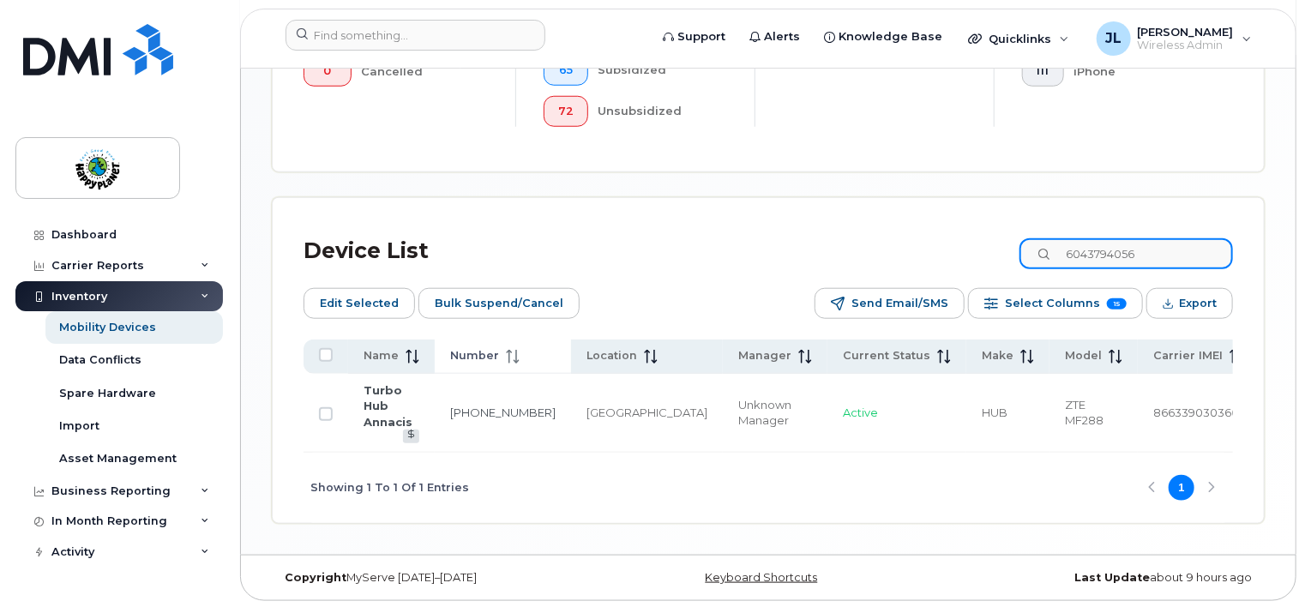
scroll to position [733, 0]
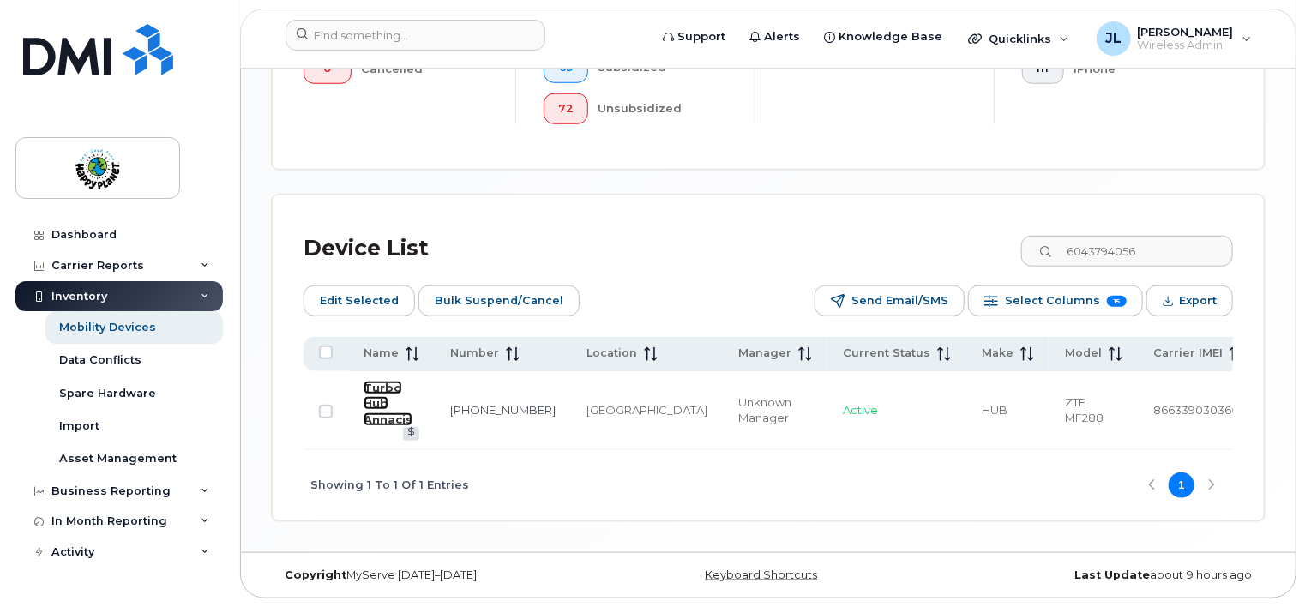
click at [375, 387] on link "Turbo Hub Annacis" at bounding box center [387, 403] width 49 height 45
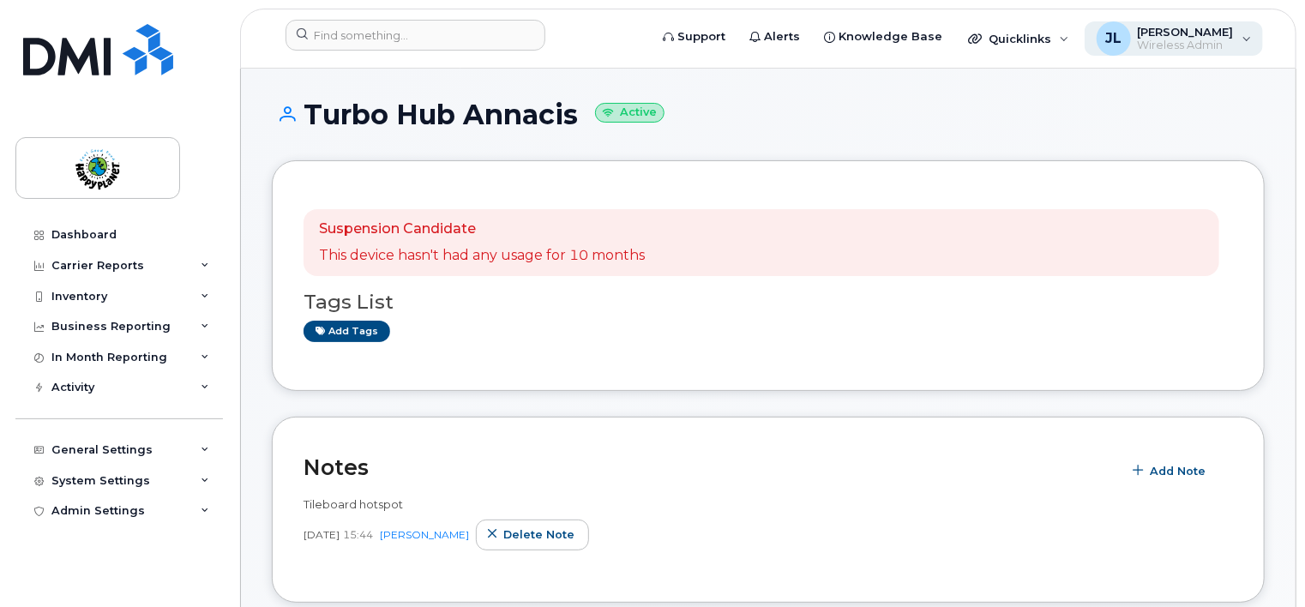
click at [1207, 41] on span "Wireless Admin" at bounding box center [1186, 46] width 96 height 14
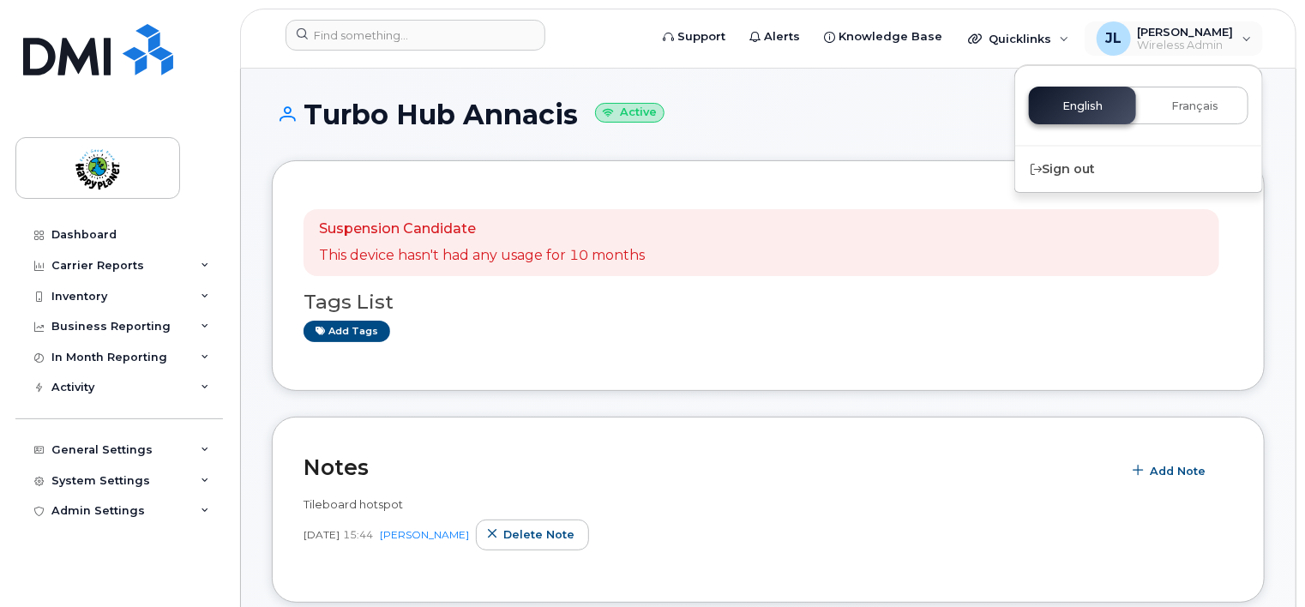
click at [893, 115] on h1 "Turbo Hub Annacis Active" at bounding box center [768, 114] width 993 height 30
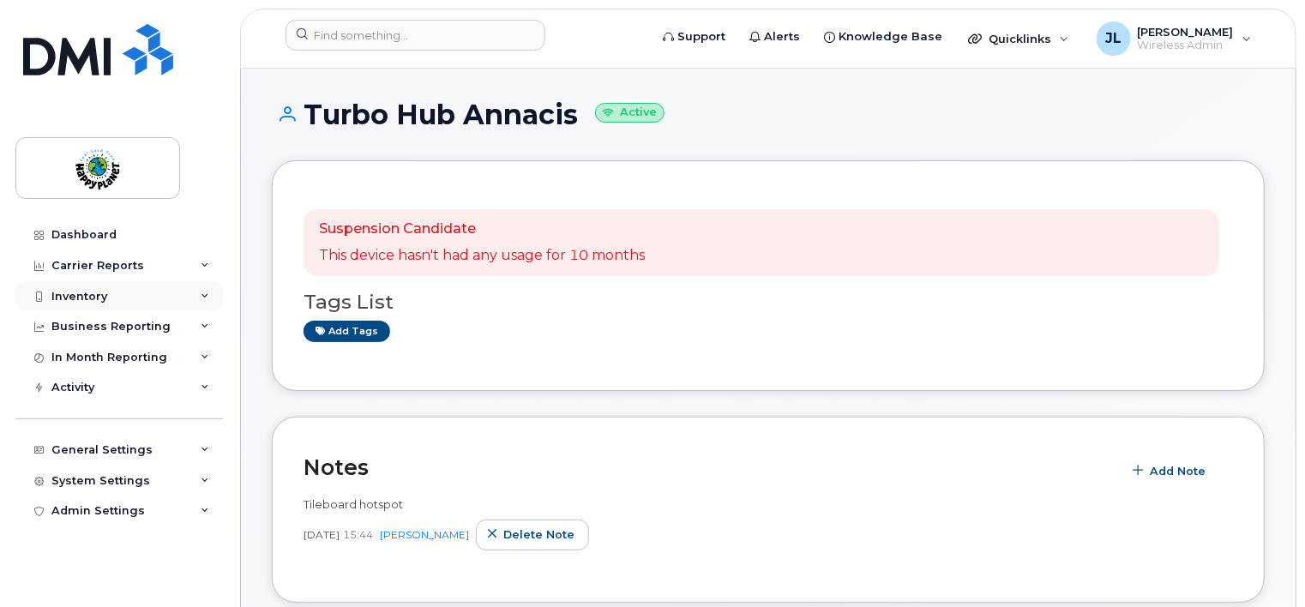
click at [78, 299] on div "Inventory" at bounding box center [79, 297] width 56 height 14
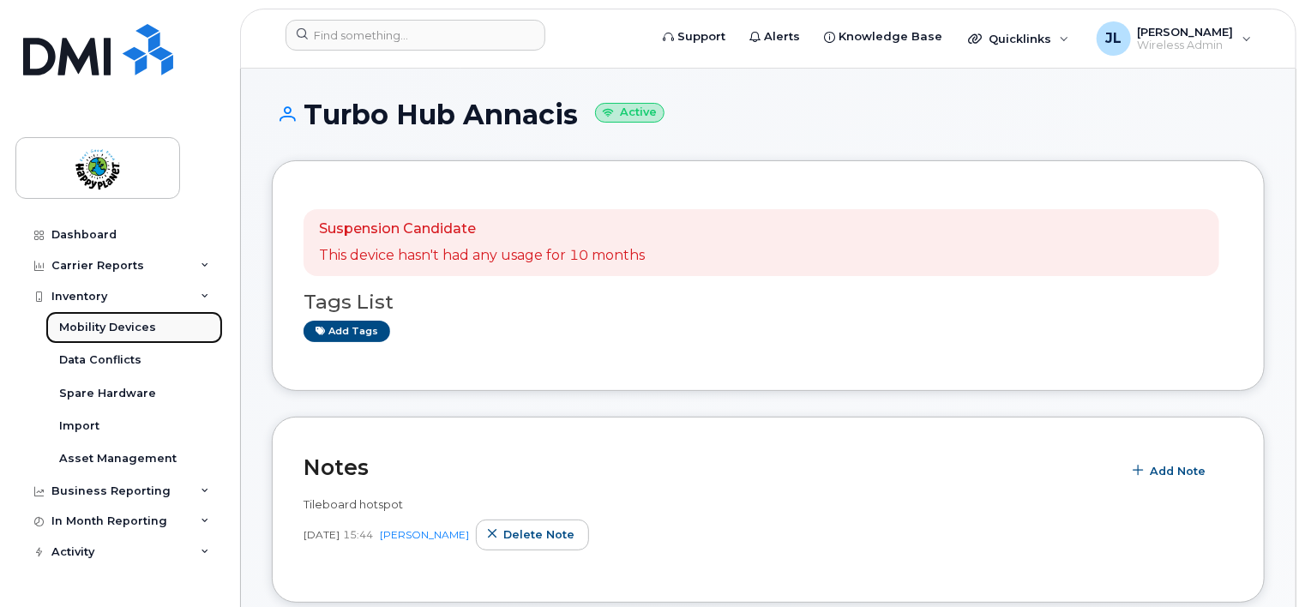
click at [118, 318] on link "Mobility Devices" at bounding box center [133, 327] width 177 height 33
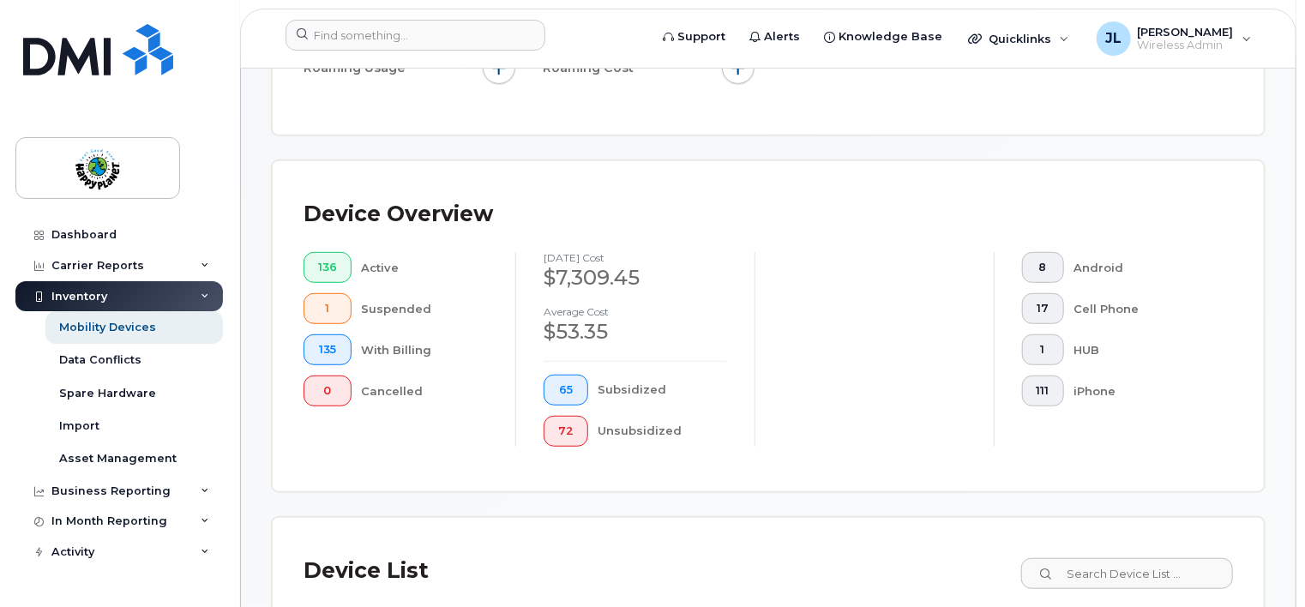
scroll to position [429, 0]
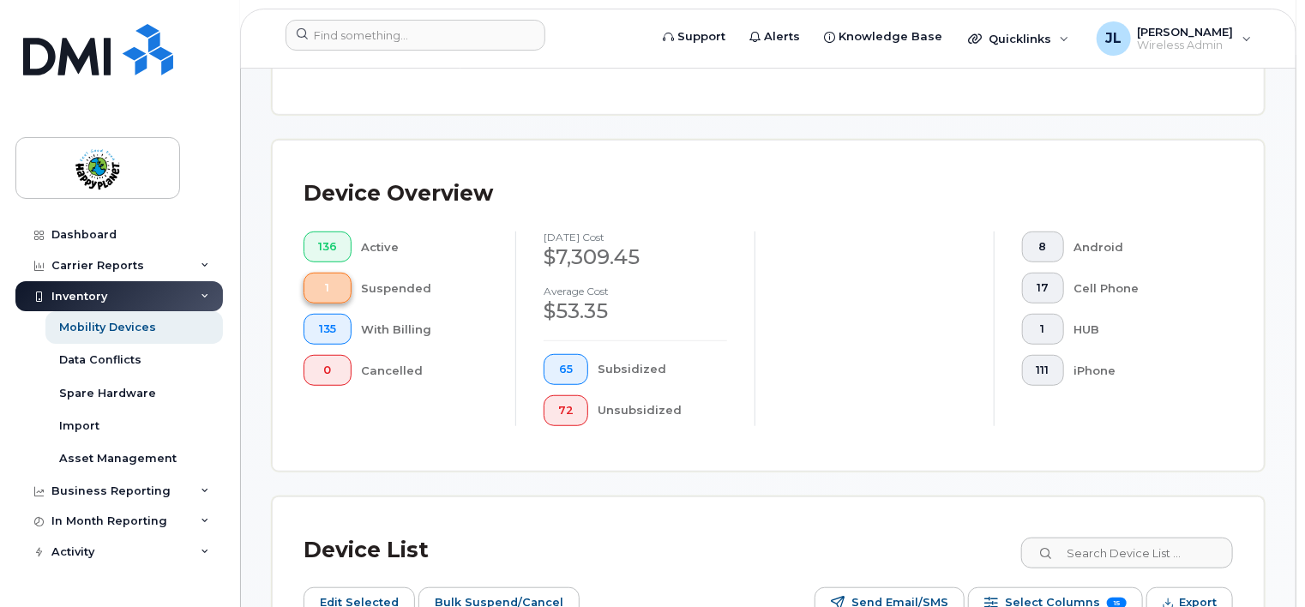
click at [333, 288] on span "1" at bounding box center [327, 288] width 19 height 14
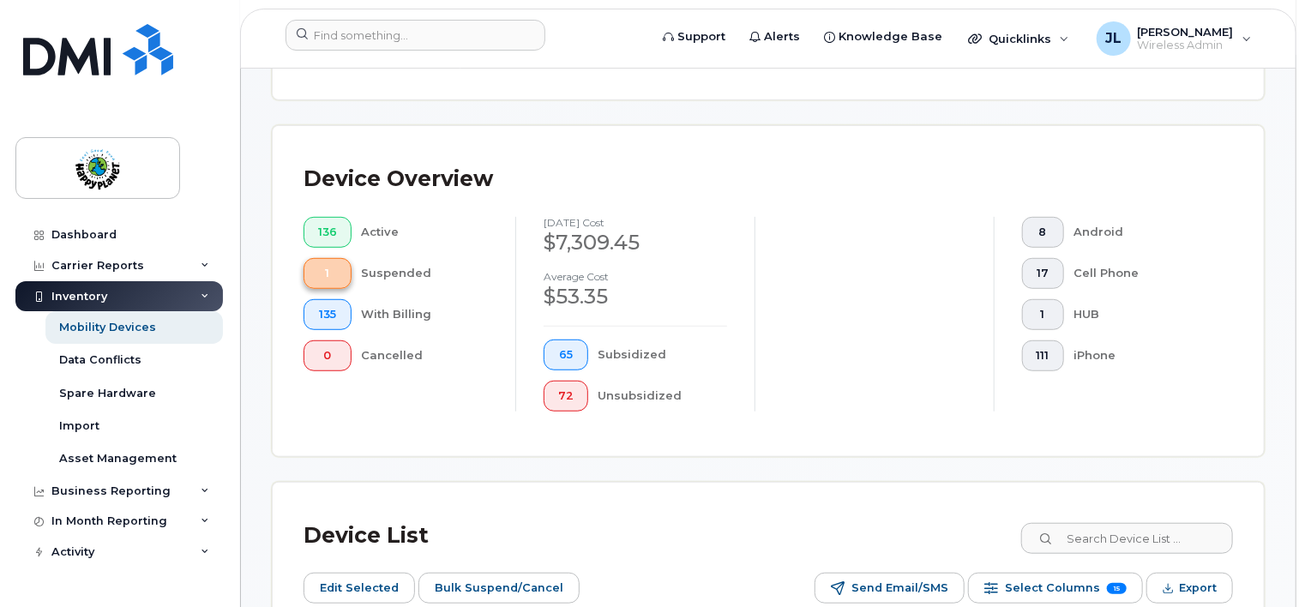
scroll to position [413, 0]
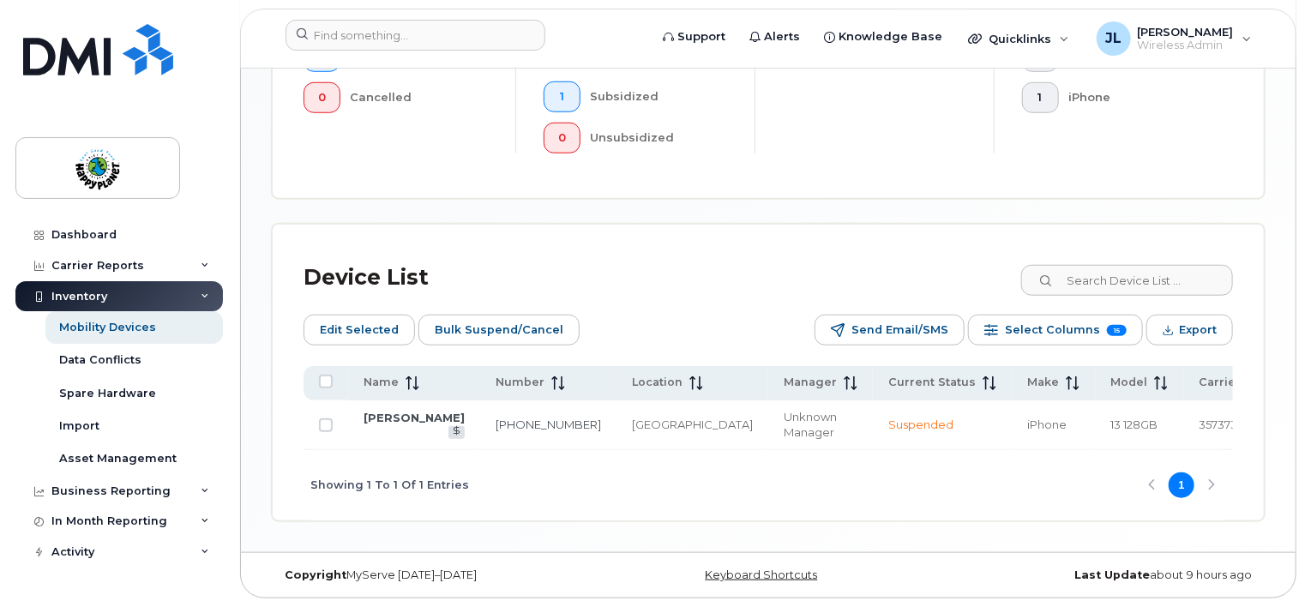
scroll to position [689, 0]
drag, startPoint x: 325, startPoint y: 420, endPoint x: 337, endPoint y: 421, distance: 12.0
click at [325, 422] on input "Row Unselected" at bounding box center [326, 425] width 14 height 14
checkbox input "true"
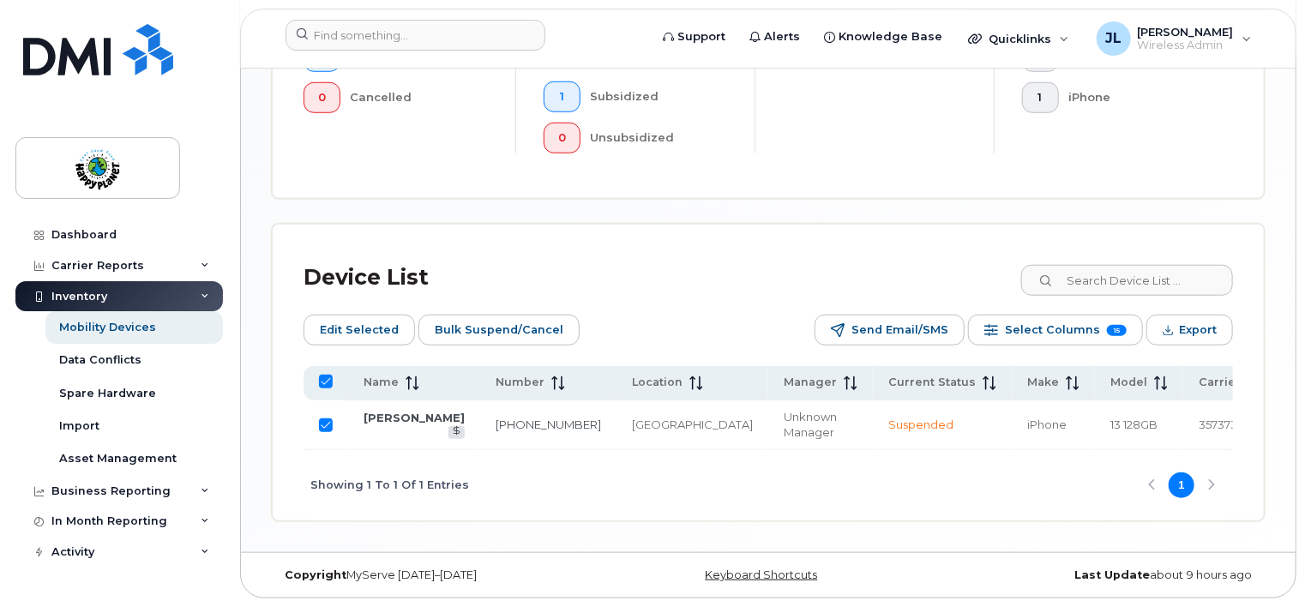
click at [418, 417] on td "[PERSON_NAME]" at bounding box center [414, 425] width 132 height 50
click at [480, 418] on td "[PHONE_NUMBER]" at bounding box center [548, 425] width 136 height 50
click at [495, 417] on link "[PHONE_NUMBER]" at bounding box center [547, 424] width 105 height 14
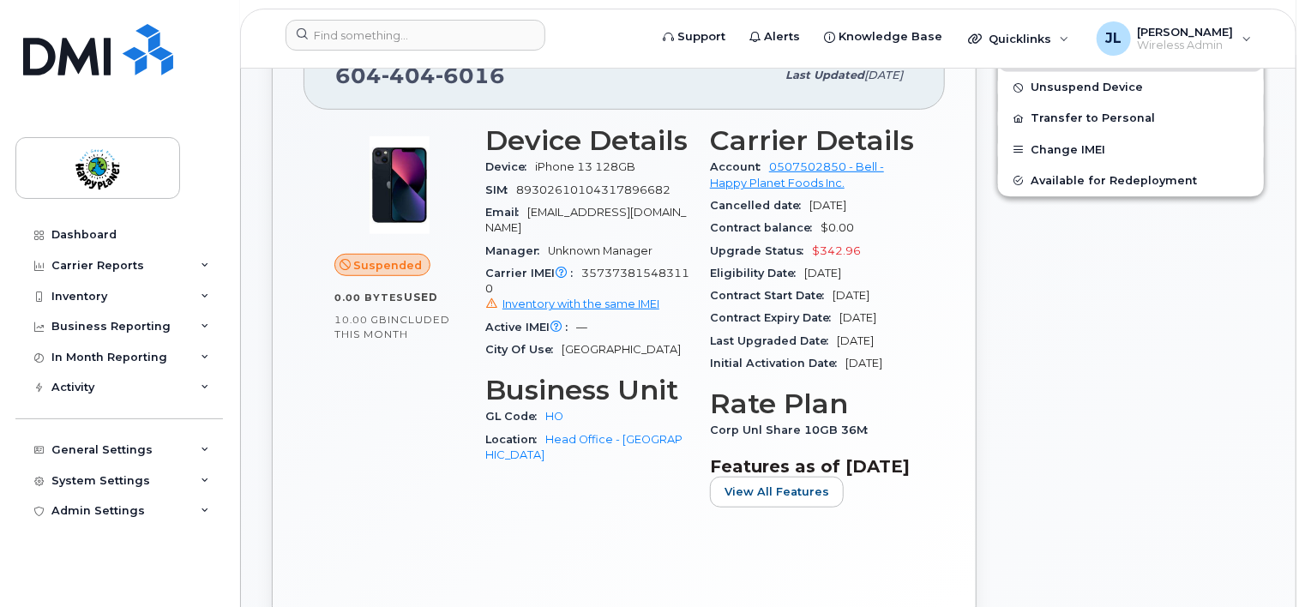
scroll to position [429, 0]
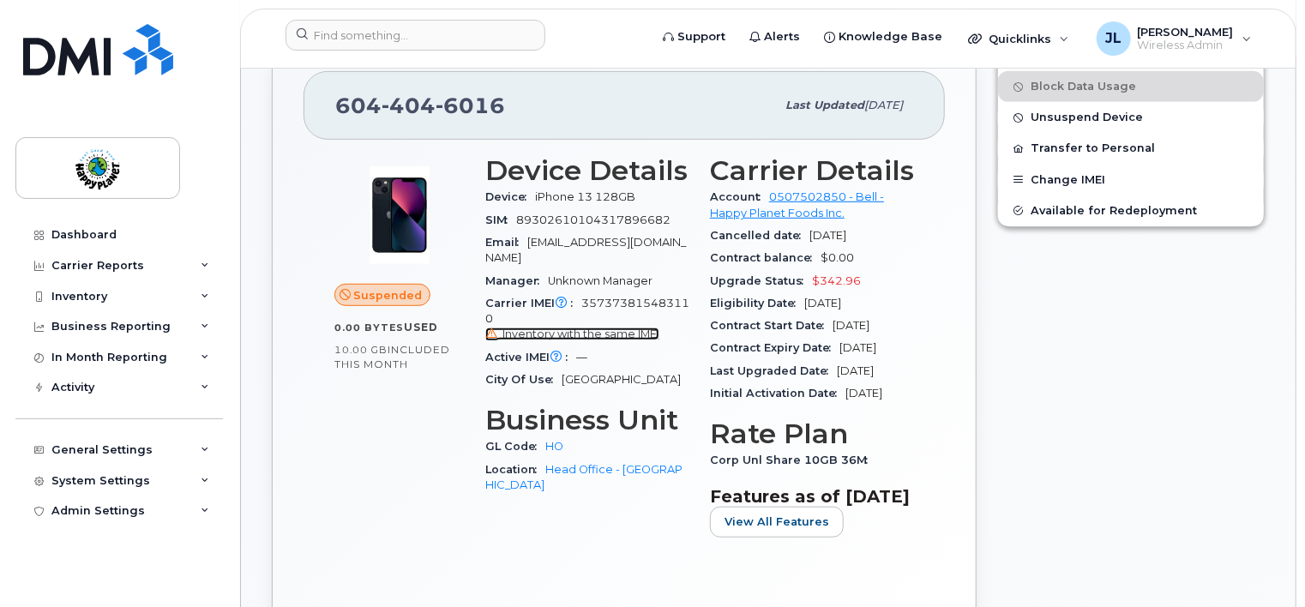
click at [579, 327] on span "Inventory with the same IMEI" at bounding box center [580, 333] width 157 height 13
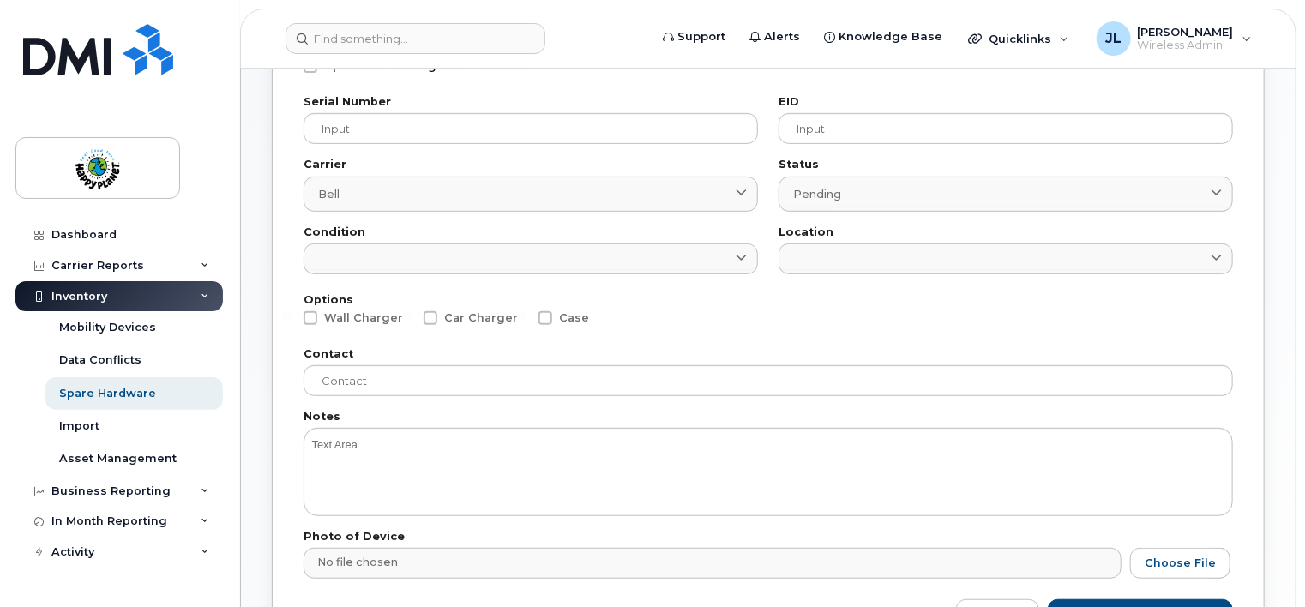
scroll to position [226, 0]
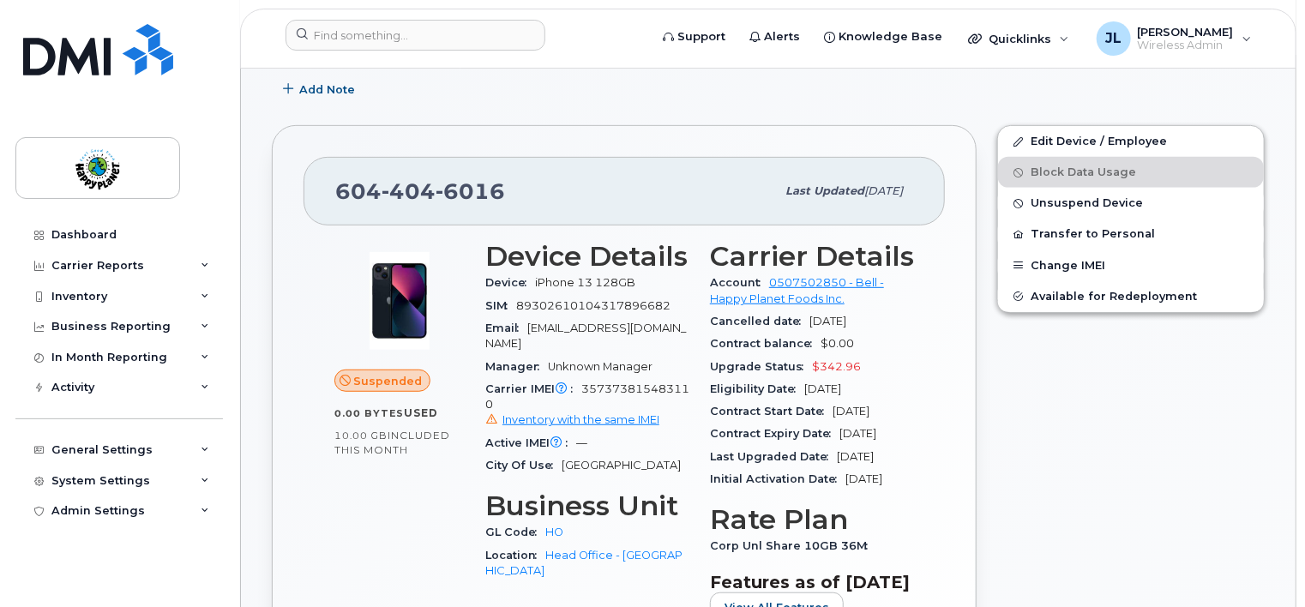
scroll to position [429, 0]
